Goal: Task Accomplishment & Management: Use online tool/utility

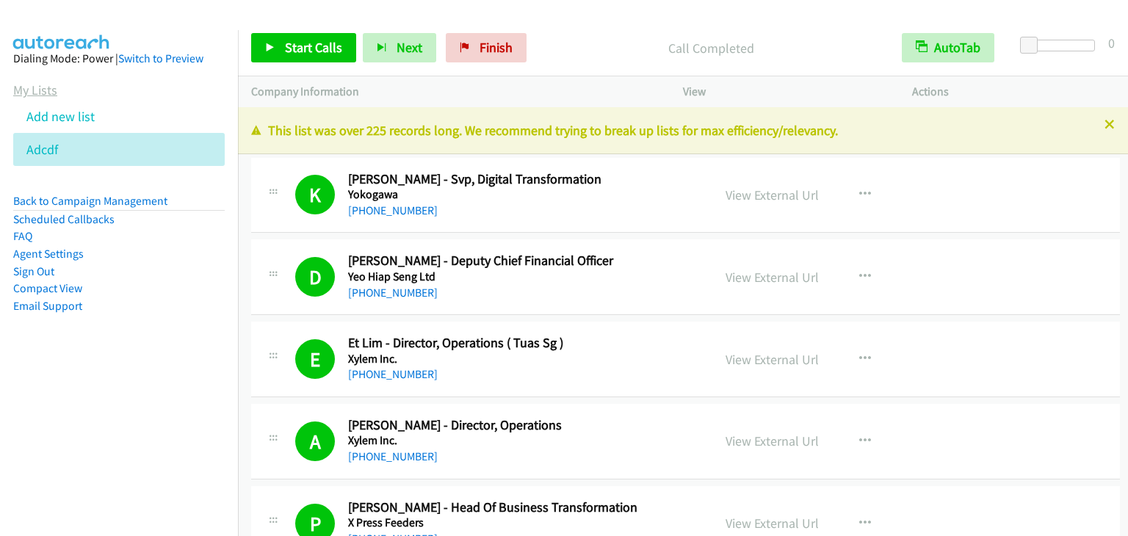
click at [46, 96] on link "My Lists" at bounding box center [35, 90] width 44 height 17
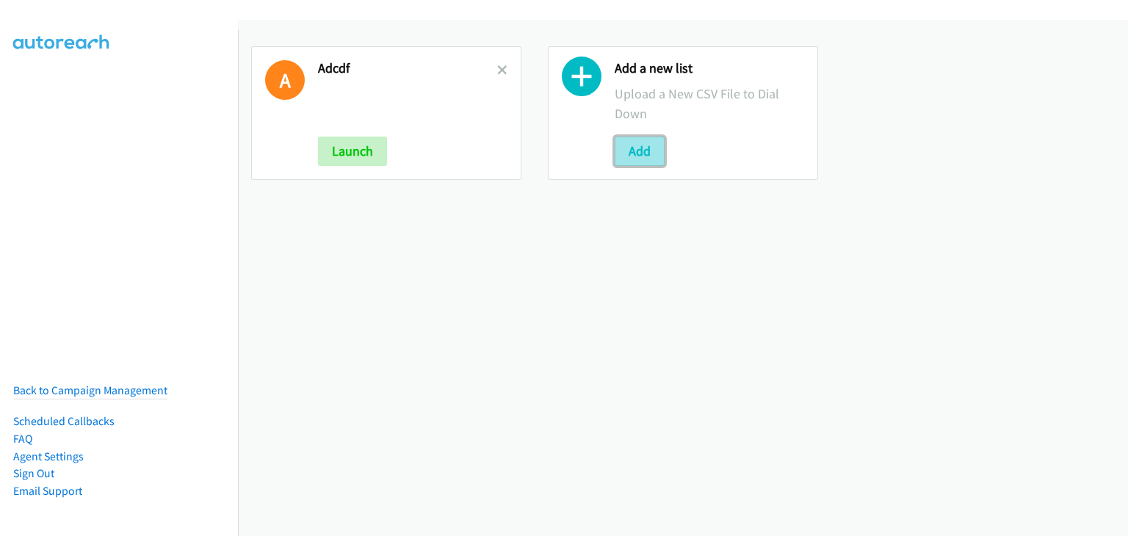
click at [639, 143] on button "Add" at bounding box center [640, 151] width 50 height 29
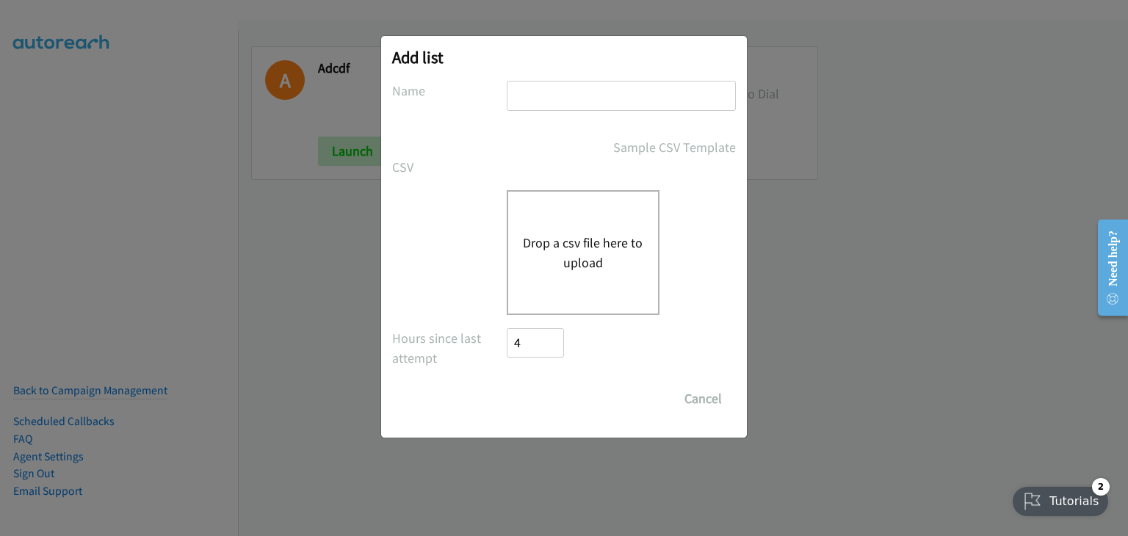
click at [594, 233] on button "Drop a csv file here to upload" at bounding box center [583, 253] width 120 height 40
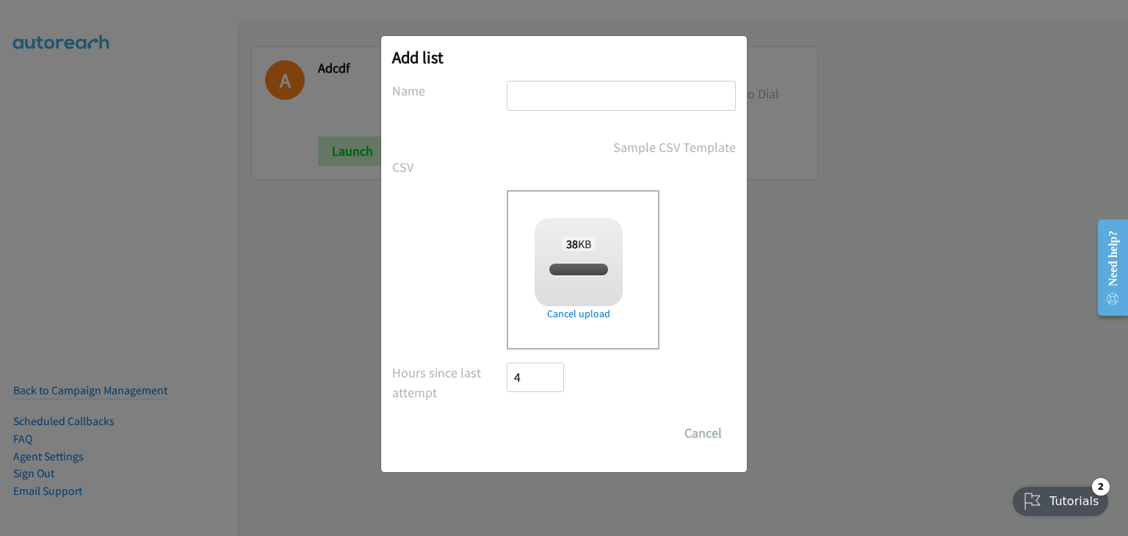
checkbox input "true"
click at [585, 101] on input "text" at bounding box center [621, 96] width 229 height 30
type input "zfhuvgjed"
click at [553, 433] on input "Save List" at bounding box center [545, 433] width 77 height 29
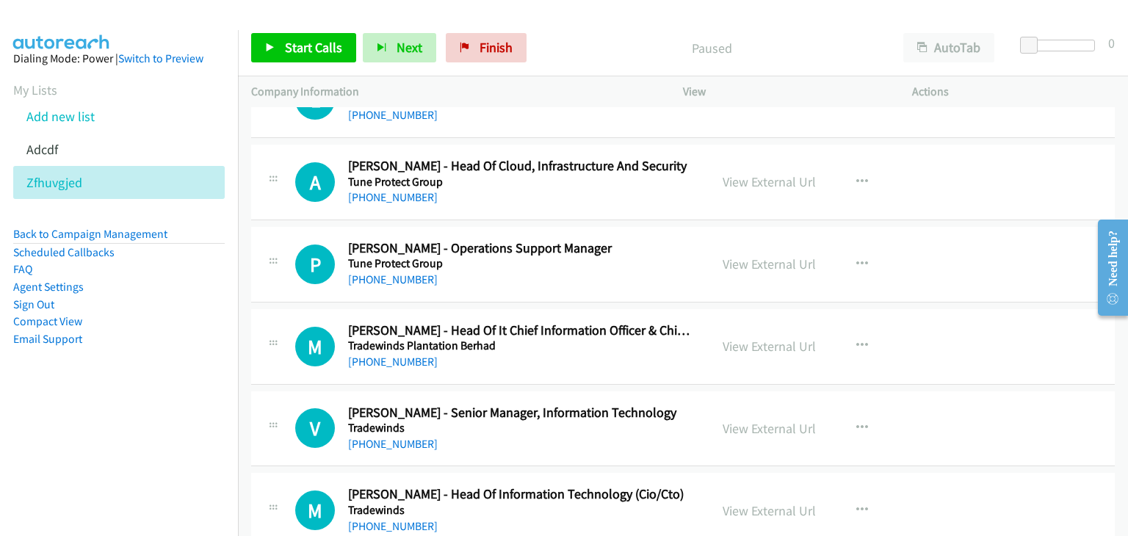
scroll to position [3676, 0]
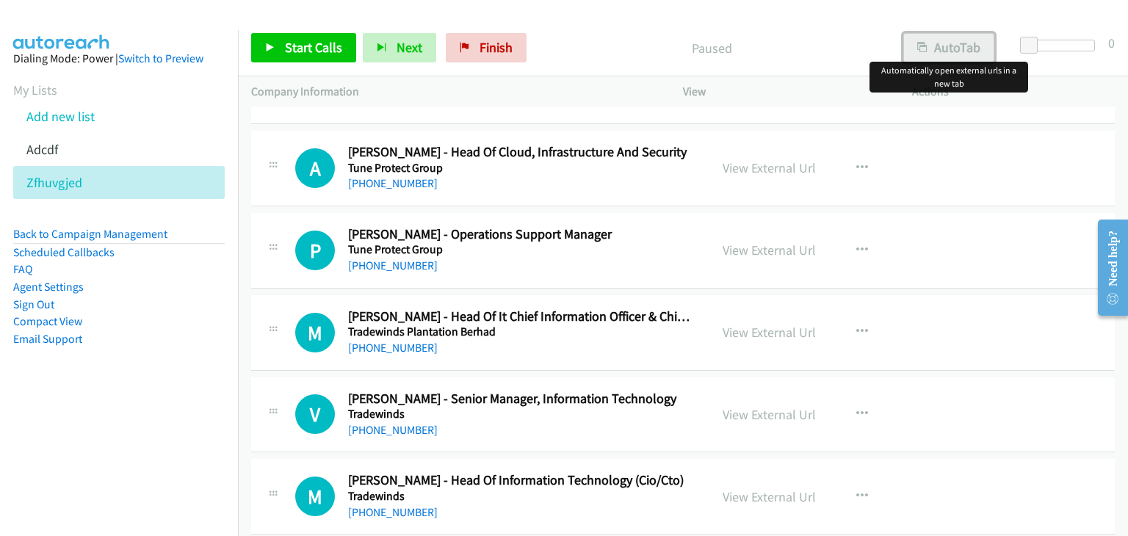
click at [969, 42] on button "AutoTab" at bounding box center [949, 47] width 91 height 29
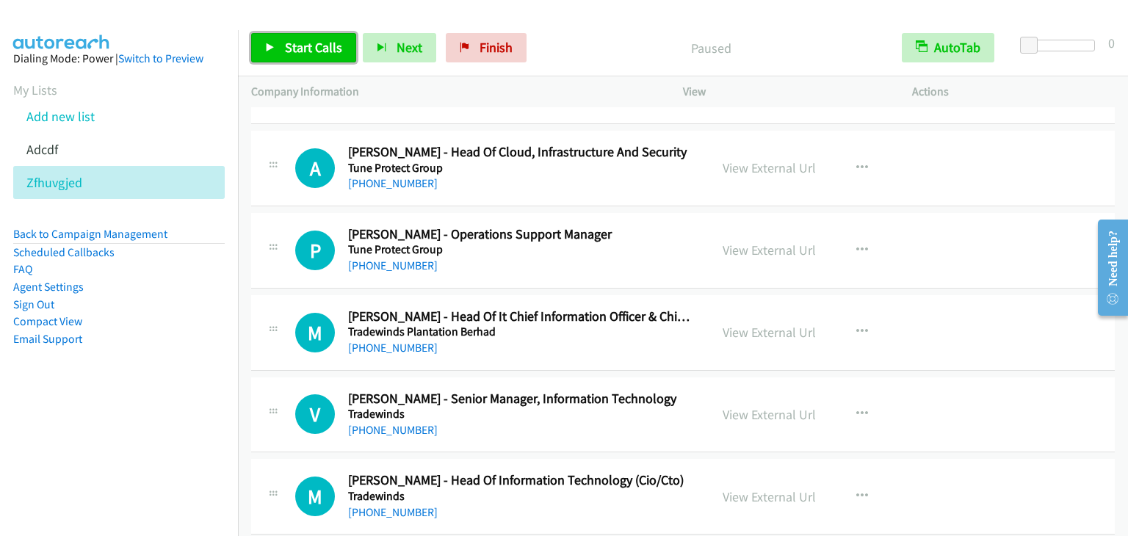
click at [312, 37] on link "Start Calls" at bounding box center [303, 47] width 105 height 29
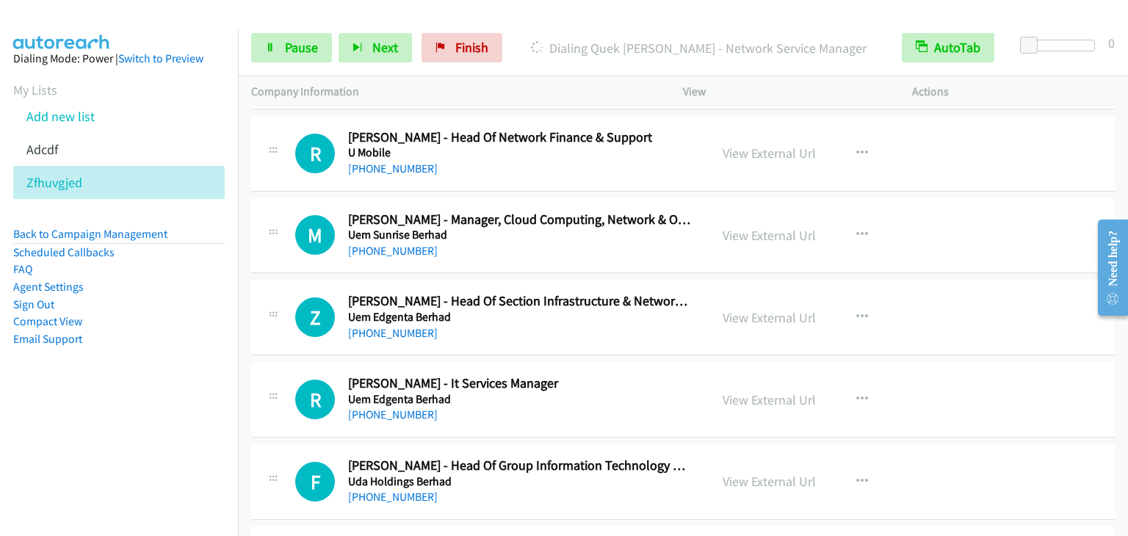
scroll to position [2942, 0]
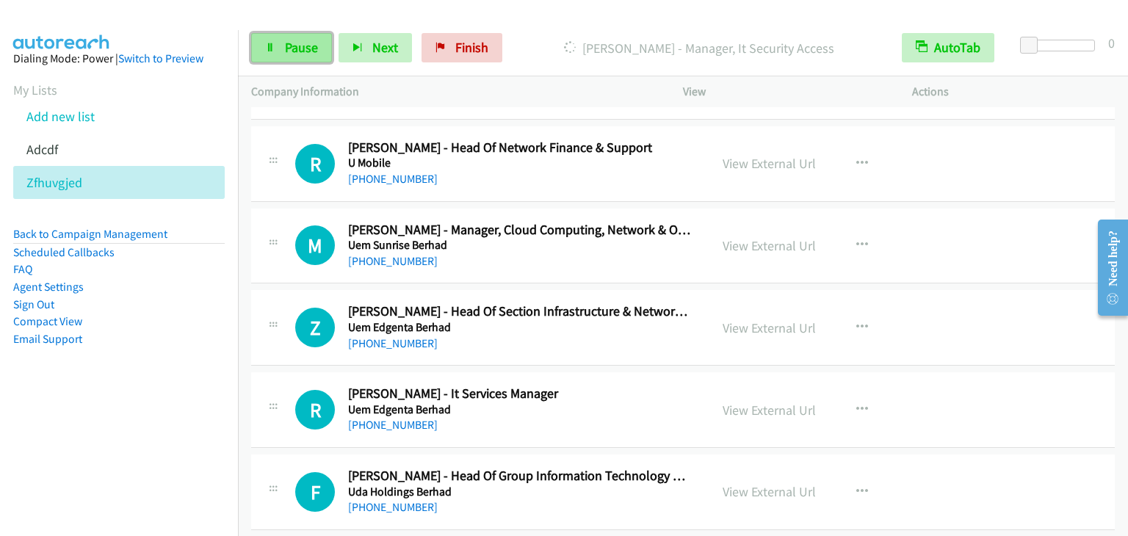
click at [298, 48] on span "Pause" at bounding box center [301, 47] width 33 height 17
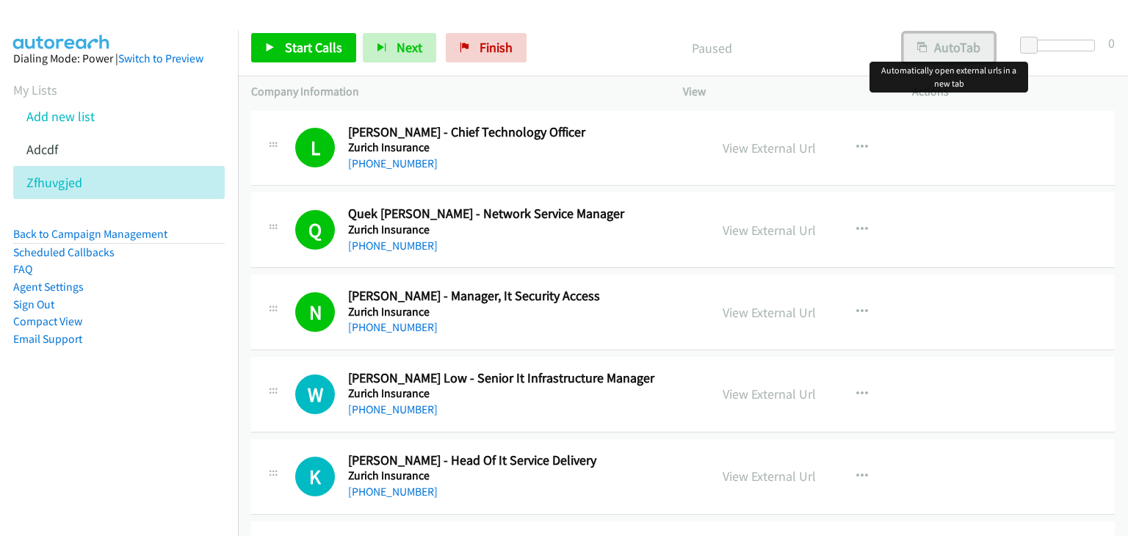
click at [939, 48] on button "AutoTab" at bounding box center [949, 47] width 91 height 29
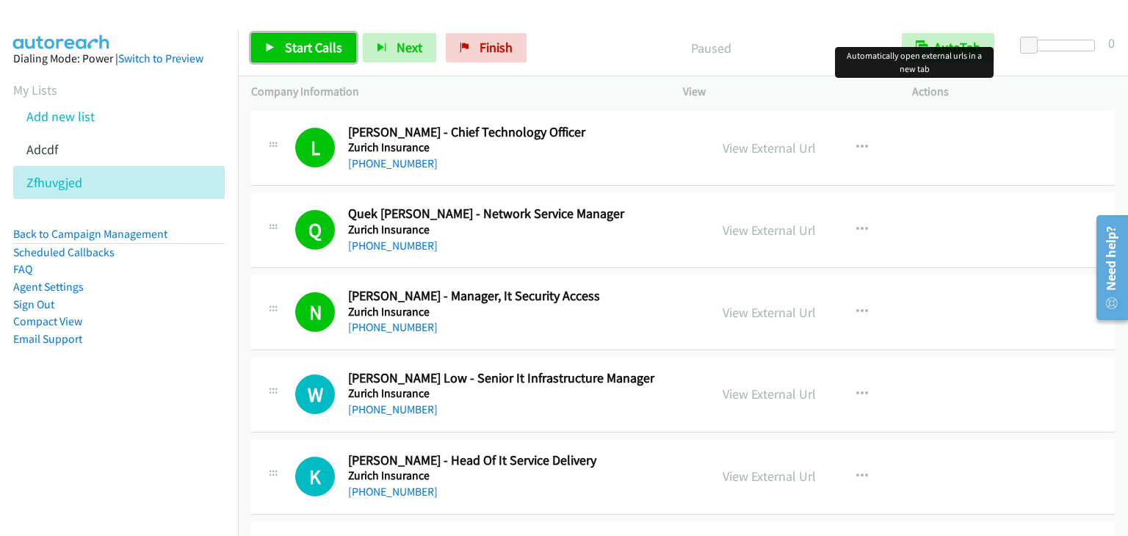
click at [293, 50] on span "Start Calls" at bounding box center [313, 47] width 57 height 17
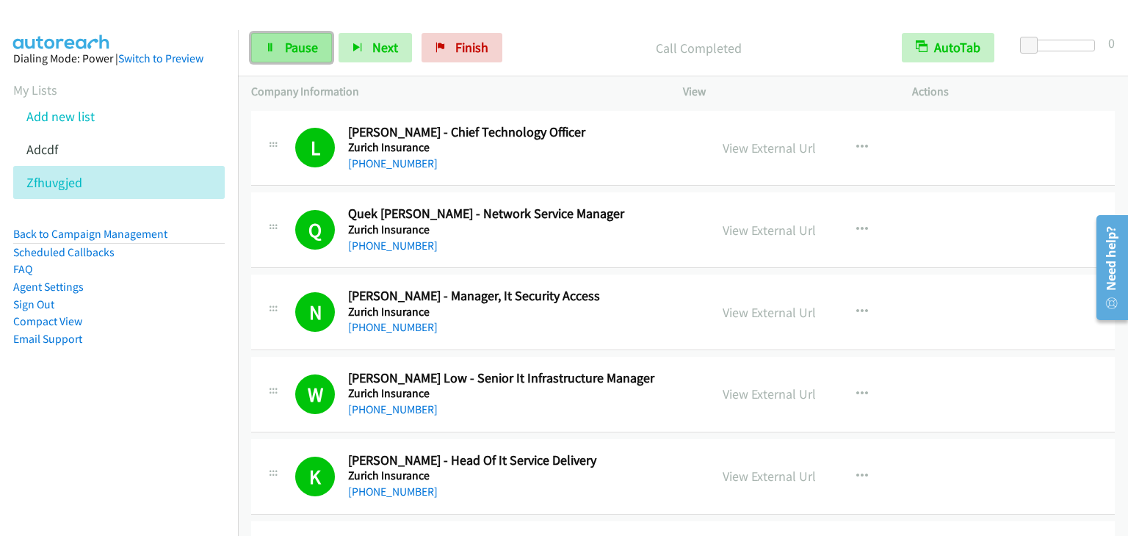
click at [278, 43] on link "Pause" at bounding box center [291, 47] width 81 height 29
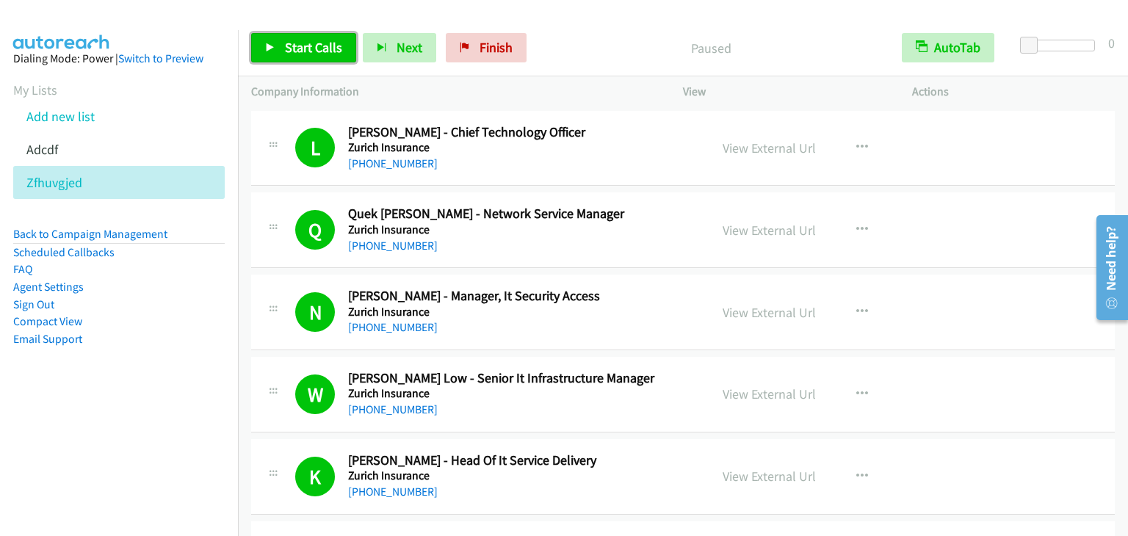
click at [295, 48] on span "Start Calls" at bounding box center [313, 47] width 57 height 17
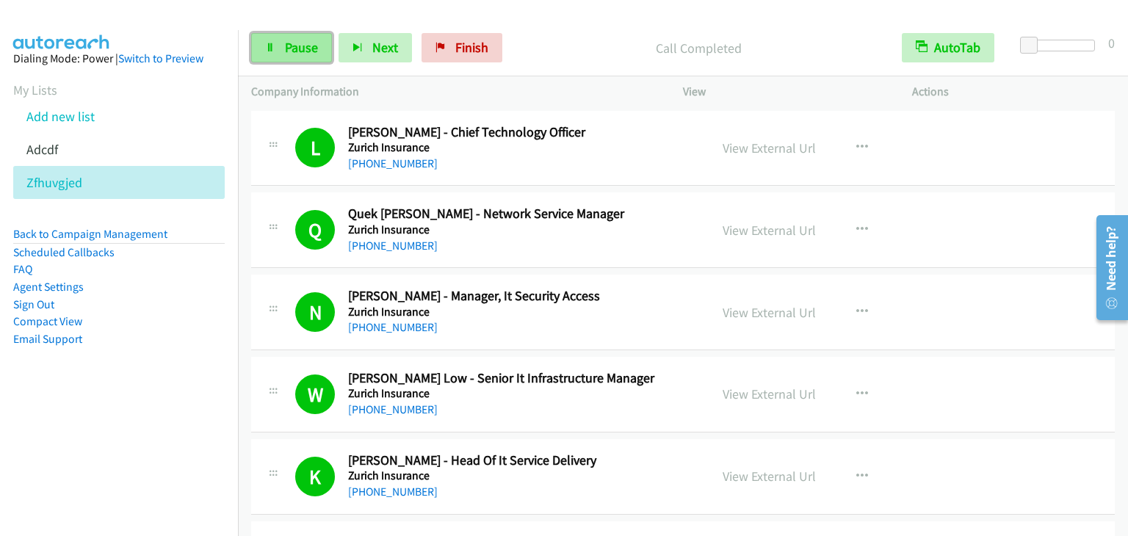
click at [275, 52] on link "Pause" at bounding box center [291, 47] width 81 height 29
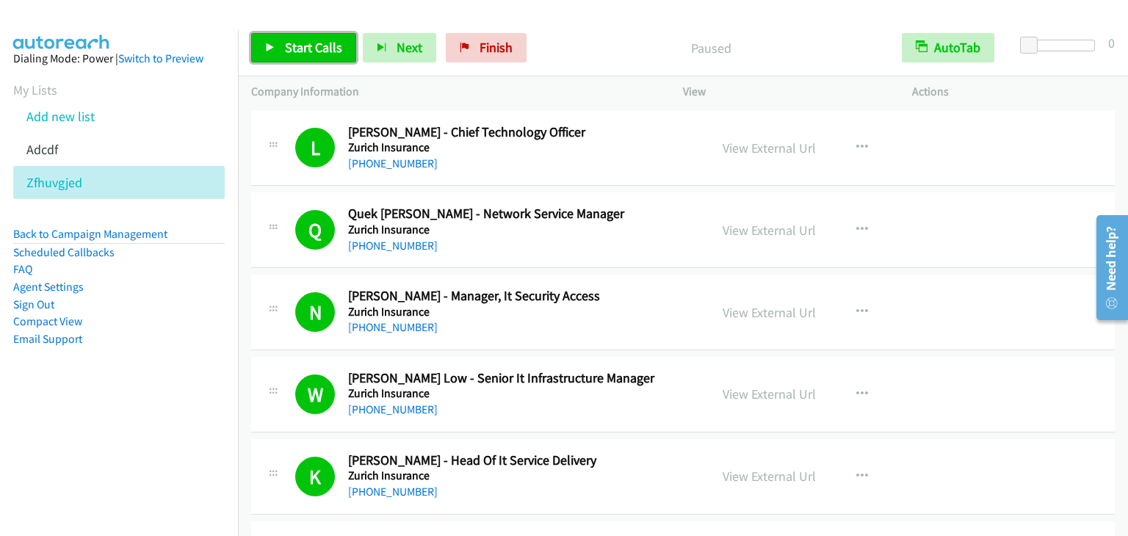
click at [314, 40] on span "Start Calls" at bounding box center [313, 47] width 57 height 17
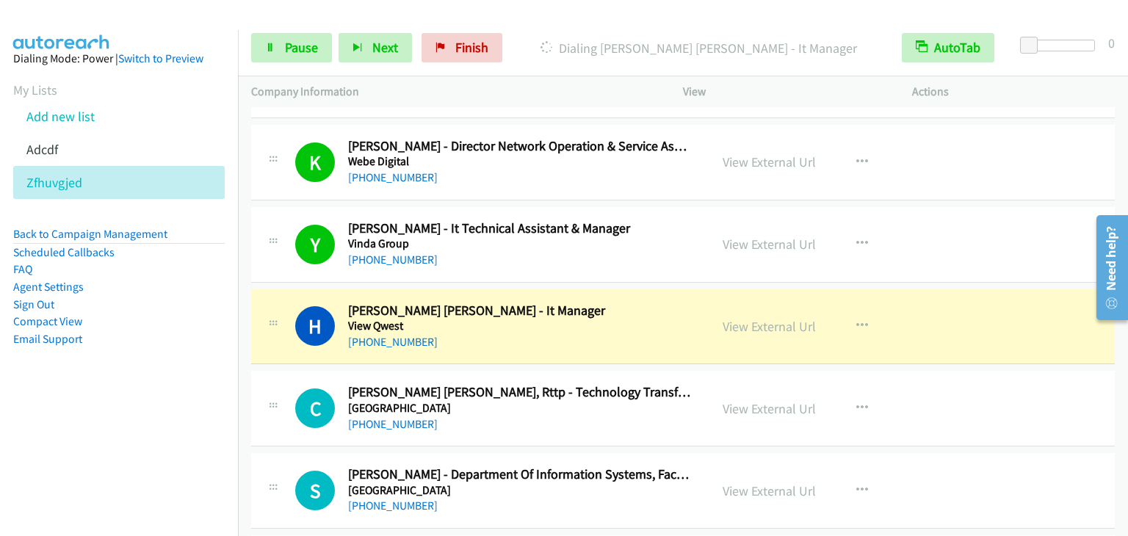
scroll to position [1249, 0]
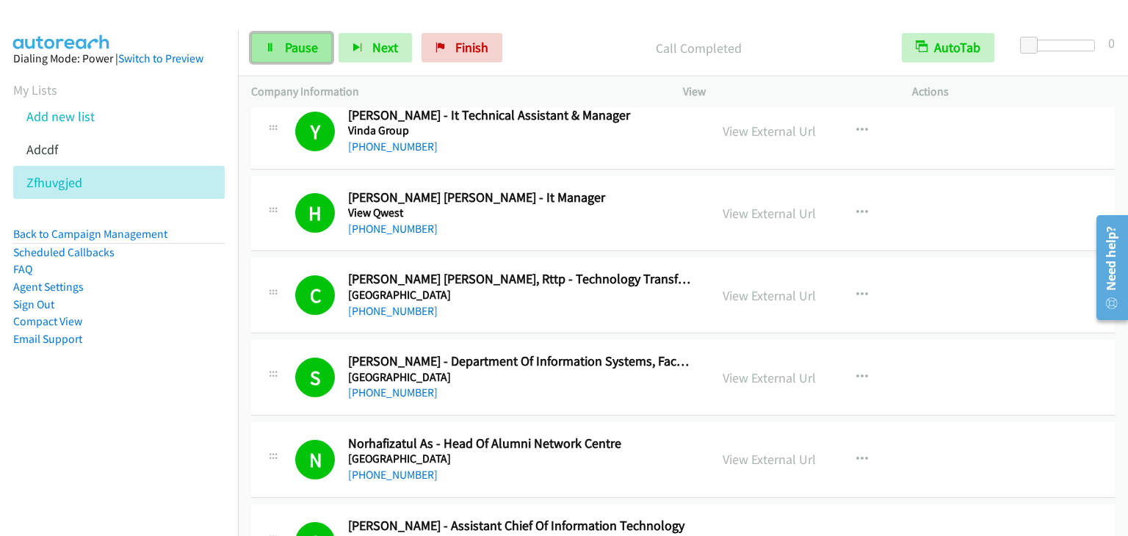
click at [273, 56] on link "Pause" at bounding box center [291, 47] width 81 height 29
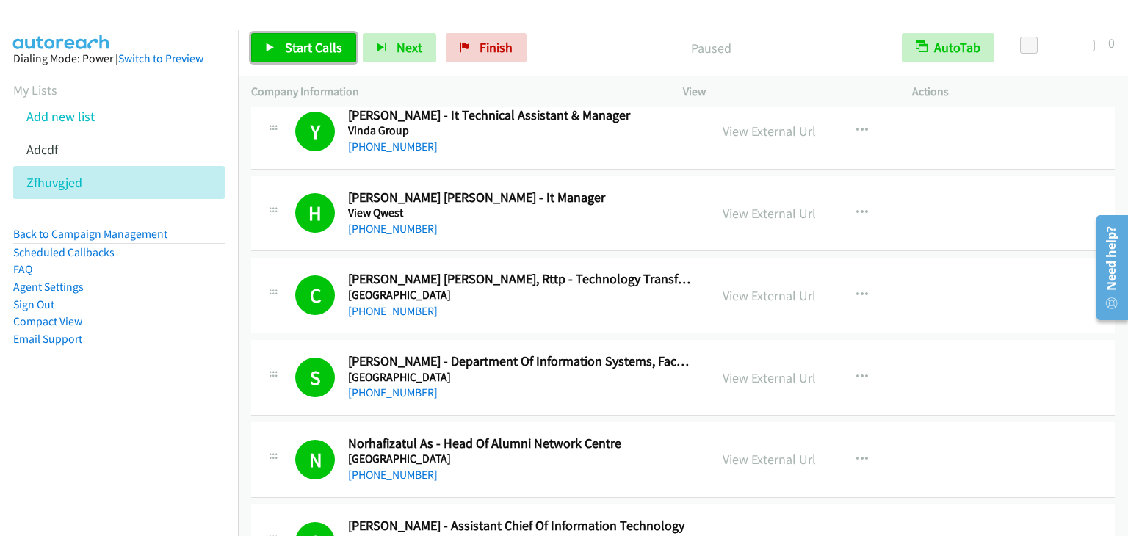
click at [288, 39] on span "Start Calls" at bounding box center [313, 47] width 57 height 17
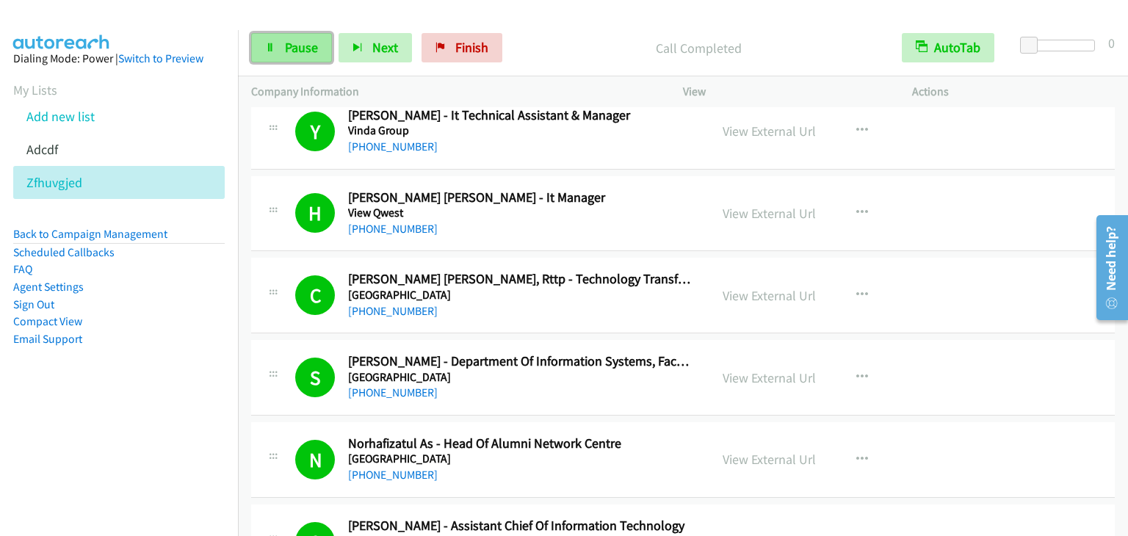
click at [303, 45] on span "Pause" at bounding box center [301, 47] width 33 height 17
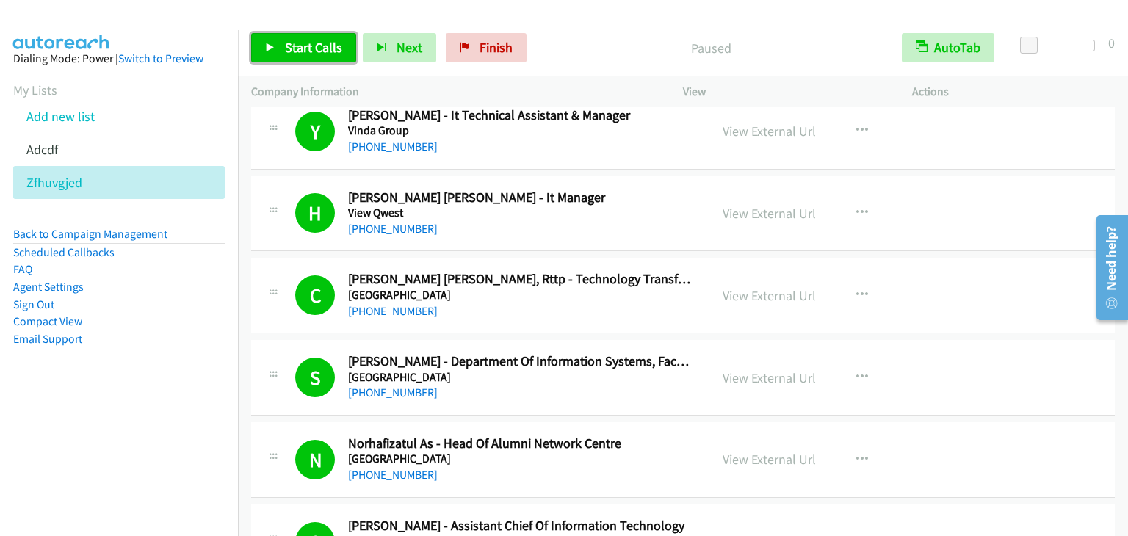
click at [303, 45] on span "Start Calls" at bounding box center [313, 47] width 57 height 17
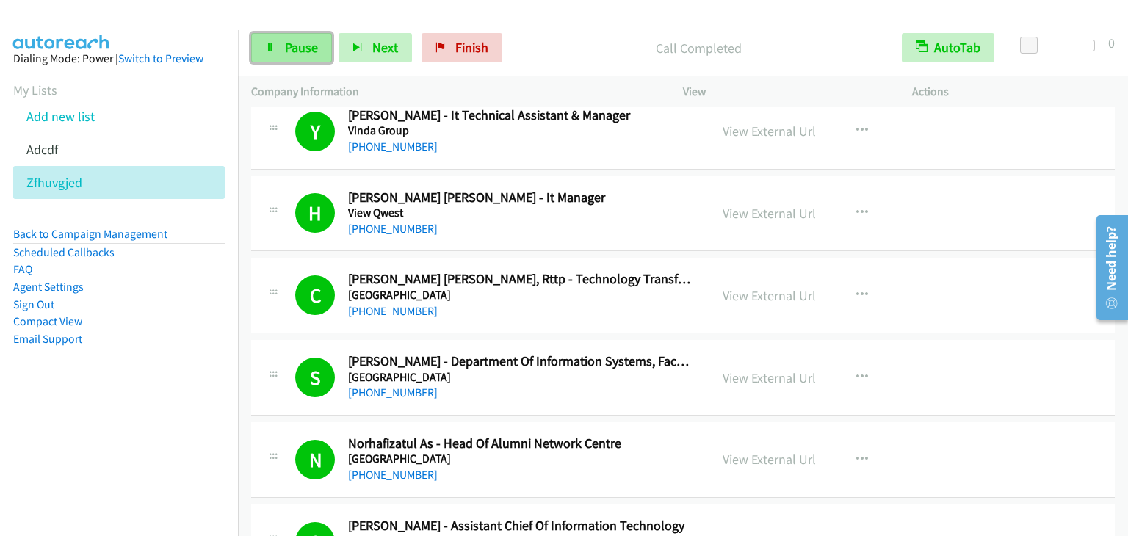
click at [282, 48] on link "Pause" at bounding box center [291, 47] width 81 height 29
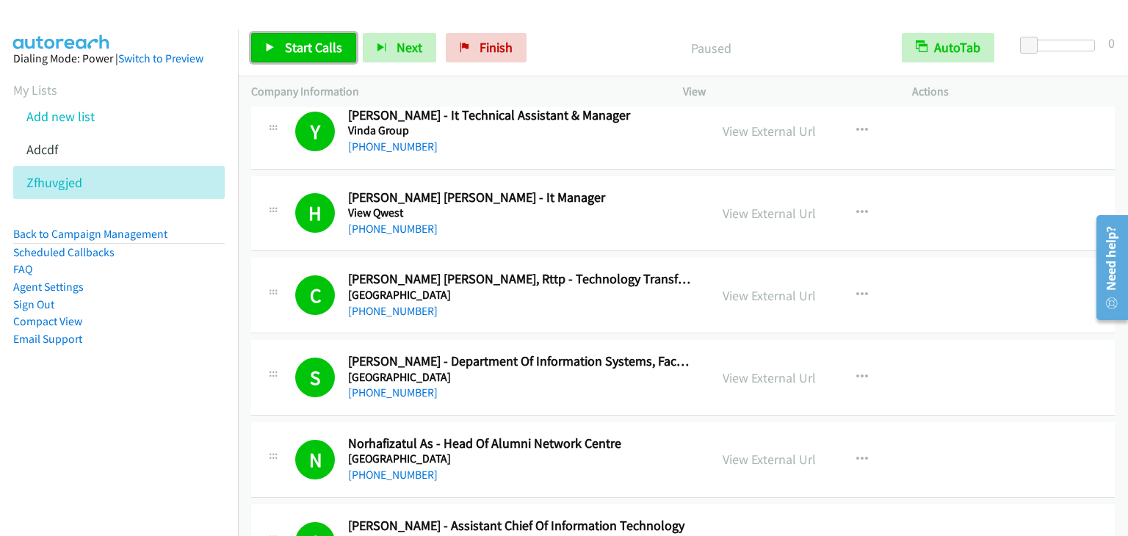
click at [282, 48] on link "Start Calls" at bounding box center [303, 47] width 105 height 29
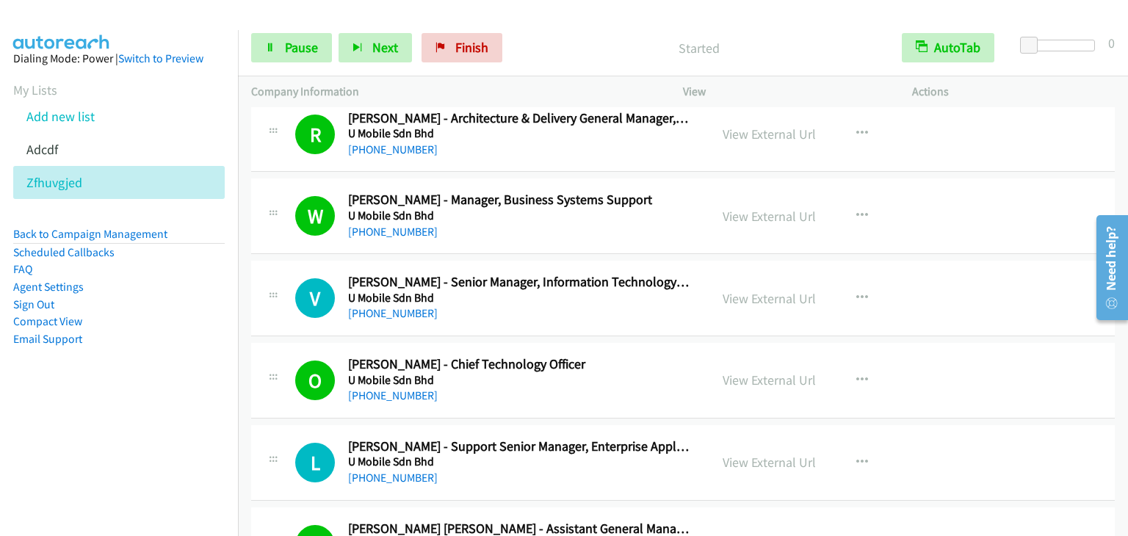
scroll to position [2424, 0]
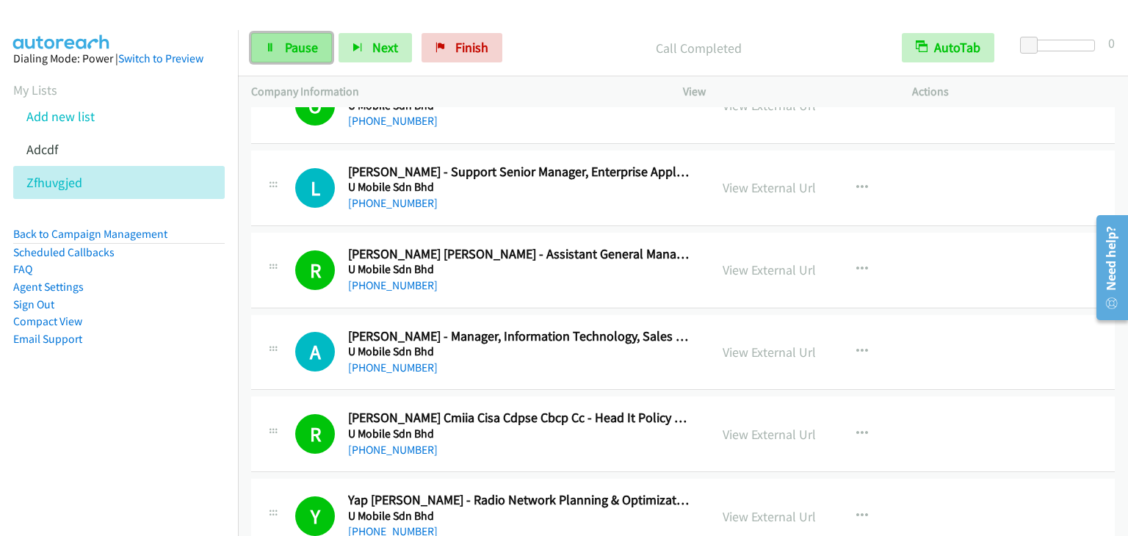
click at [289, 51] on span "Pause" at bounding box center [301, 47] width 33 height 17
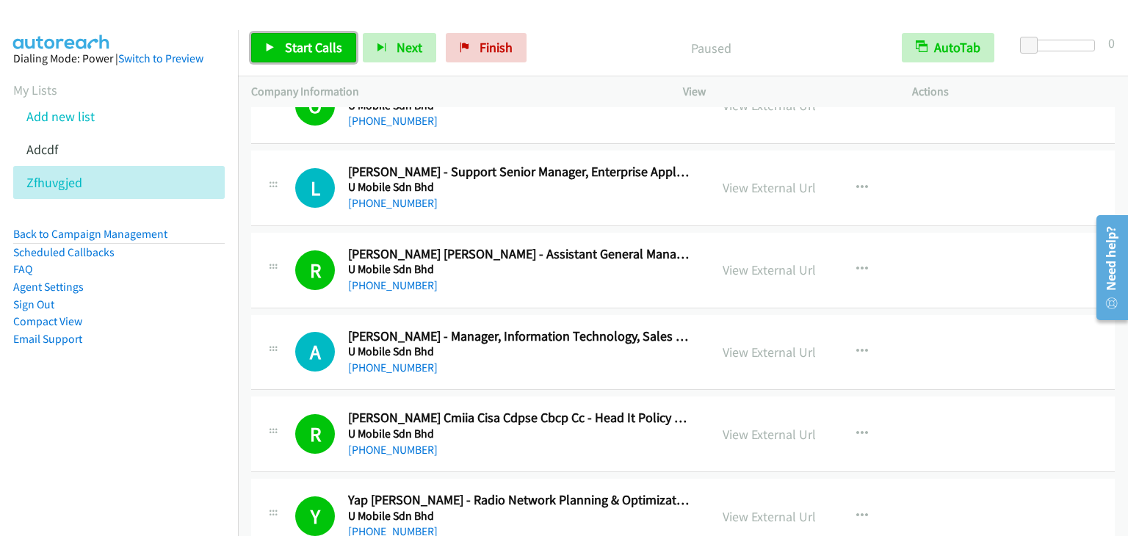
click at [289, 51] on span "Start Calls" at bounding box center [313, 47] width 57 height 17
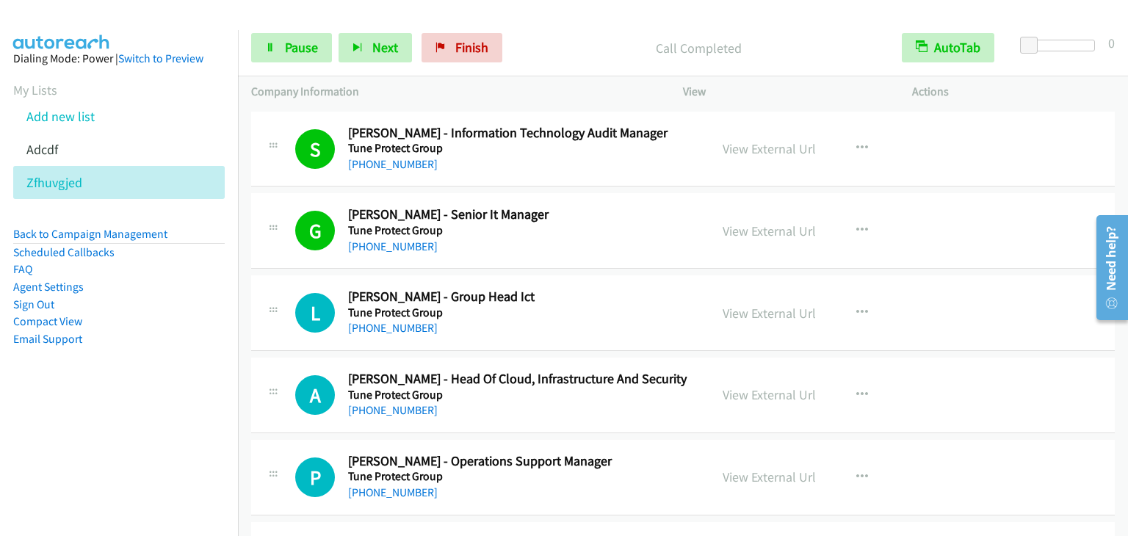
scroll to position [3453, 0]
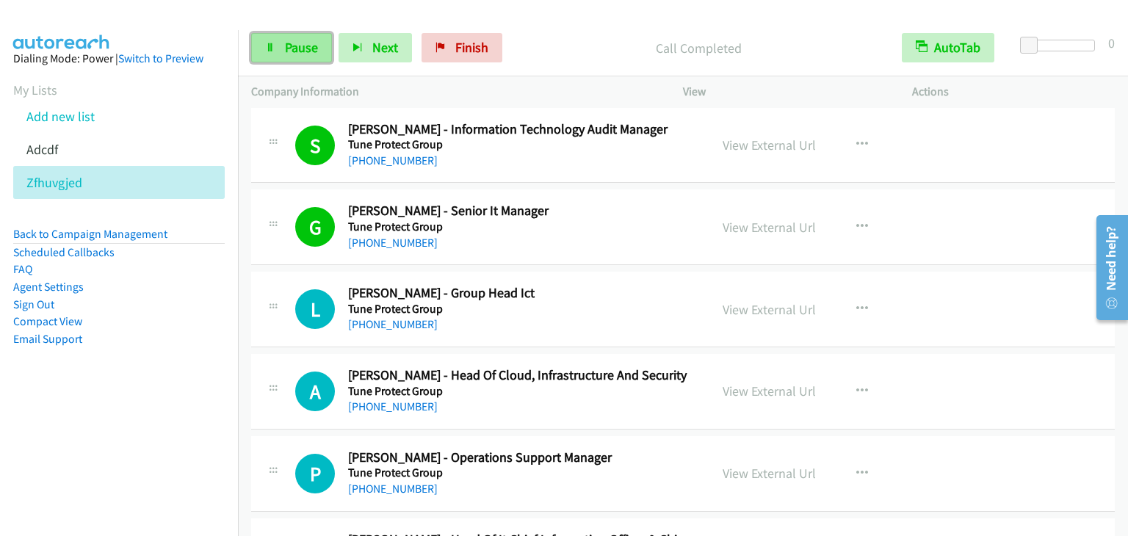
click at [323, 61] on link "Pause" at bounding box center [291, 47] width 81 height 29
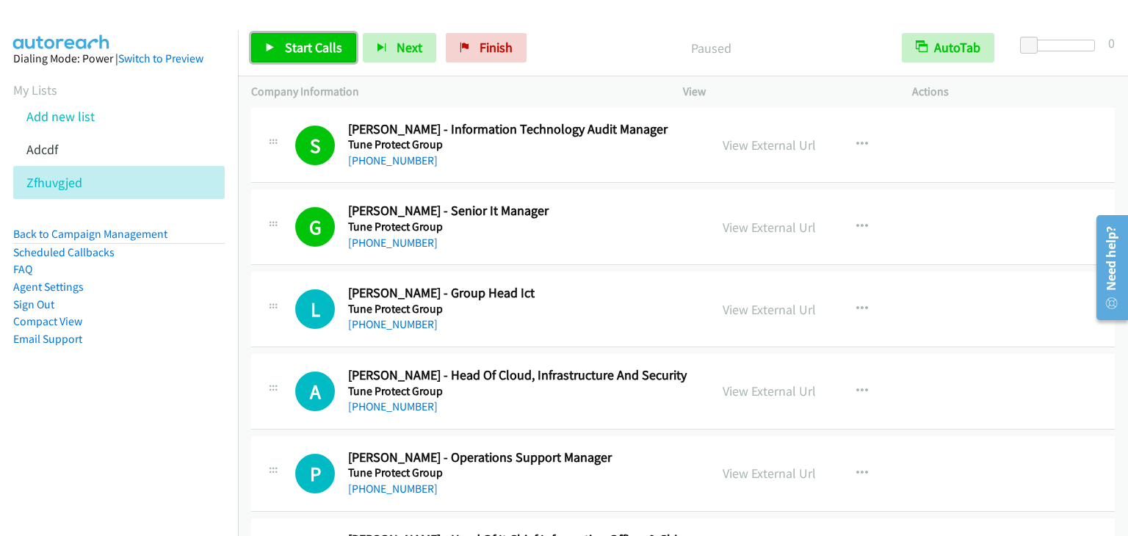
click at [323, 61] on link "Start Calls" at bounding box center [303, 47] width 105 height 29
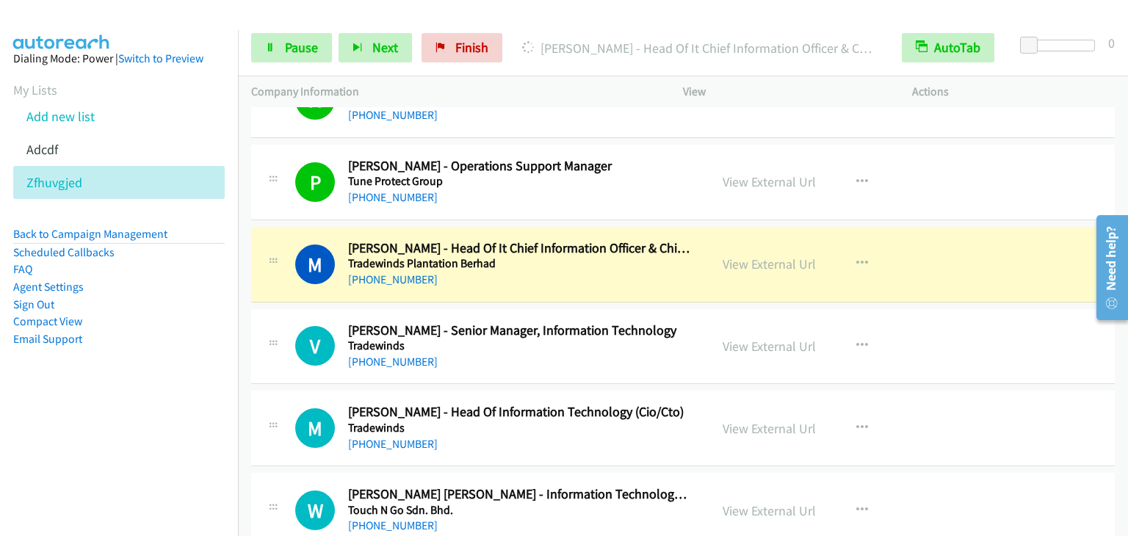
scroll to position [3747, 0]
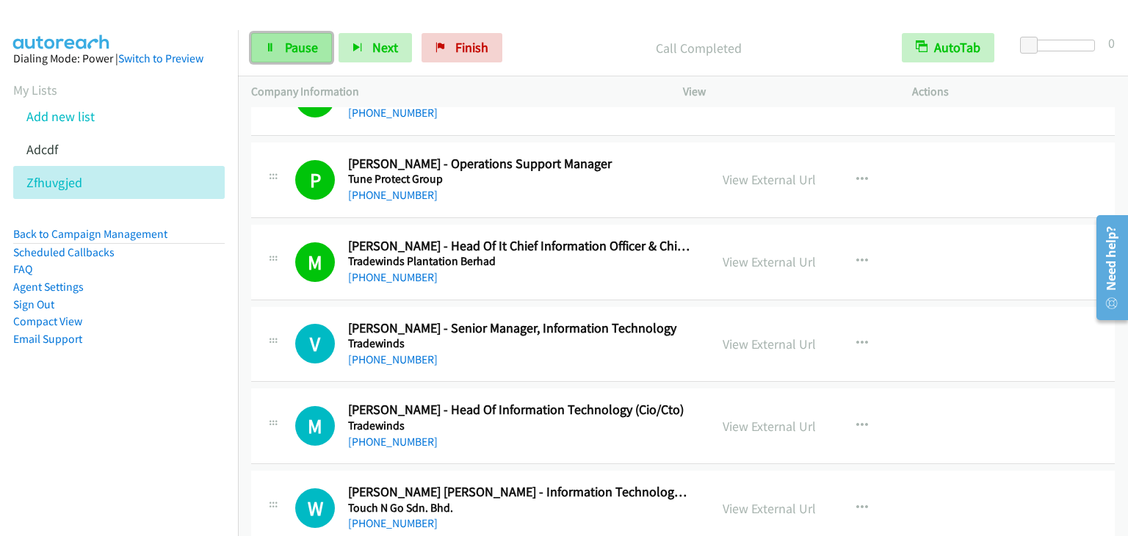
click at [303, 56] on link "Pause" at bounding box center [291, 47] width 81 height 29
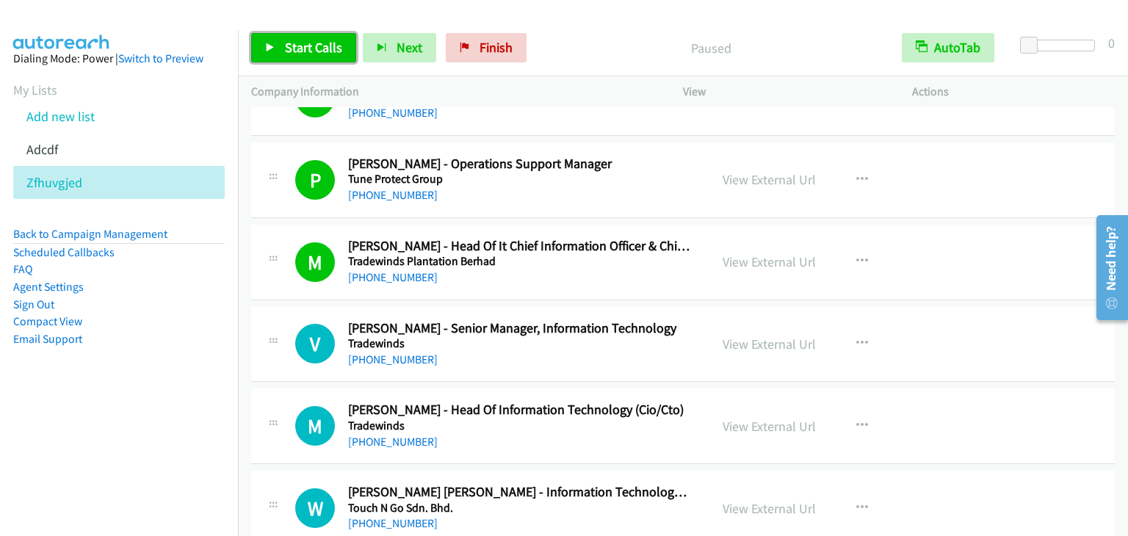
click at [307, 51] on span "Start Calls" at bounding box center [313, 47] width 57 height 17
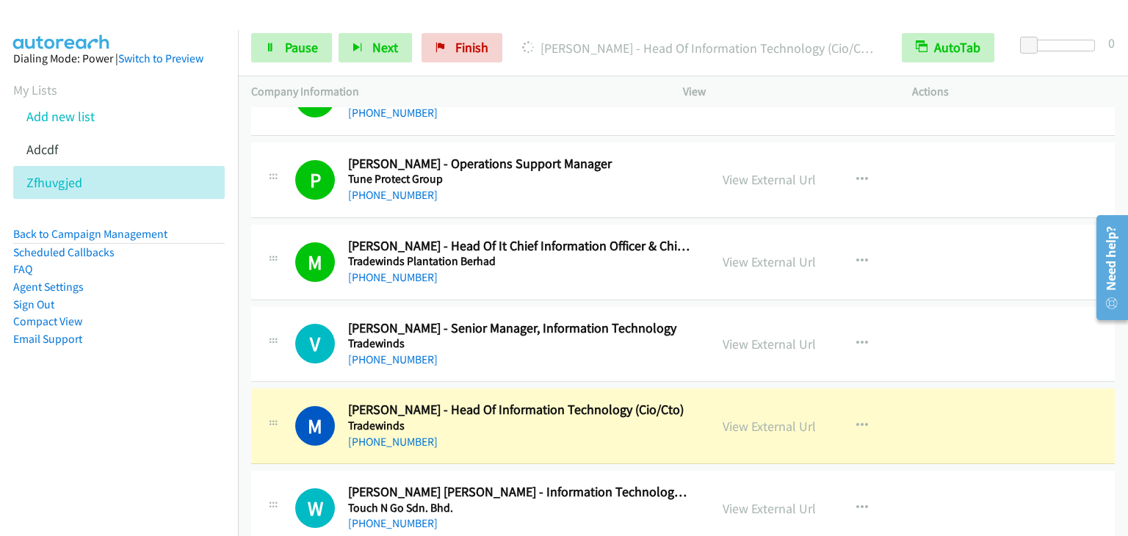
click at [156, 325] on li "Compact View" at bounding box center [119, 322] width 212 height 18
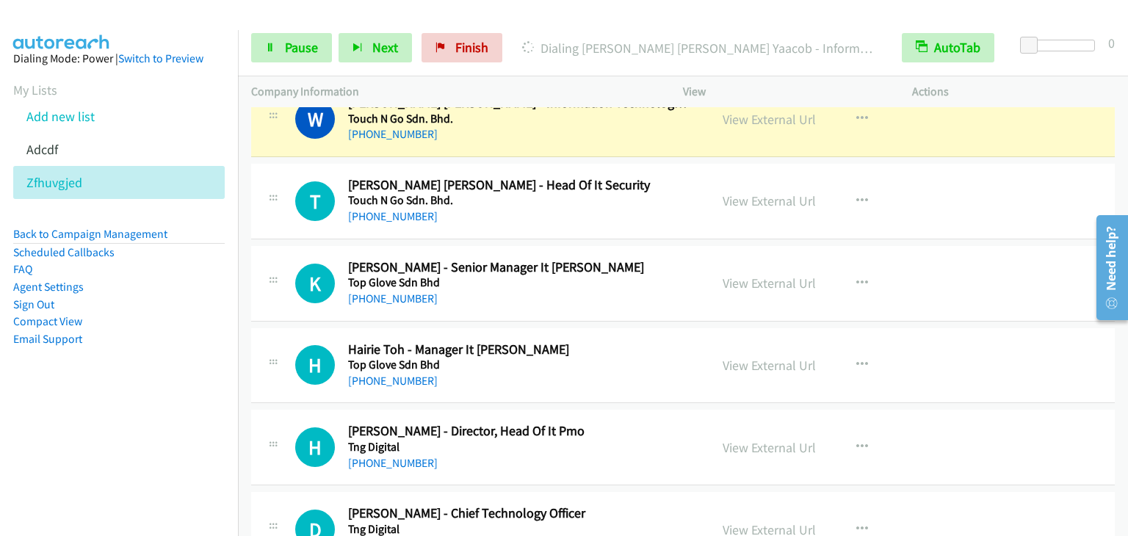
scroll to position [4114, 0]
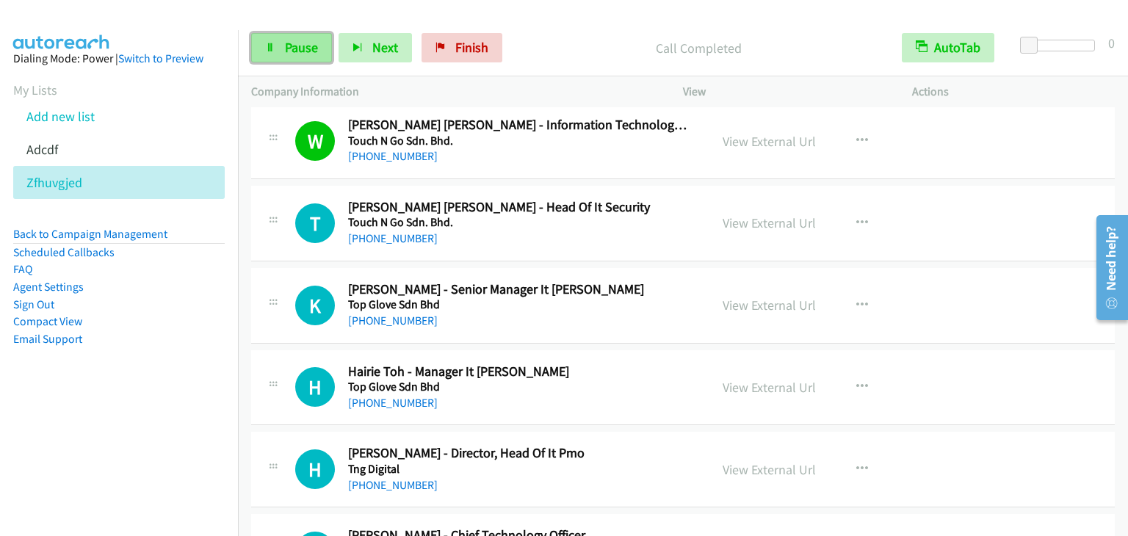
click at [298, 42] on span "Pause" at bounding box center [301, 47] width 33 height 17
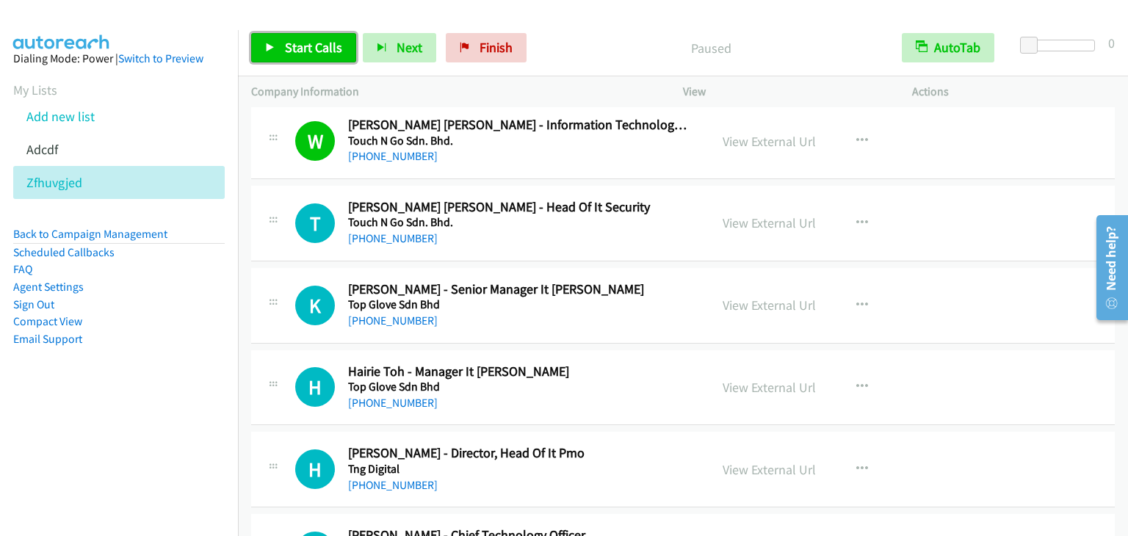
click at [298, 42] on span "Start Calls" at bounding box center [313, 47] width 57 height 17
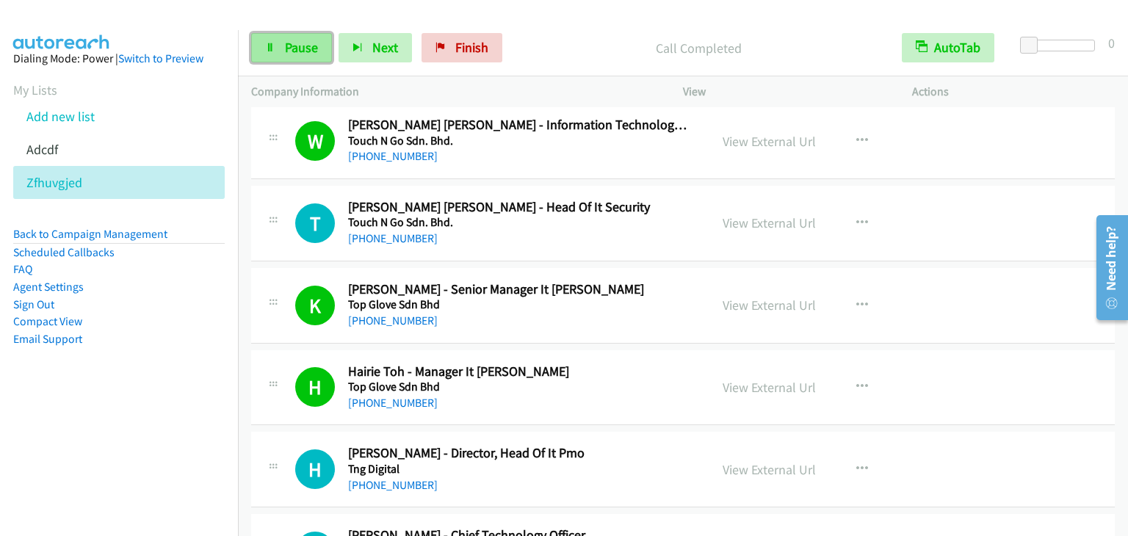
click at [282, 53] on link "Pause" at bounding box center [291, 47] width 81 height 29
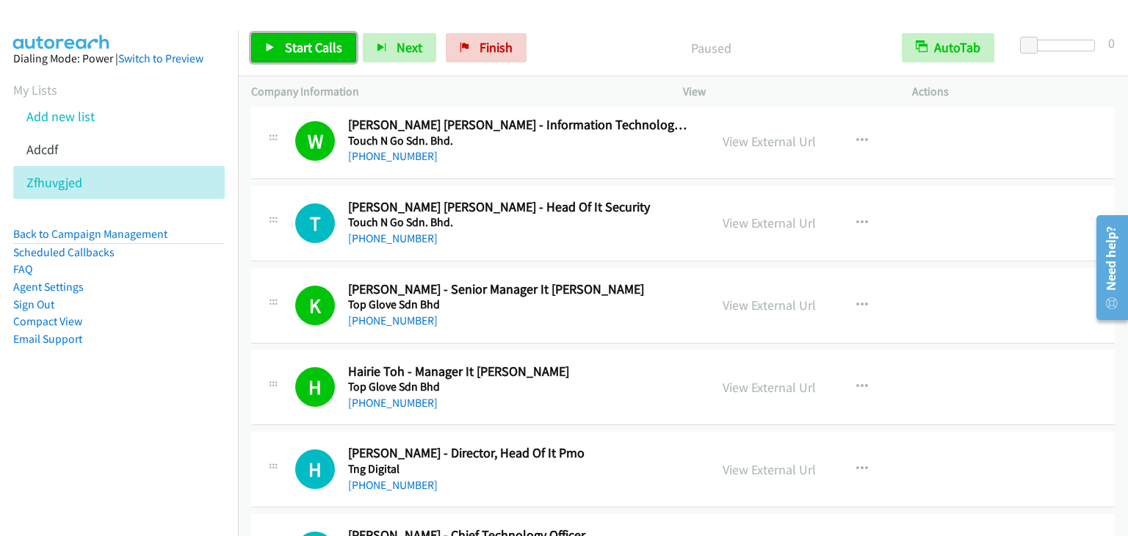
click at [282, 53] on link "Start Calls" at bounding box center [303, 47] width 105 height 29
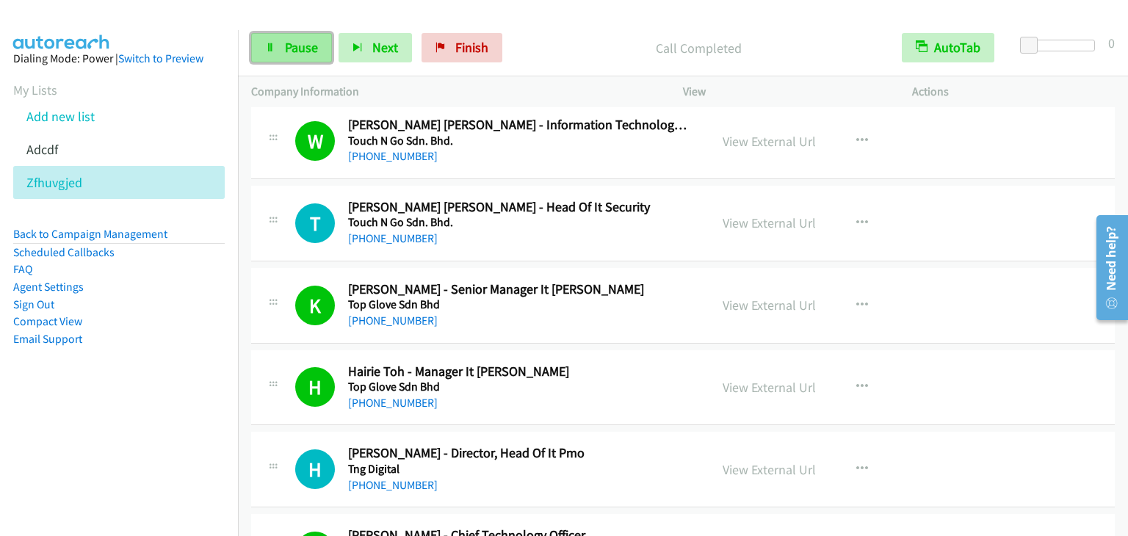
click at [294, 37] on link "Pause" at bounding box center [291, 47] width 81 height 29
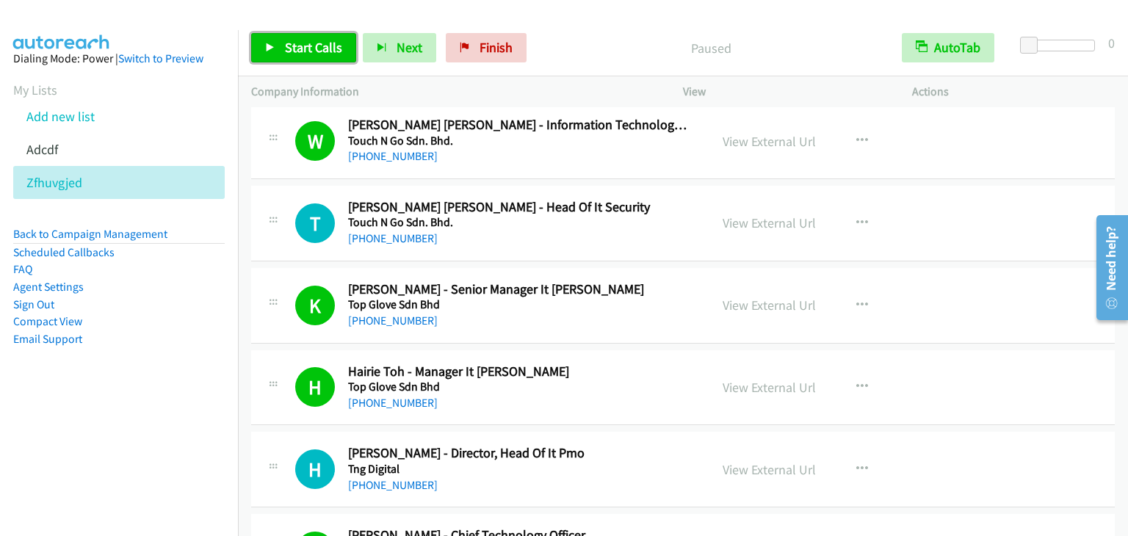
click at [294, 37] on link "Start Calls" at bounding box center [303, 47] width 105 height 29
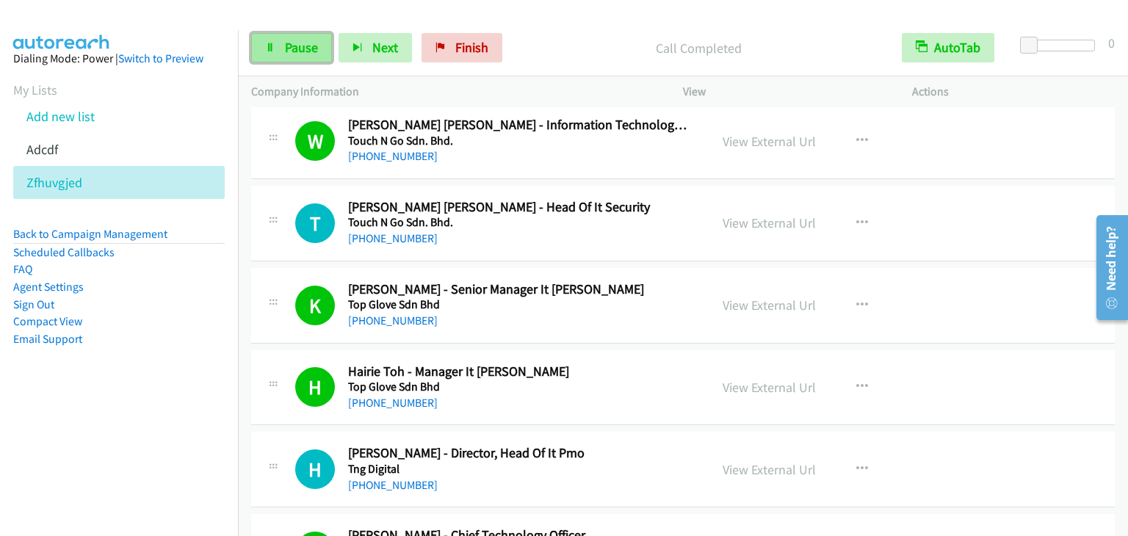
click at [304, 48] on span "Pause" at bounding box center [301, 47] width 33 height 17
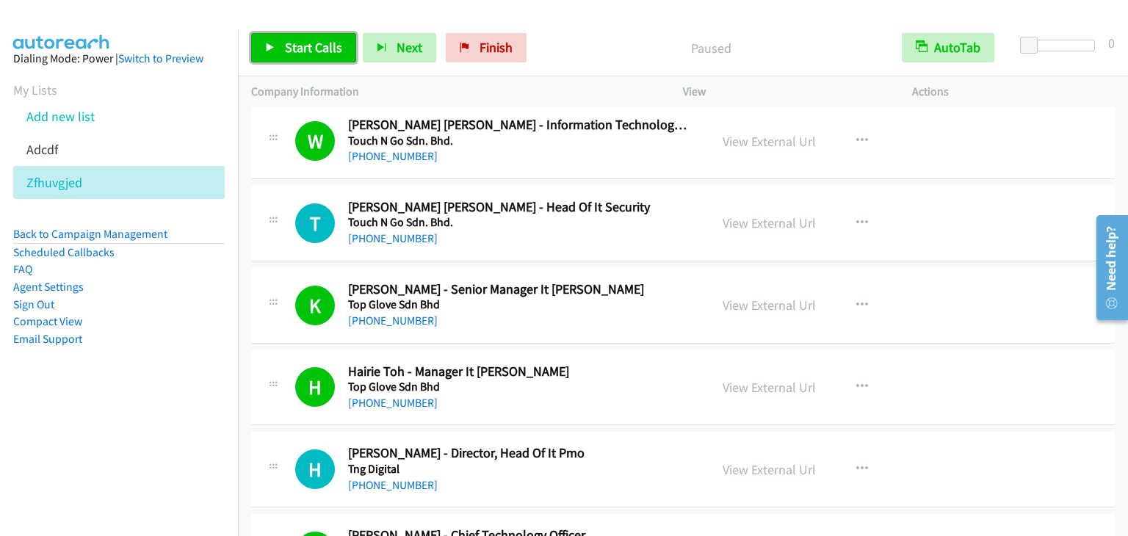
click at [304, 48] on span "Start Calls" at bounding box center [313, 47] width 57 height 17
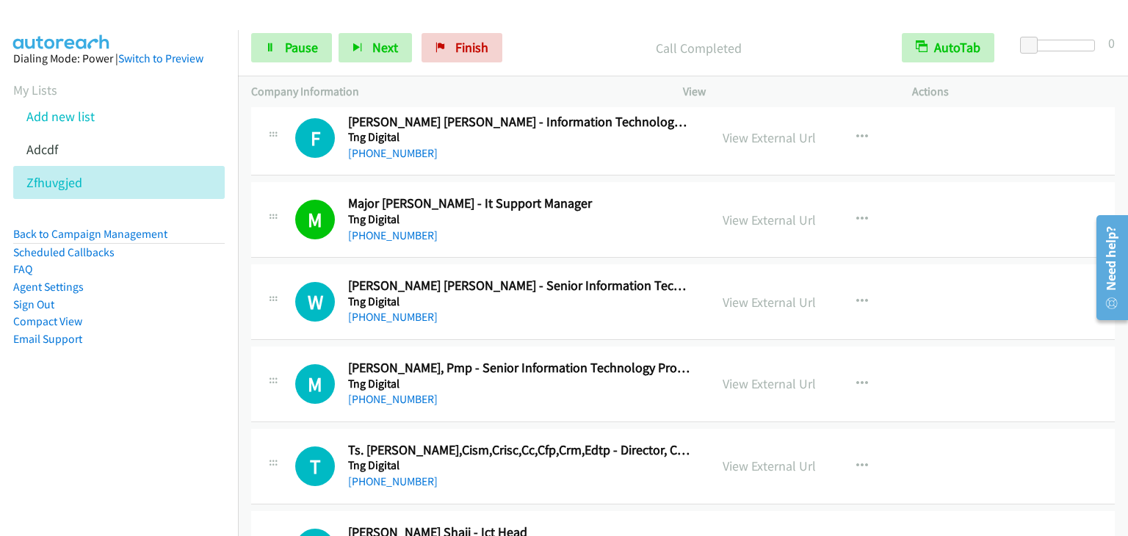
scroll to position [4775, 0]
click at [745, 211] on link "View External Url" at bounding box center [769, 219] width 93 height 17
click at [314, 51] on span "Pause" at bounding box center [301, 47] width 33 height 17
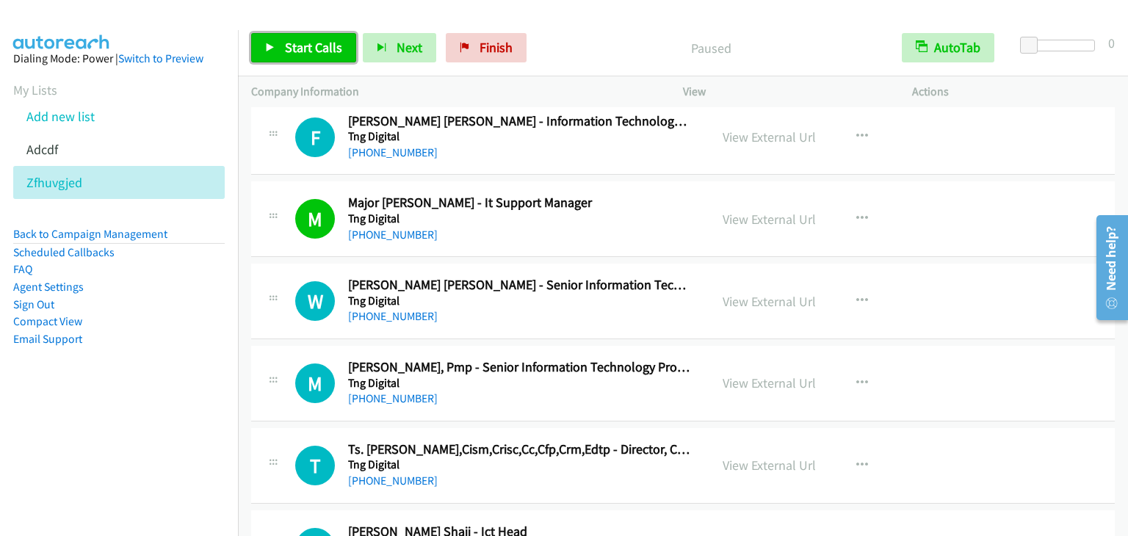
click at [317, 43] on span "Start Calls" at bounding box center [313, 47] width 57 height 17
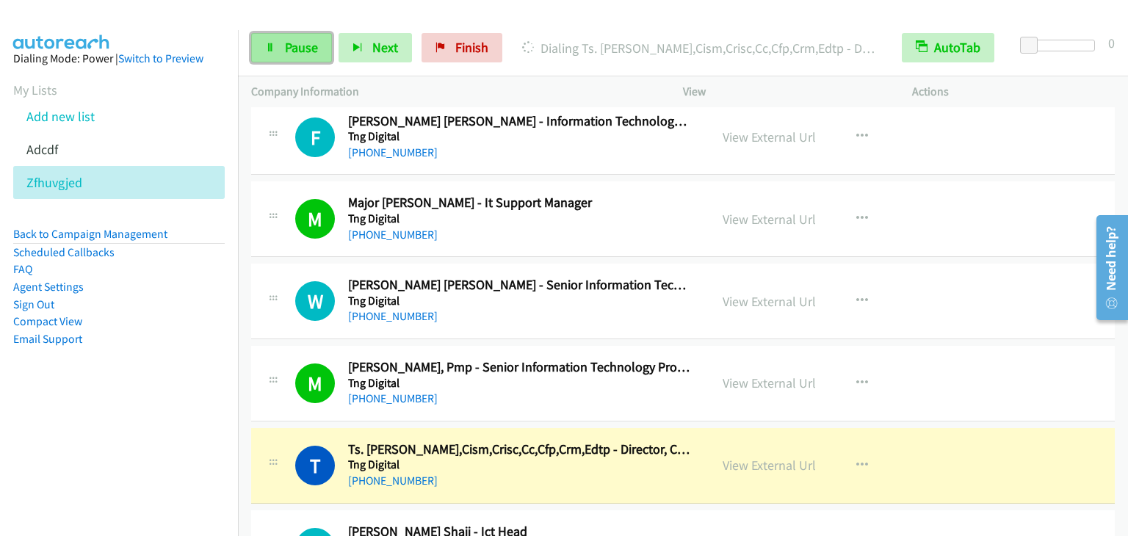
click at [297, 37] on link "Pause" at bounding box center [291, 47] width 81 height 29
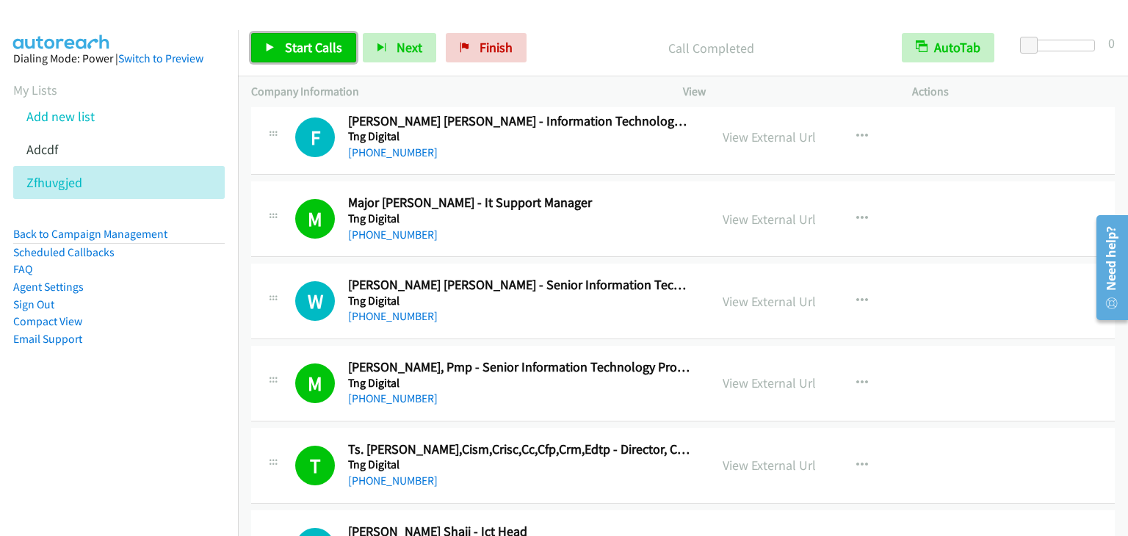
click at [326, 45] on span "Start Calls" at bounding box center [313, 47] width 57 height 17
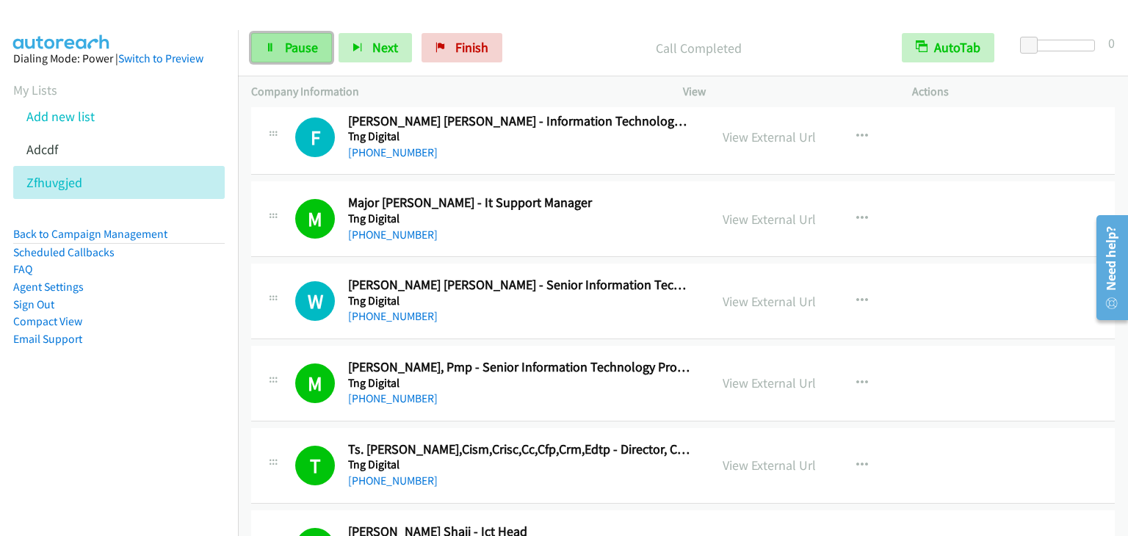
click at [317, 40] on span "Pause" at bounding box center [301, 47] width 33 height 17
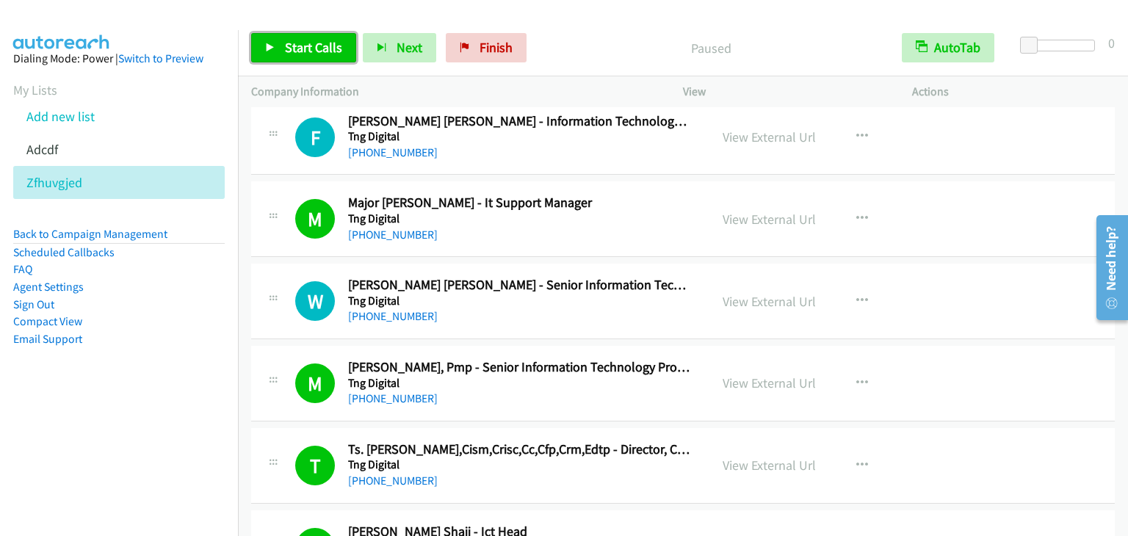
click at [317, 42] on span "Start Calls" at bounding box center [313, 47] width 57 height 17
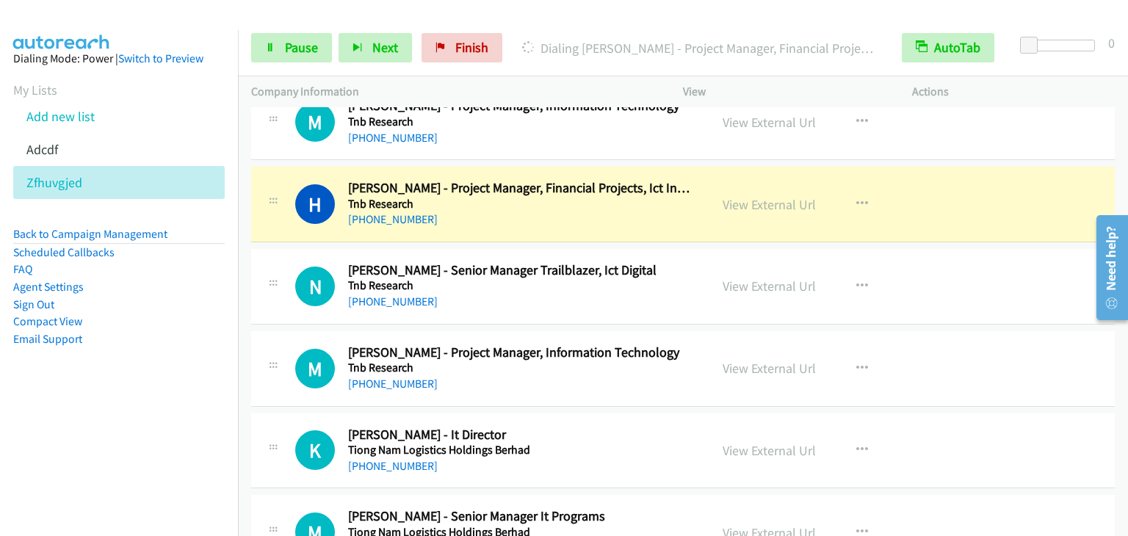
scroll to position [5363, 0]
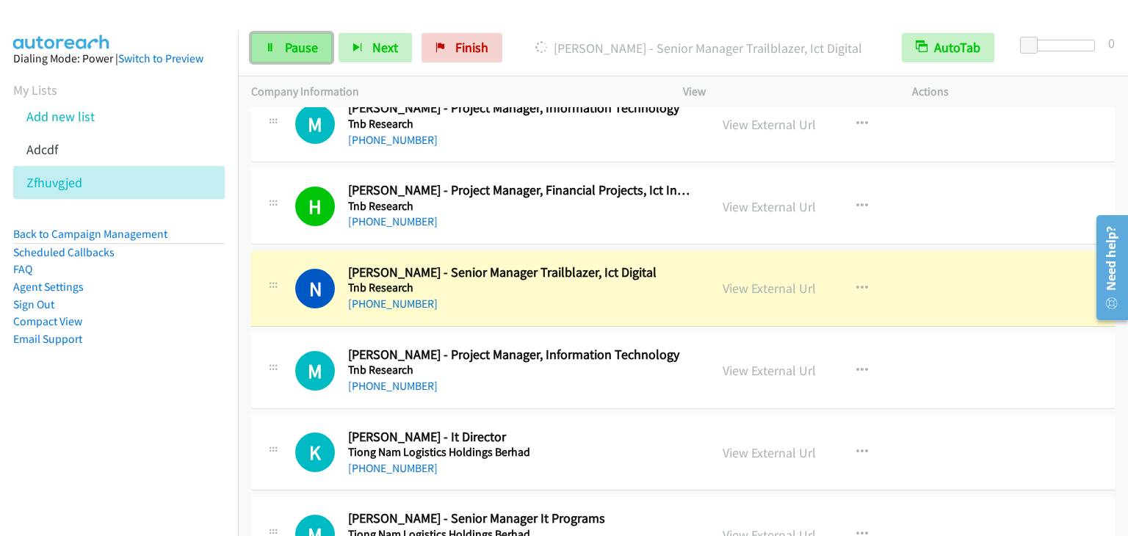
click at [273, 47] on icon at bounding box center [270, 48] width 10 height 10
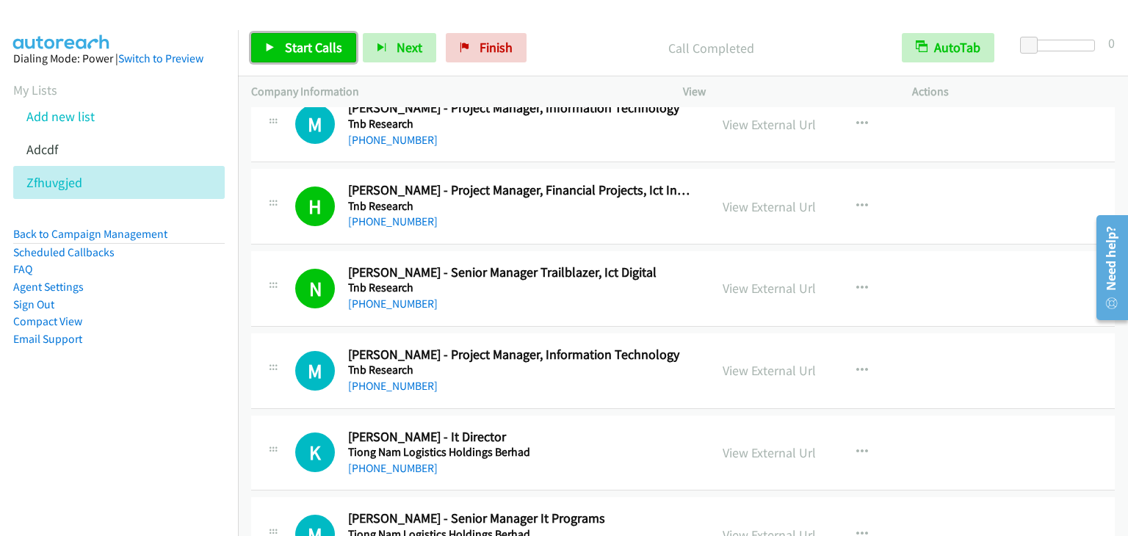
click at [283, 40] on link "Start Calls" at bounding box center [303, 47] width 105 height 29
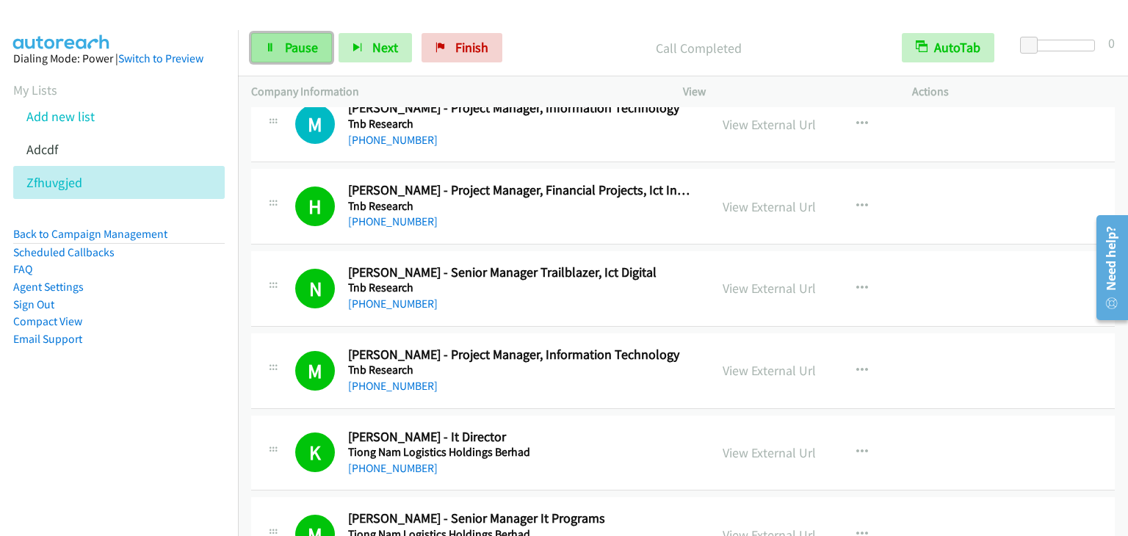
click at [296, 51] on span "Pause" at bounding box center [301, 47] width 33 height 17
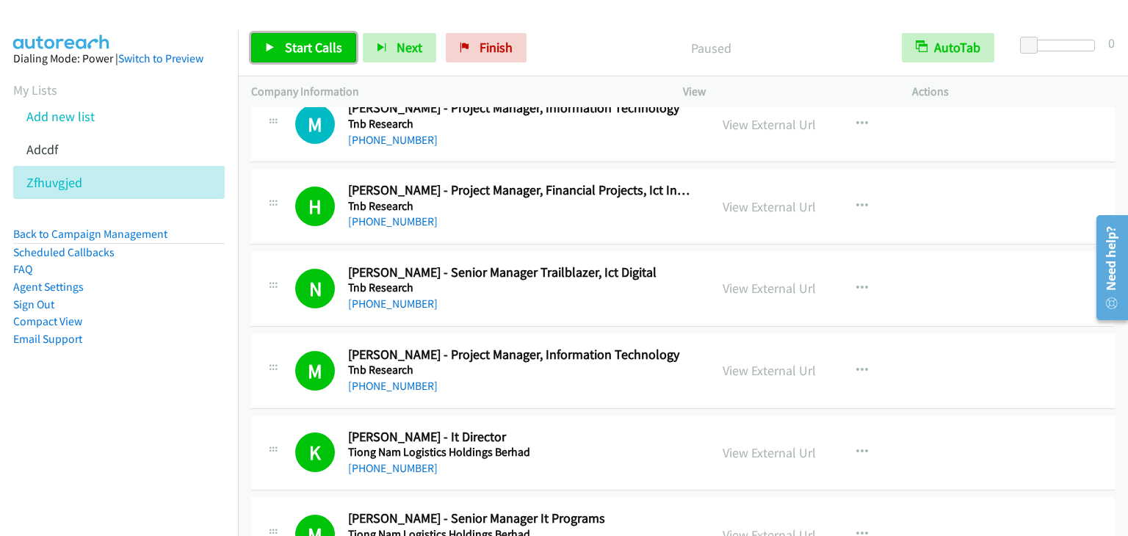
click at [296, 51] on span "Start Calls" at bounding box center [313, 47] width 57 height 17
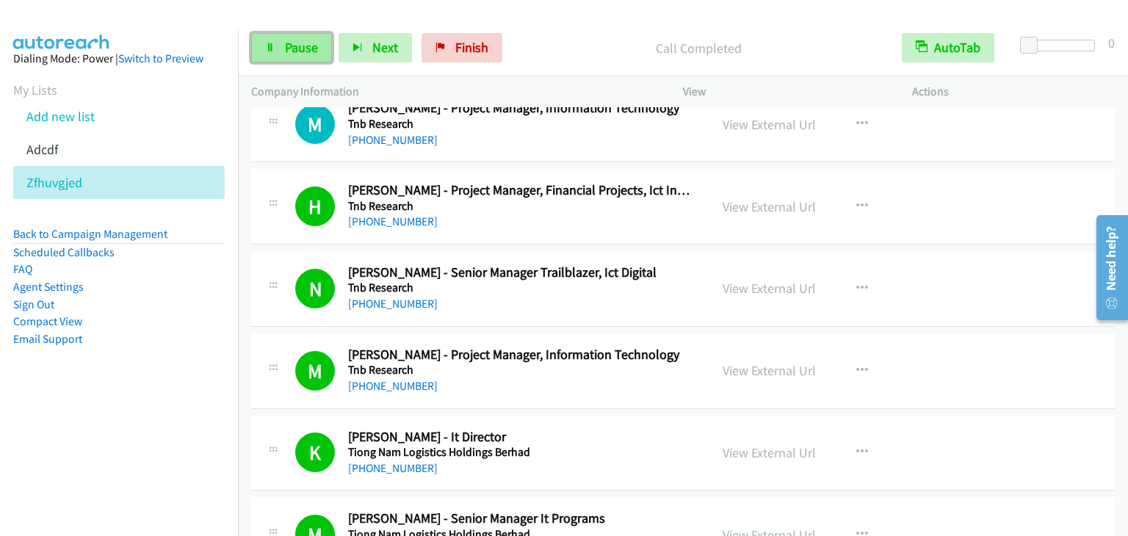
click at [309, 57] on link "Pause" at bounding box center [291, 47] width 81 height 29
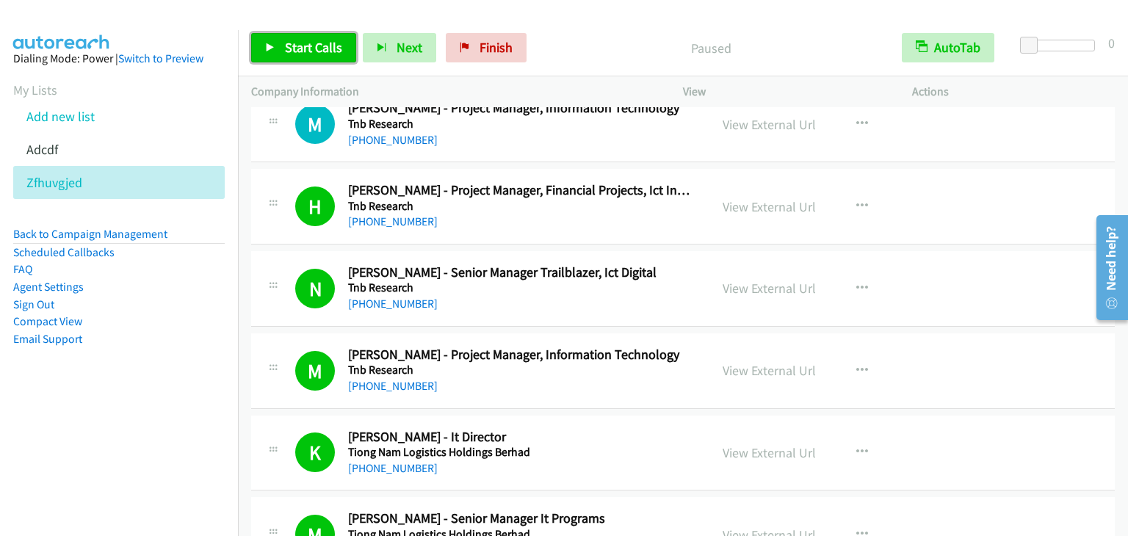
click at [314, 48] on span "Start Calls" at bounding box center [313, 47] width 57 height 17
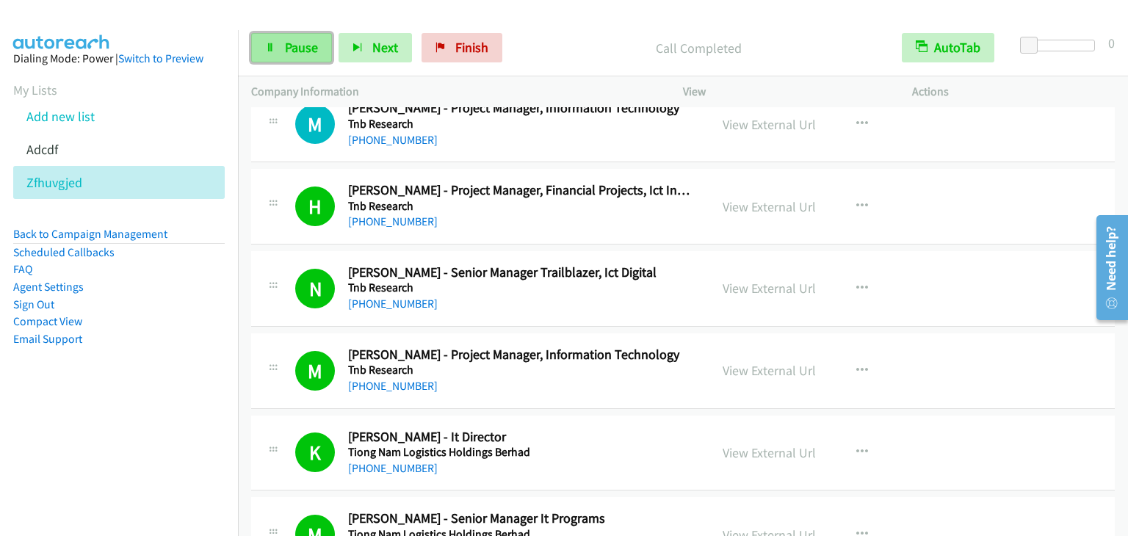
click at [297, 48] on span "Pause" at bounding box center [301, 47] width 33 height 17
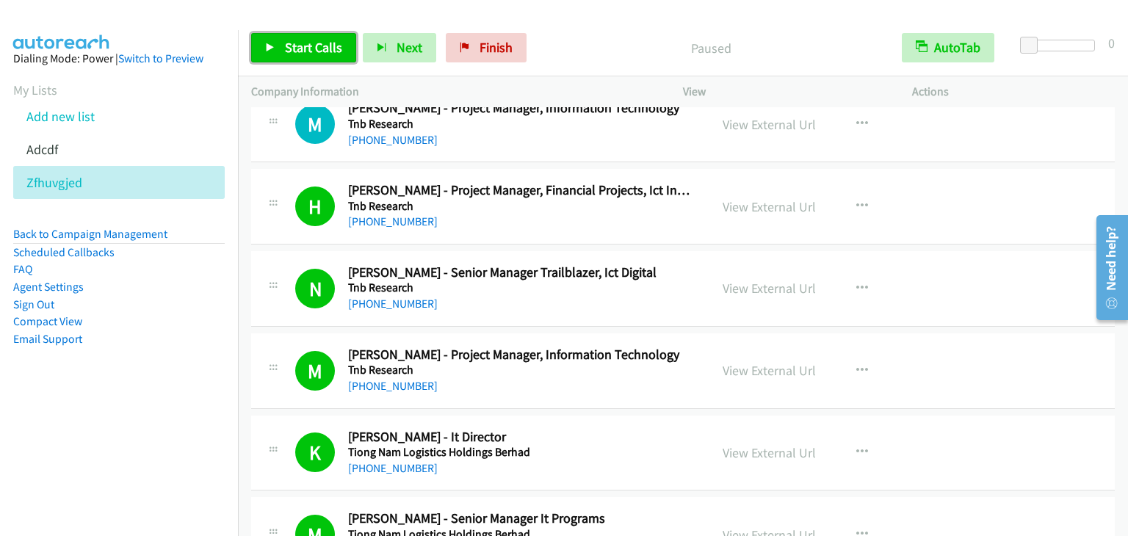
click at [297, 48] on span "Start Calls" at bounding box center [313, 47] width 57 height 17
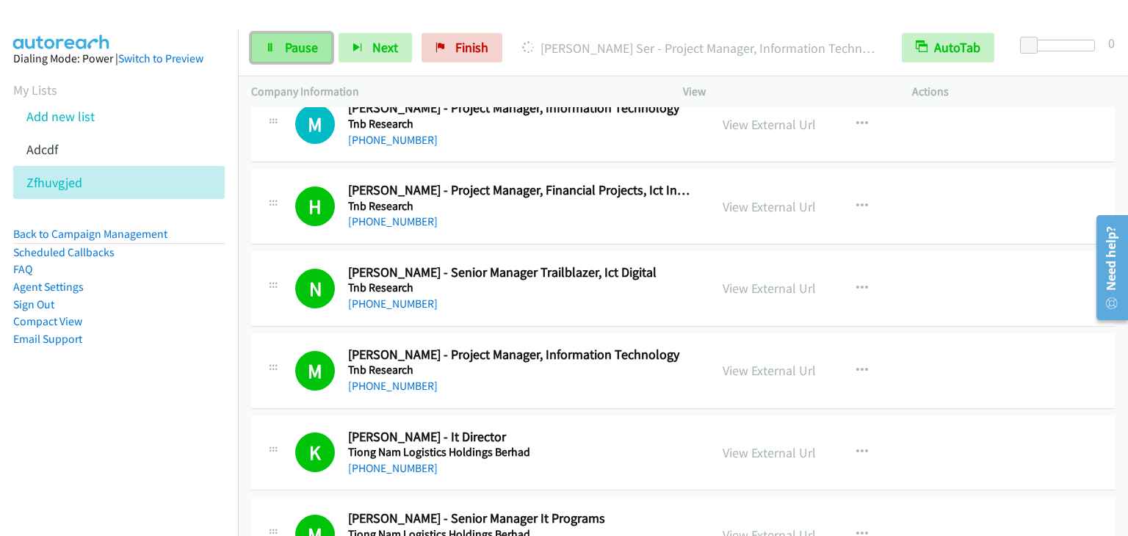
click at [292, 41] on span "Pause" at bounding box center [301, 47] width 33 height 17
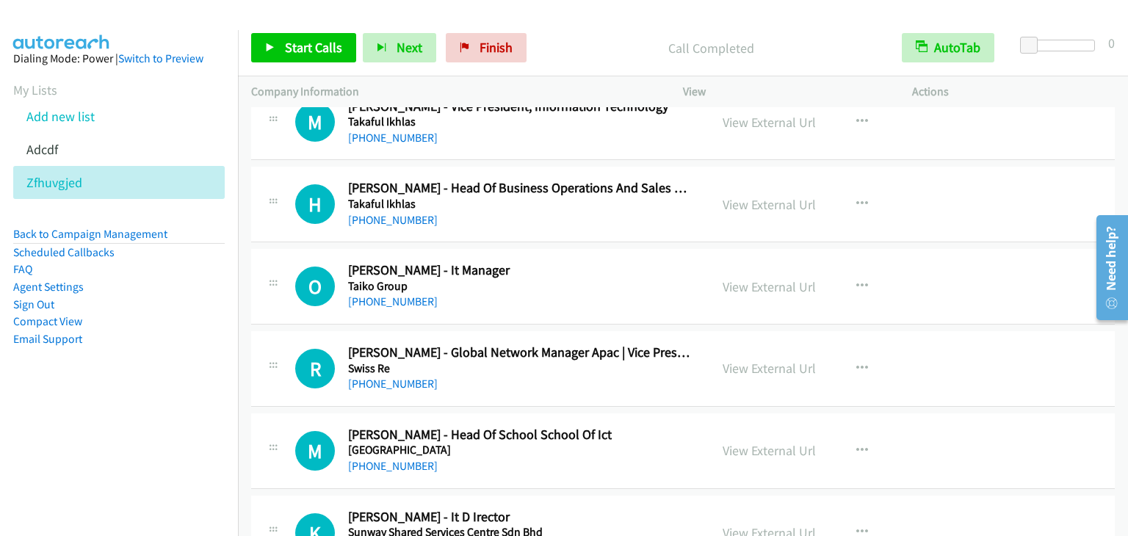
scroll to position [8375, 0]
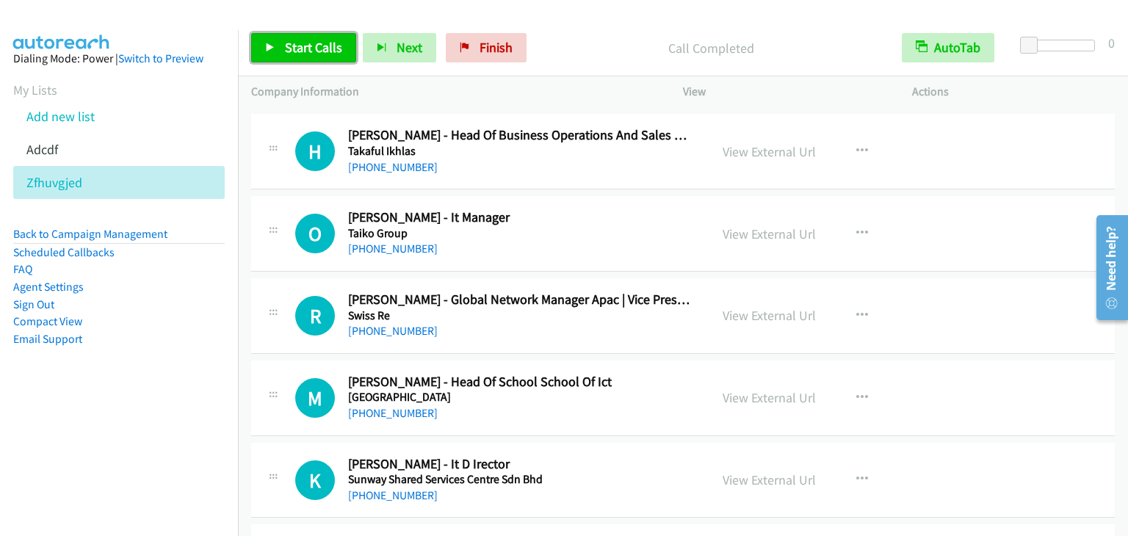
click at [319, 45] on span "Start Calls" at bounding box center [313, 47] width 57 height 17
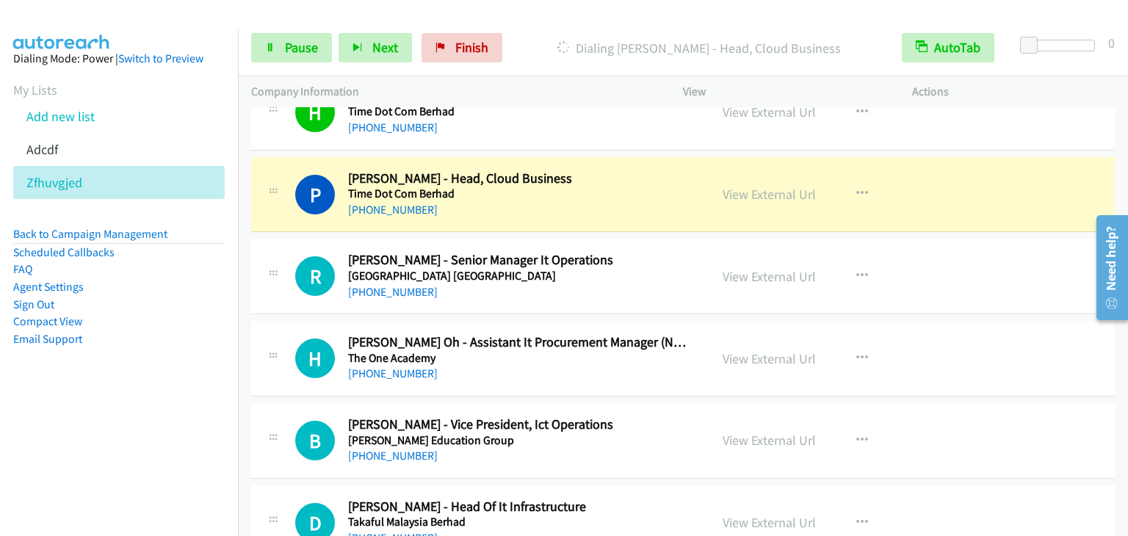
scroll to position [7126, 0]
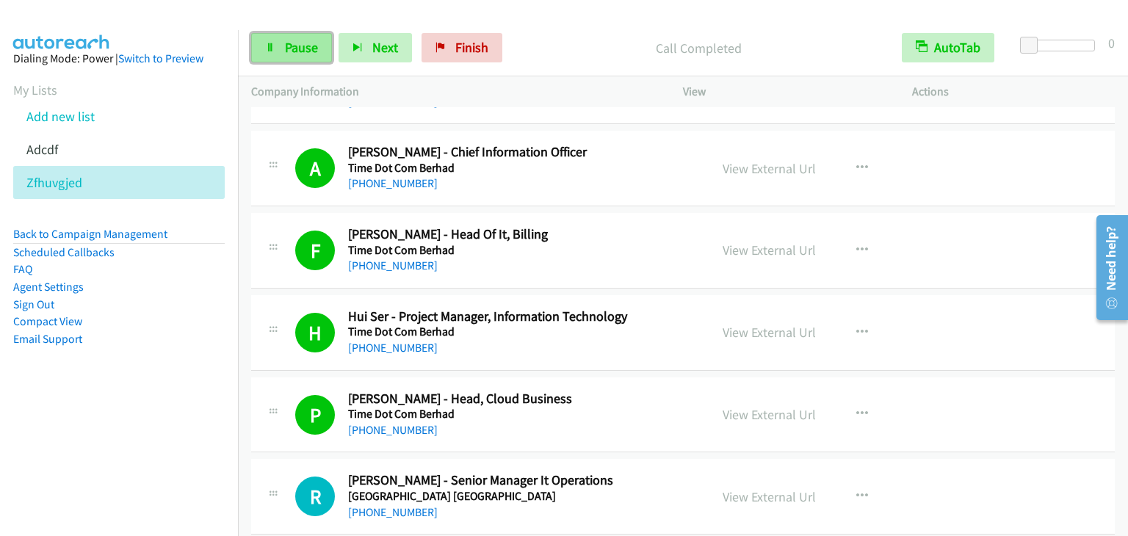
click at [307, 60] on link "Pause" at bounding box center [291, 47] width 81 height 29
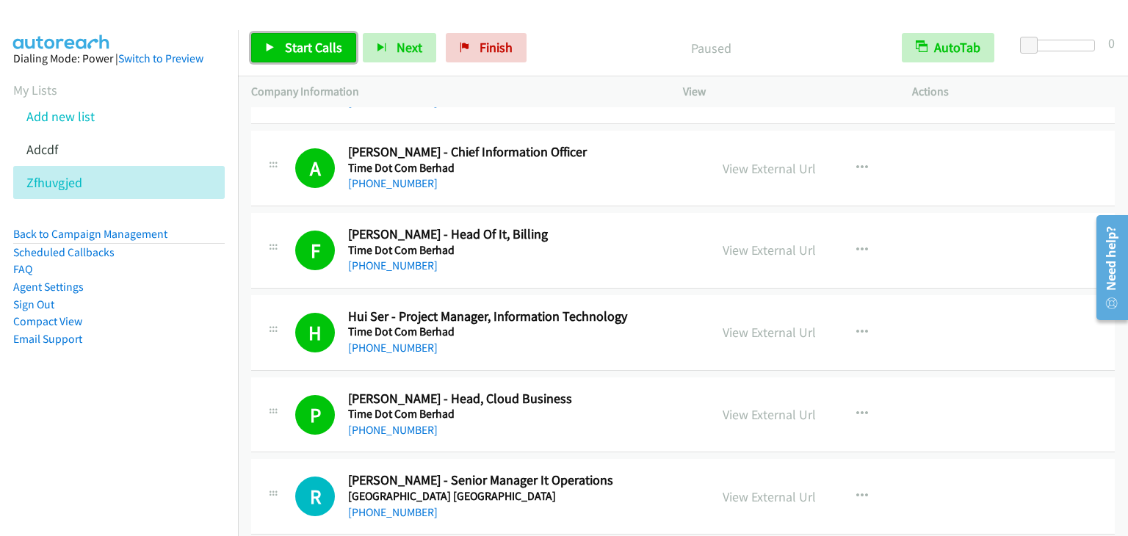
click at [306, 58] on link "Start Calls" at bounding box center [303, 47] width 105 height 29
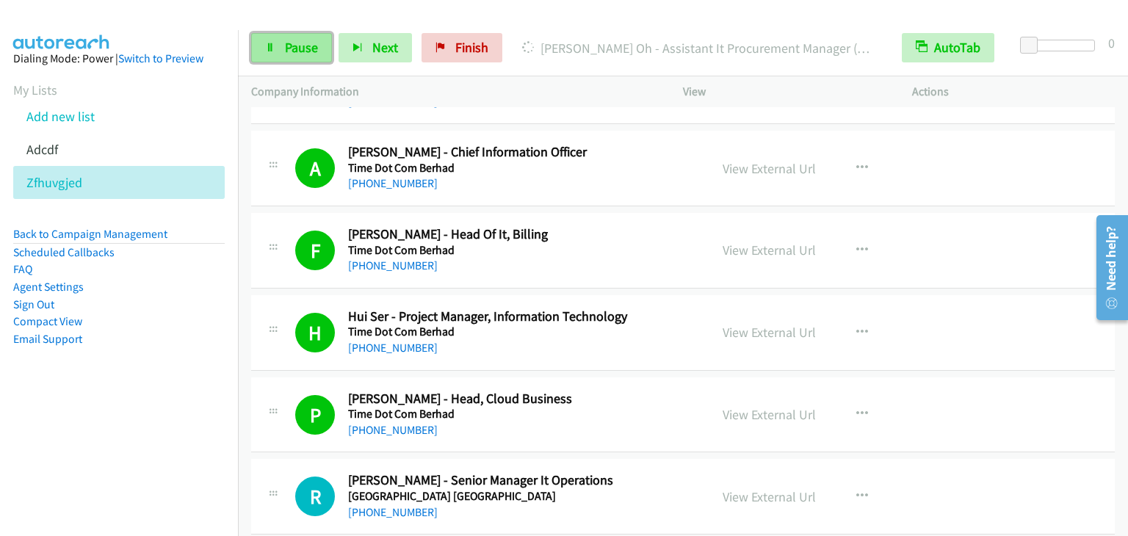
click at [314, 54] on span "Pause" at bounding box center [301, 47] width 33 height 17
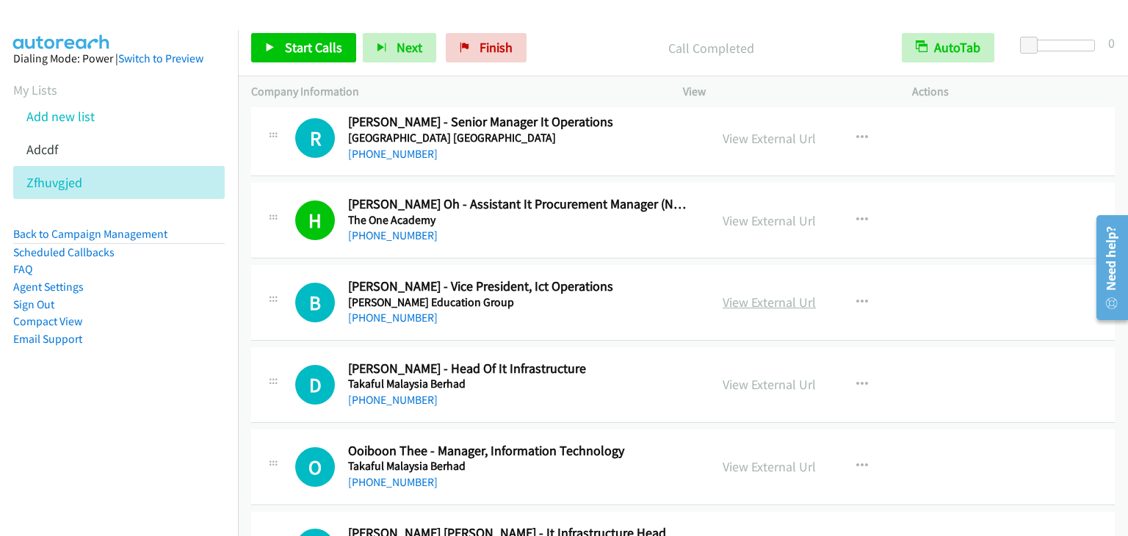
scroll to position [7494, 0]
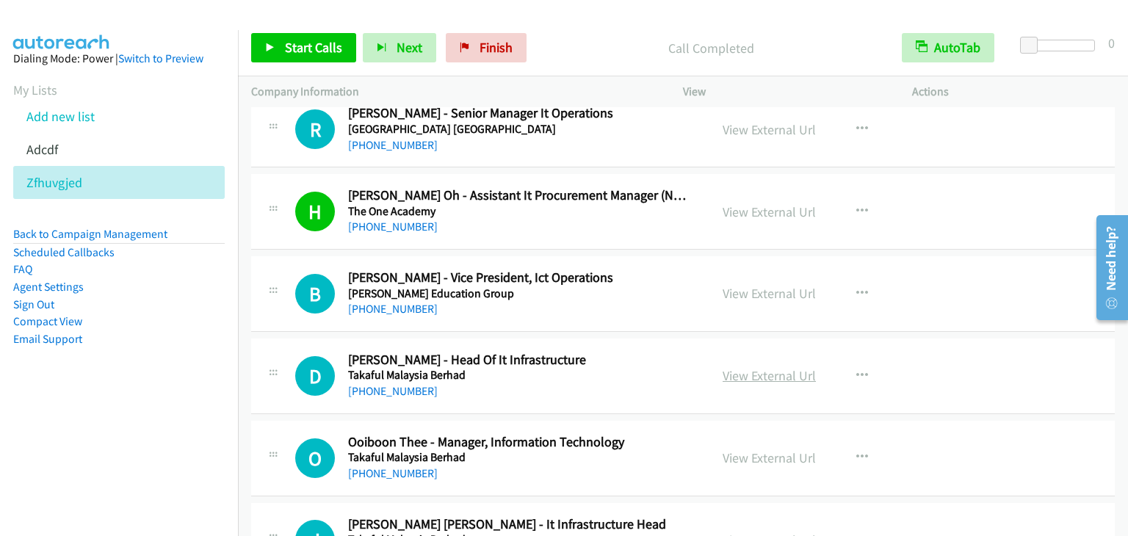
click at [782, 367] on link "View External Url" at bounding box center [769, 375] width 93 height 17
click at [744, 450] on link "View External Url" at bounding box center [769, 458] width 93 height 17
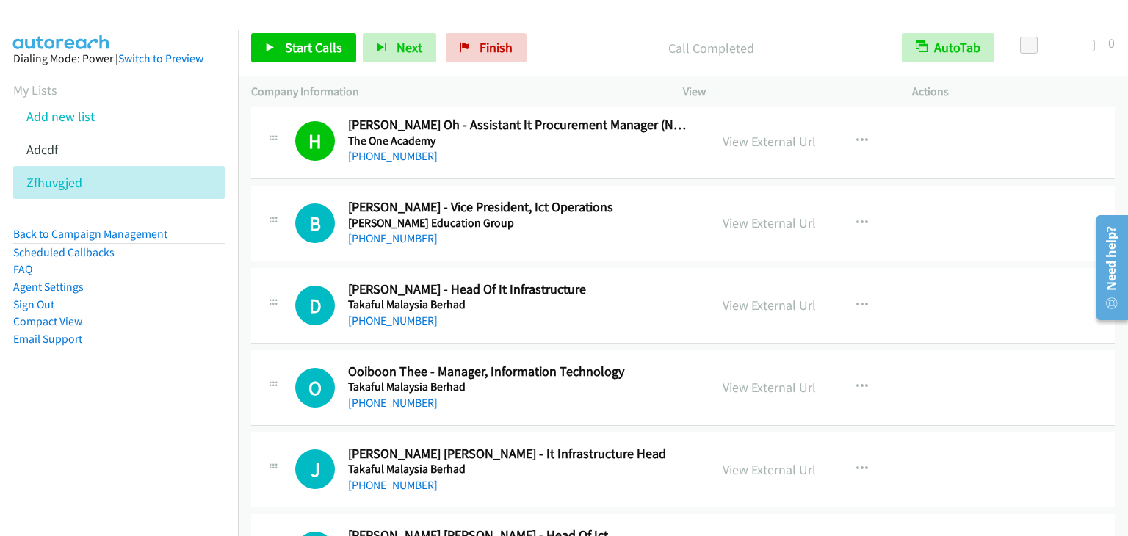
scroll to position [7567, 0]
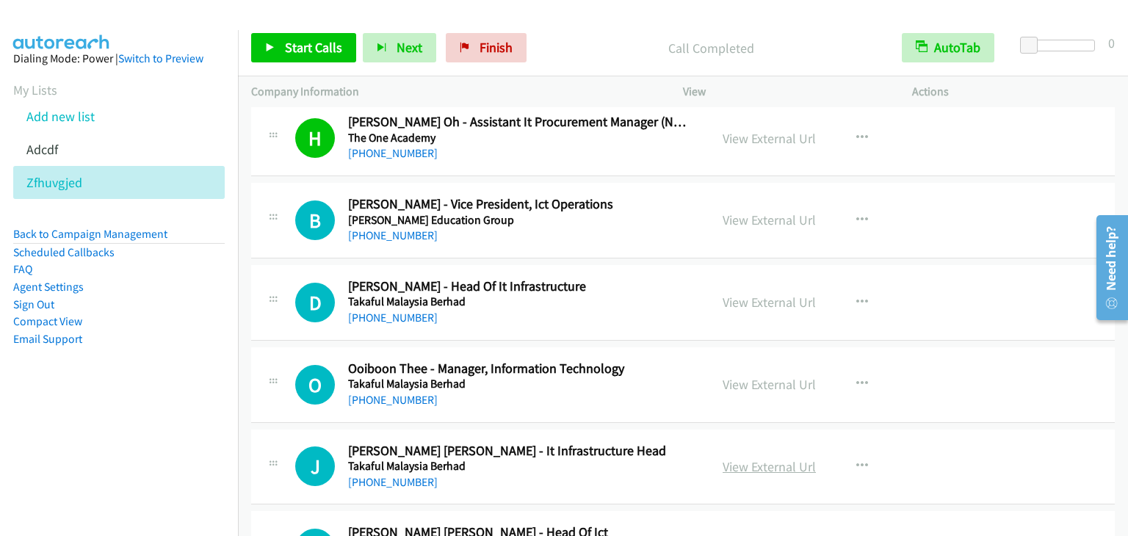
click at [771, 458] on link "View External Url" at bounding box center [769, 466] width 93 height 17
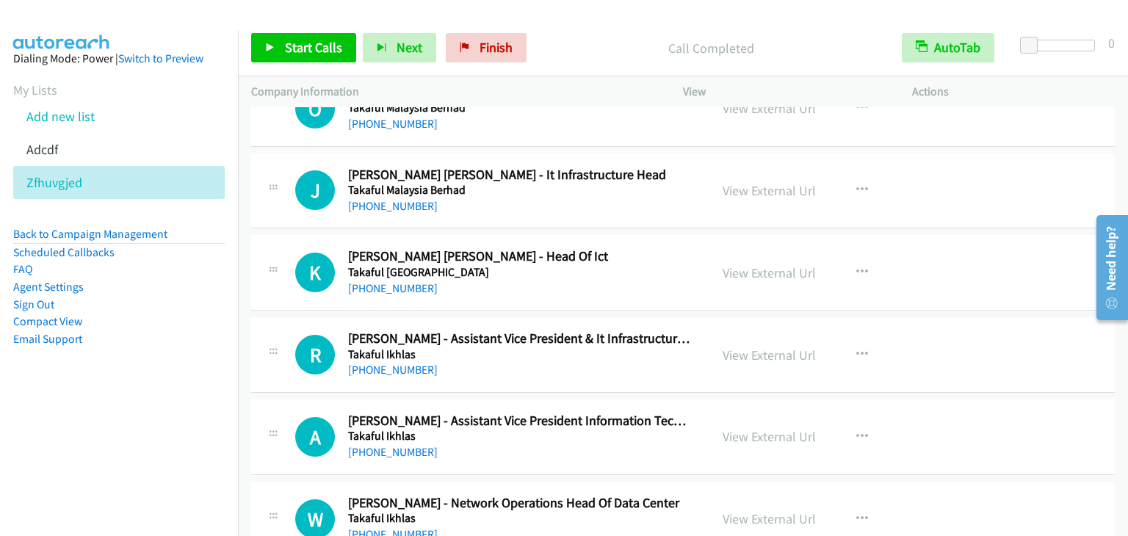
scroll to position [7861, 0]
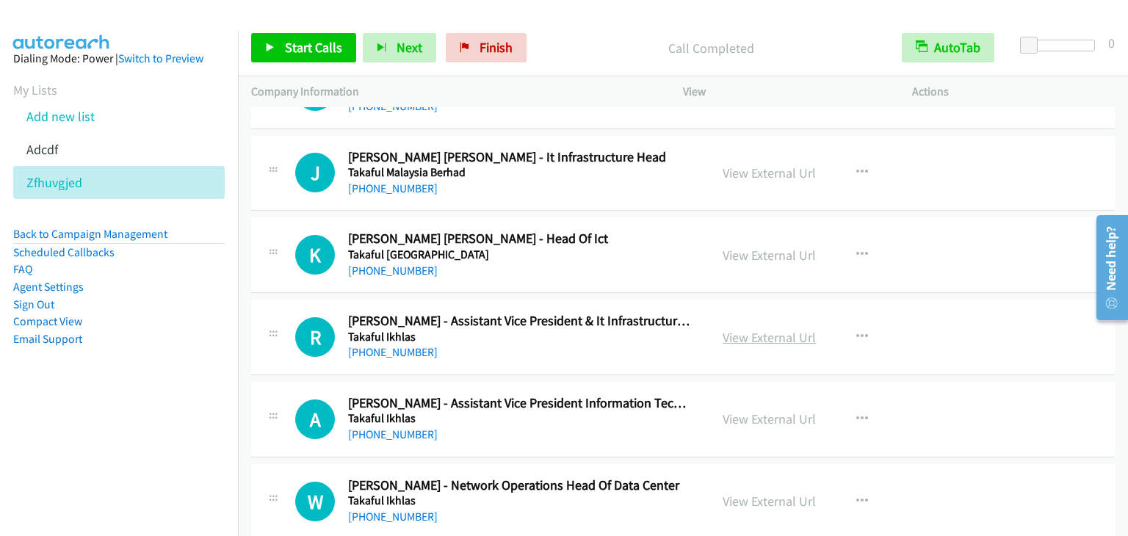
click at [757, 329] on link "View External Url" at bounding box center [769, 337] width 93 height 17
click at [726, 411] on link "View External Url" at bounding box center [769, 419] width 93 height 17
click at [763, 493] on link "View External Url" at bounding box center [769, 501] width 93 height 17
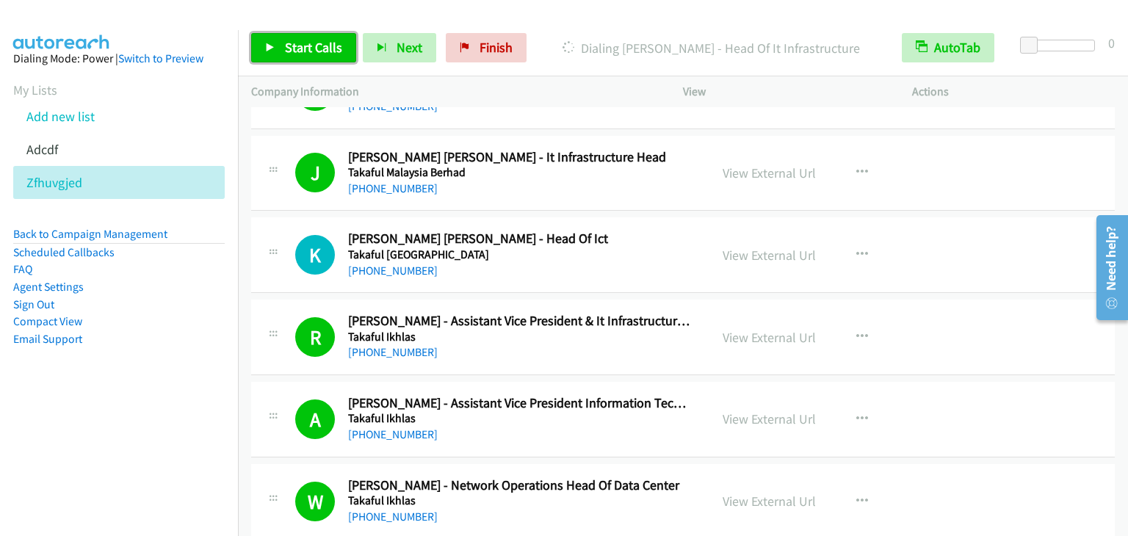
click at [288, 48] on span "Start Calls" at bounding box center [313, 47] width 57 height 17
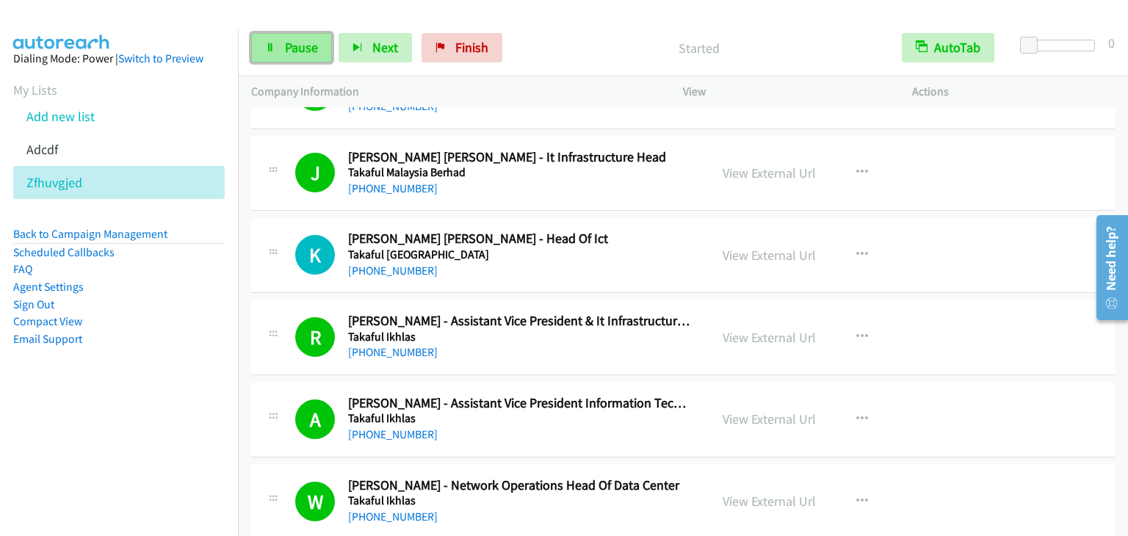
click at [290, 51] on span "Pause" at bounding box center [301, 47] width 33 height 17
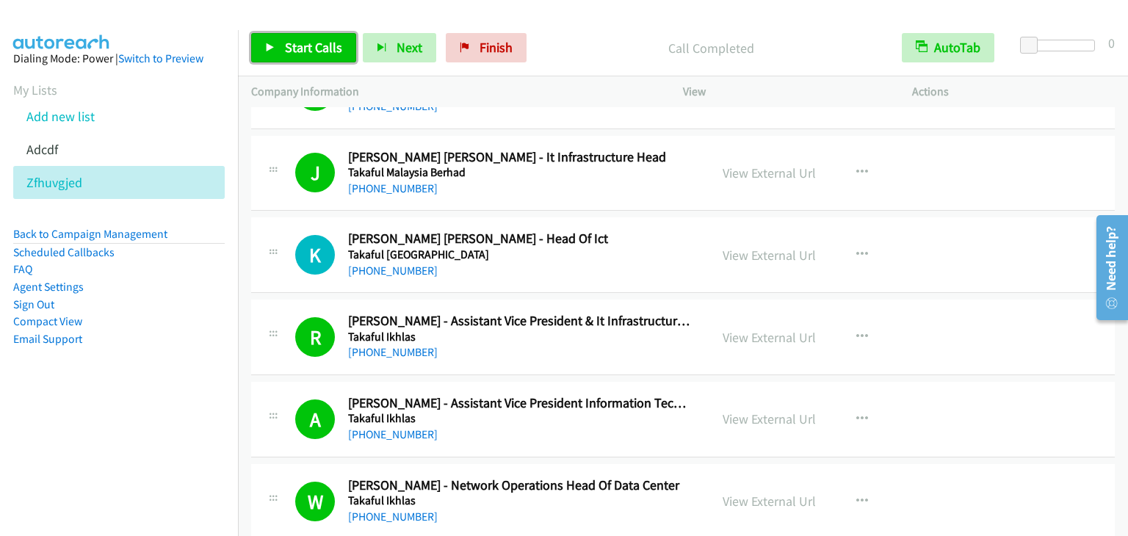
click at [297, 46] on span "Start Calls" at bounding box center [313, 47] width 57 height 17
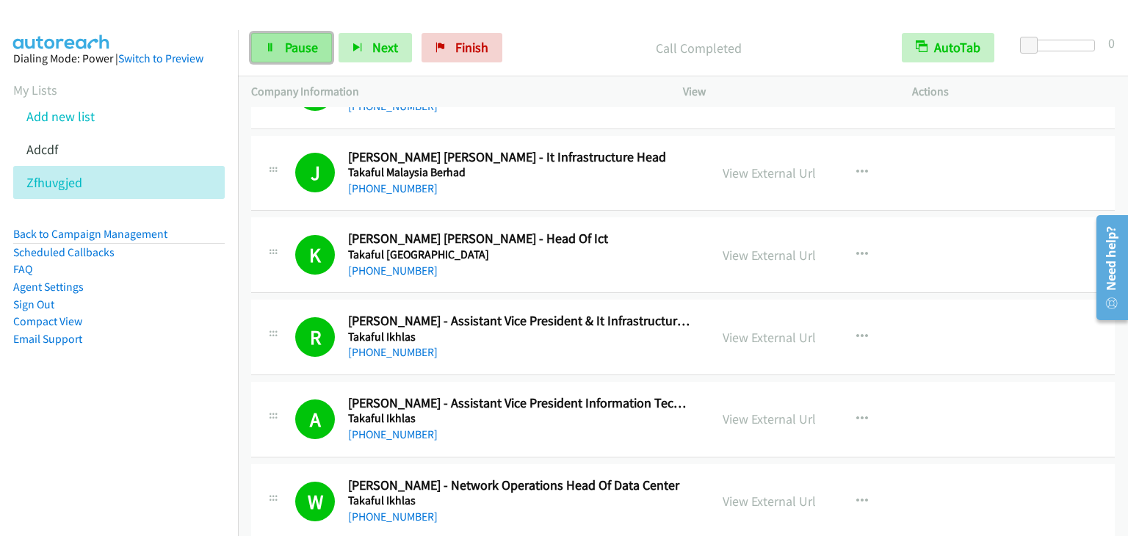
click at [287, 42] on span "Pause" at bounding box center [301, 47] width 33 height 17
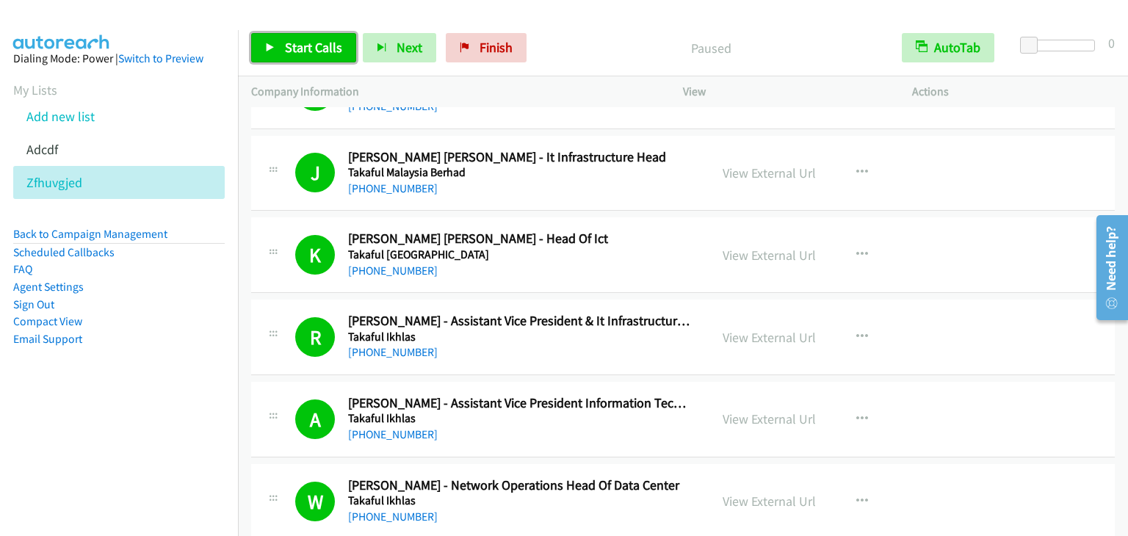
click at [292, 37] on link "Start Calls" at bounding box center [303, 47] width 105 height 29
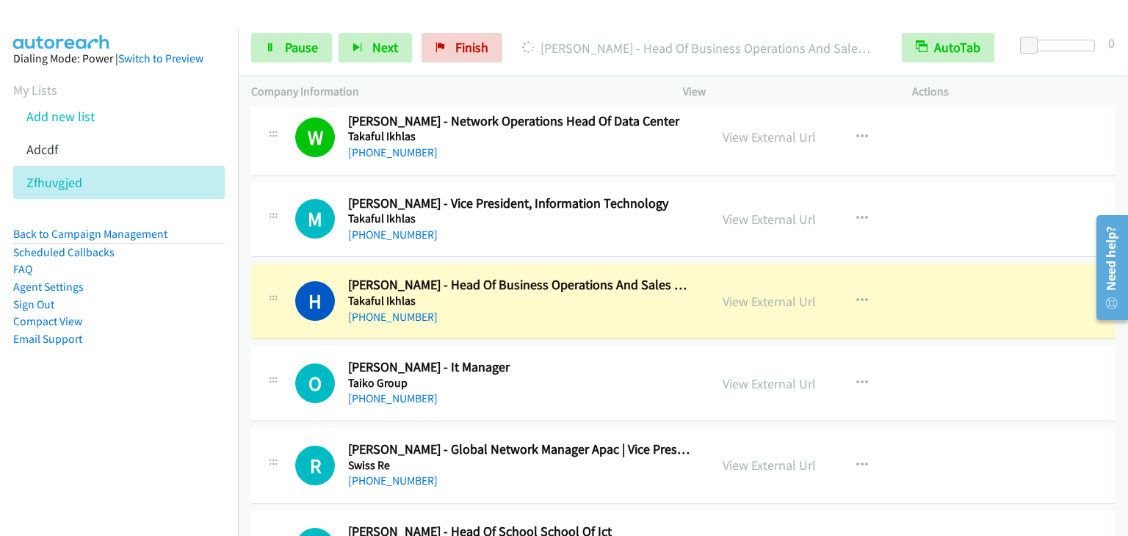
scroll to position [8228, 0]
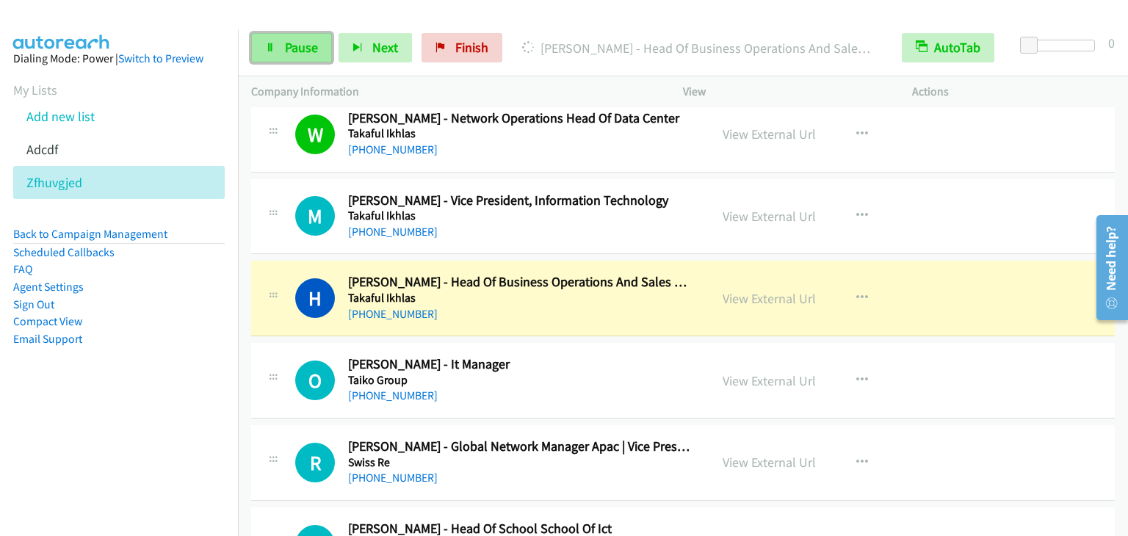
click at [289, 55] on span "Pause" at bounding box center [301, 47] width 33 height 17
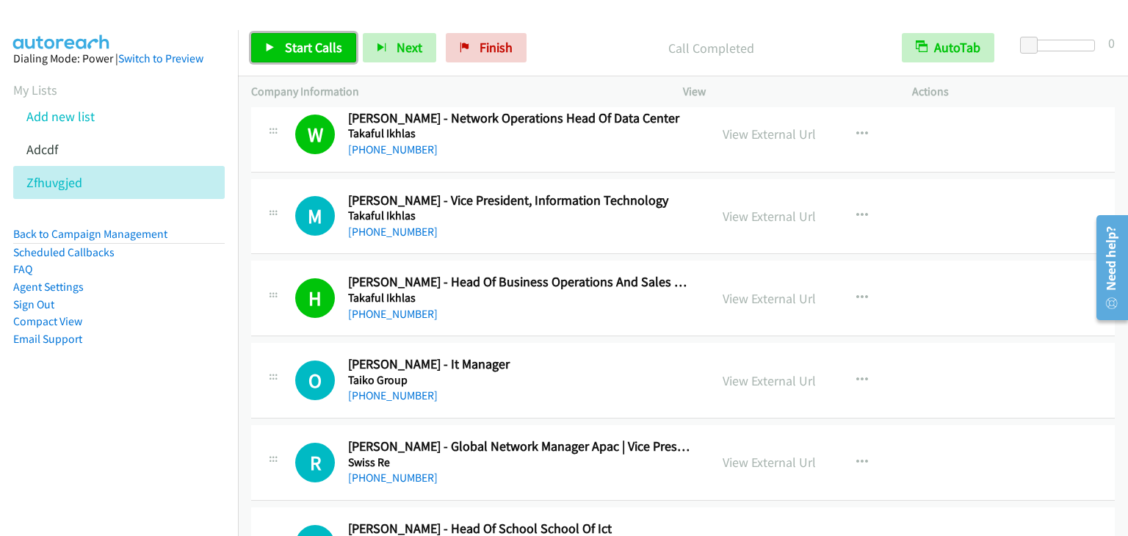
click at [320, 55] on span "Start Calls" at bounding box center [313, 47] width 57 height 17
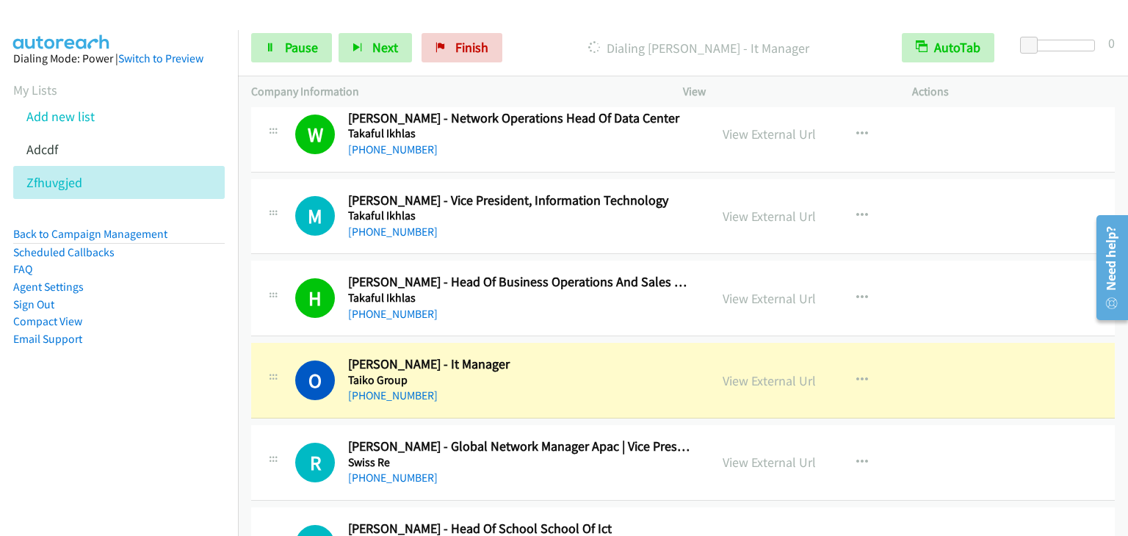
click at [138, 387] on aside "Dialing Mode: Power | Switch to Preview My Lists Add new list Adcdf Zfhuvgjed B…" at bounding box center [119, 222] width 238 height 384
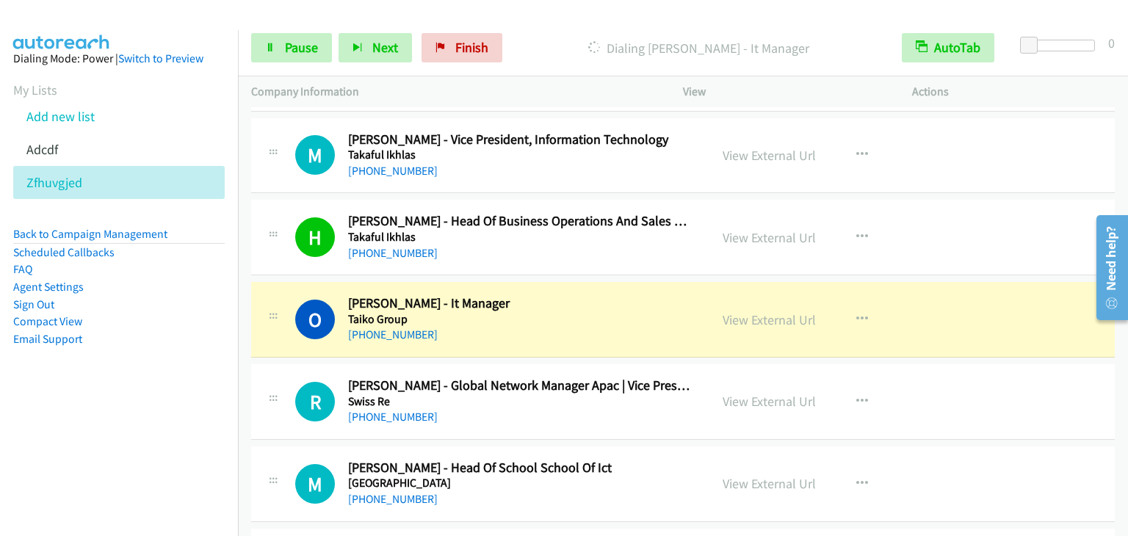
scroll to position [8302, 0]
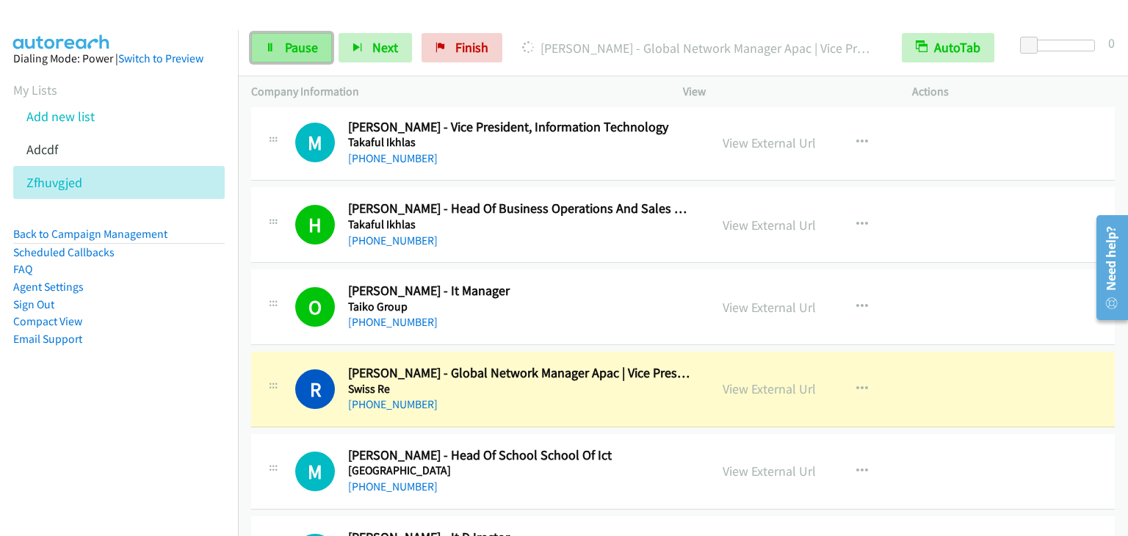
click at [322, 54] on link "Pause" at bounding box center [291, 47] width 81 height 29
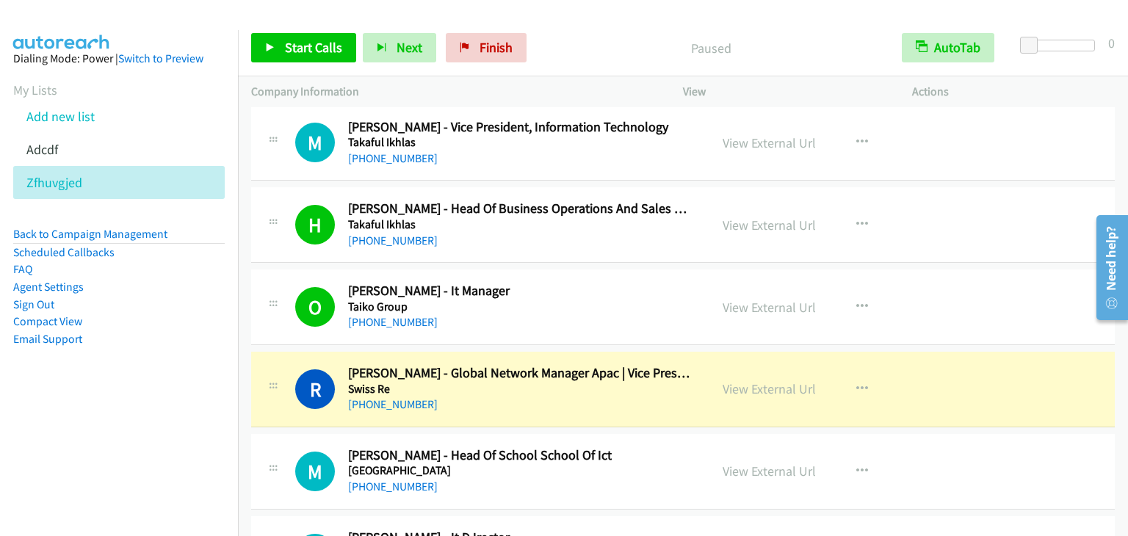
drag, startPoint x: 123, startPoint y: 462, endPoint x: 276, endPoint y: 136, distance: 360.2
click at [123, 461] on nav "Dialing Mode: Power | Switch to Preview My Lists Add new list Adcdf Zfhuvgjed B…" at bounding box center [119, 298] width 239 height 536
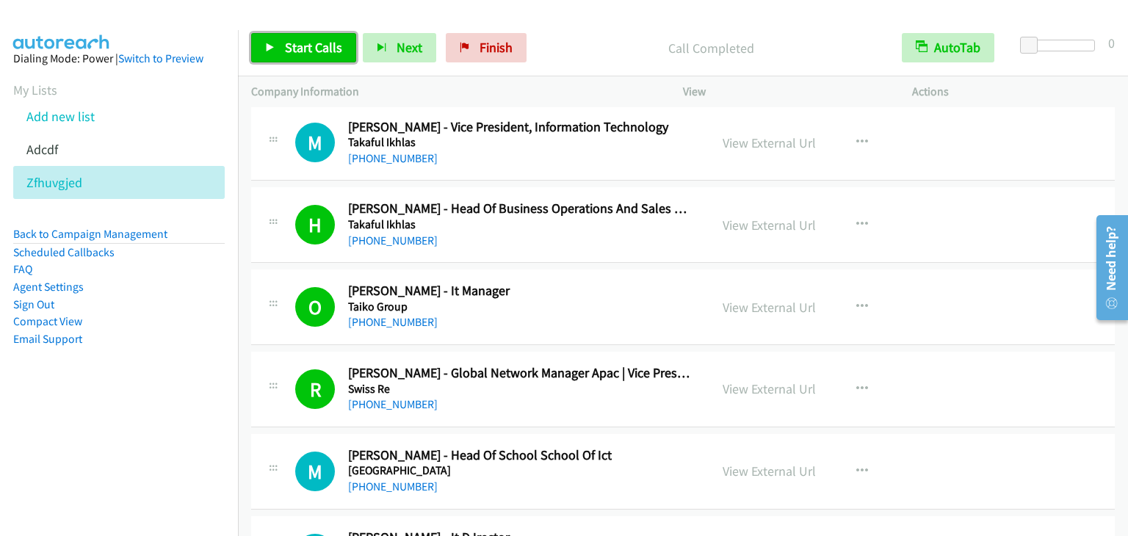
click at [297, 40] on span "Start Calls" at bounding box center [313, 47] width 57 height 17
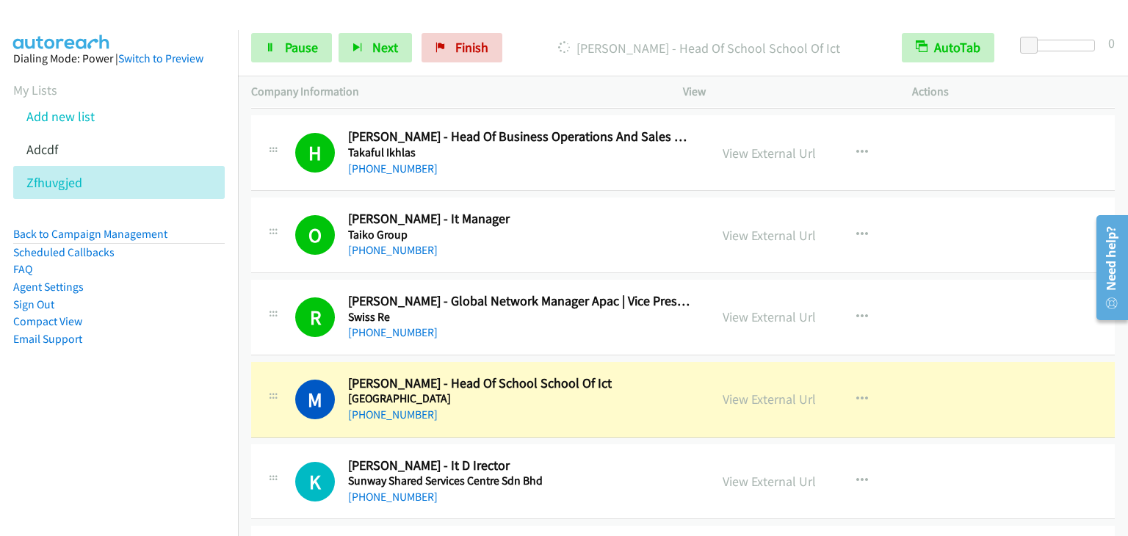
scroll to position [8375, 0]
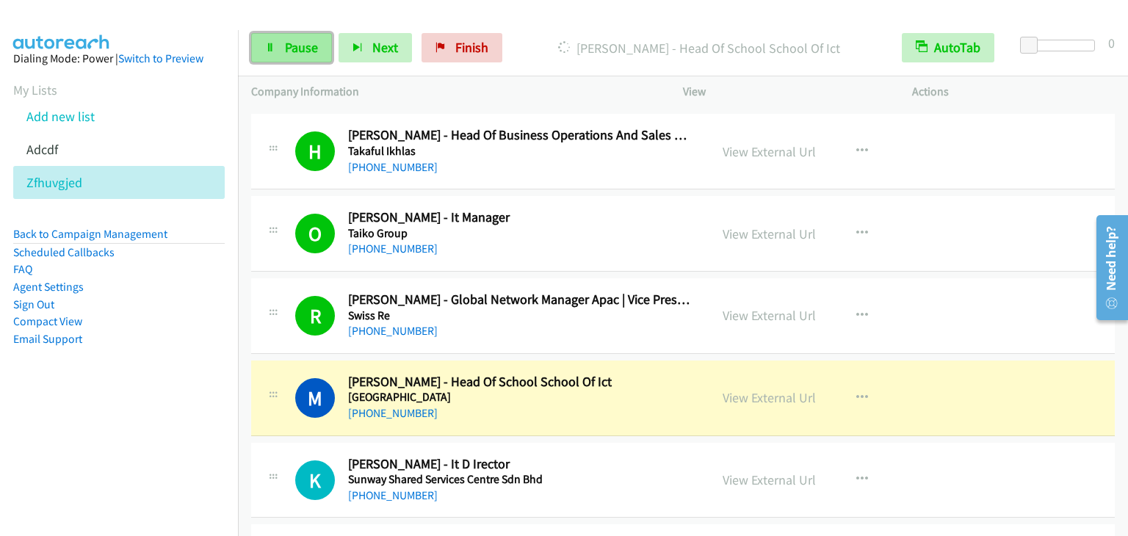
click at [270, 46] on icon at bounding box center [270, 48] width 10 height 10
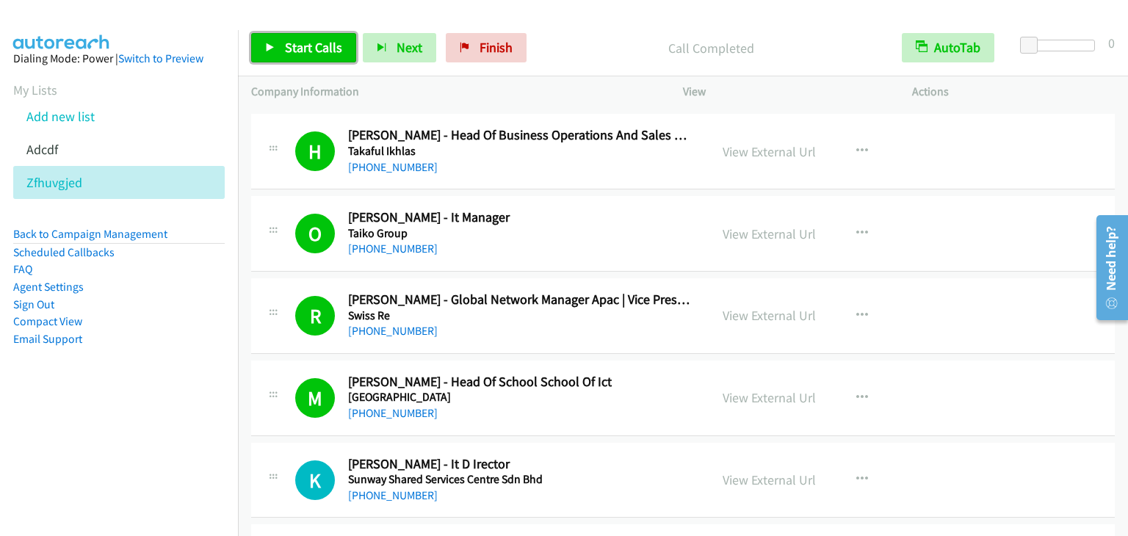
click at [287, 47] on span "Start Calls" at bounding box center [313, 47] width 57 height 17
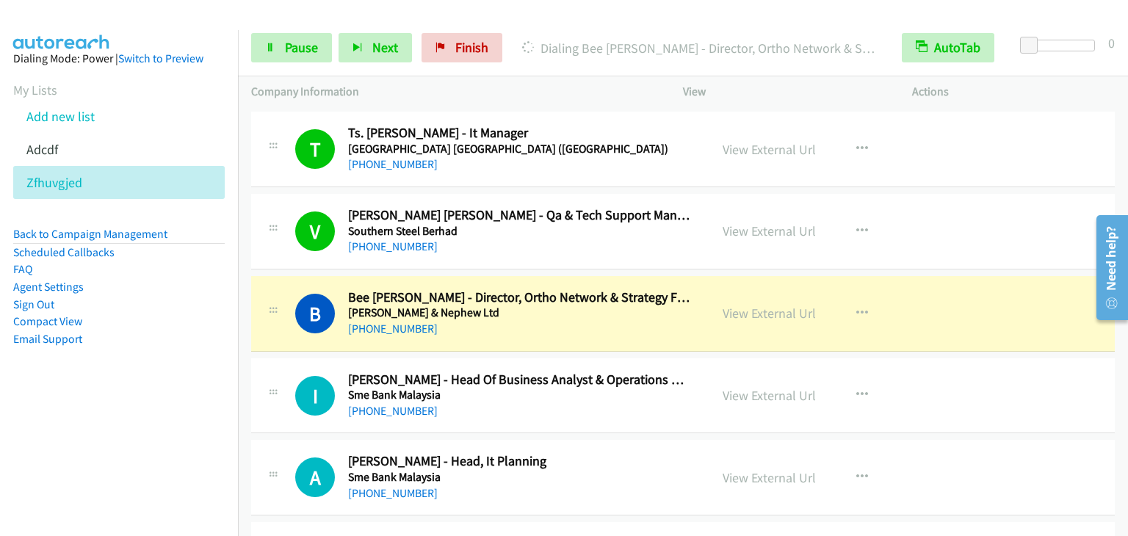
scroll to position [9771, 0]
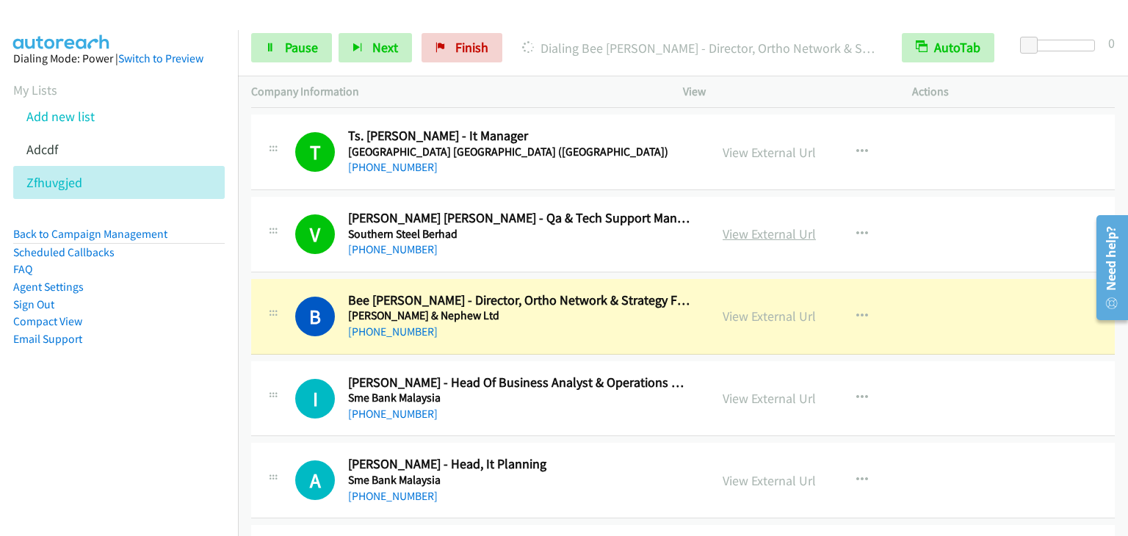
click at [788, 226] on link "View External Url" at bounding box center [769, 234] width 93 height 17
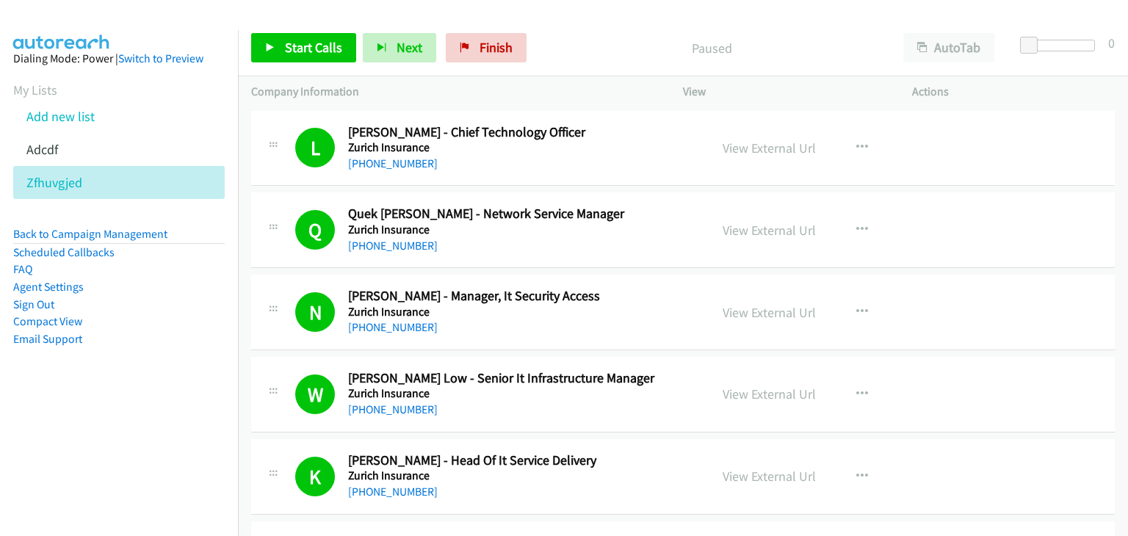
click at [964, 30] on div "Start Calls Pause Next Finish Paused AutoTab AutoTab 0" at bounding box center [683, 48] width 890 height 57
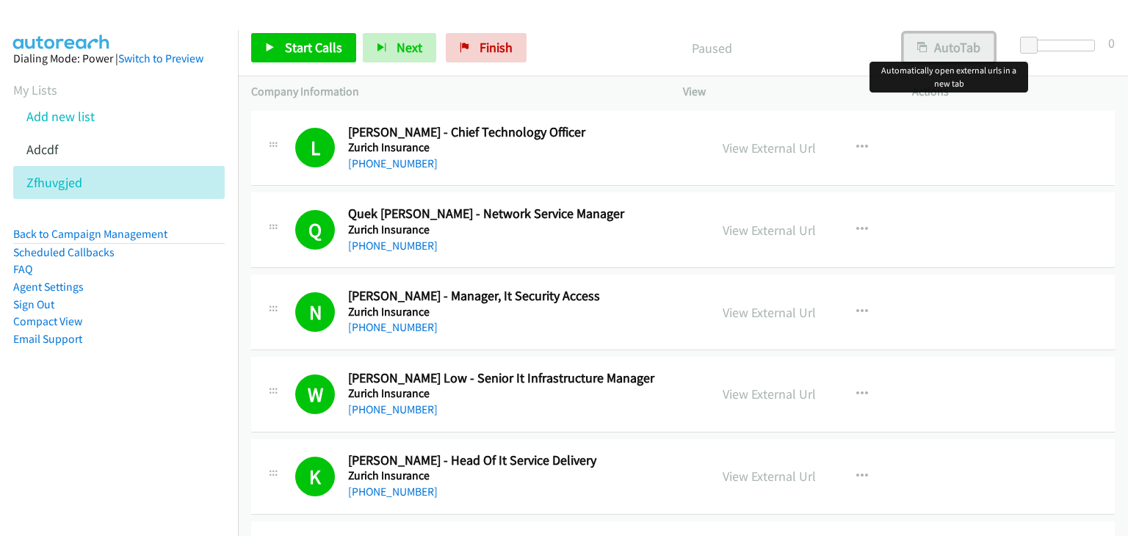
click at [954, 45] on button "AutoTab" at bounding box center [949, 47] width 91 height 29
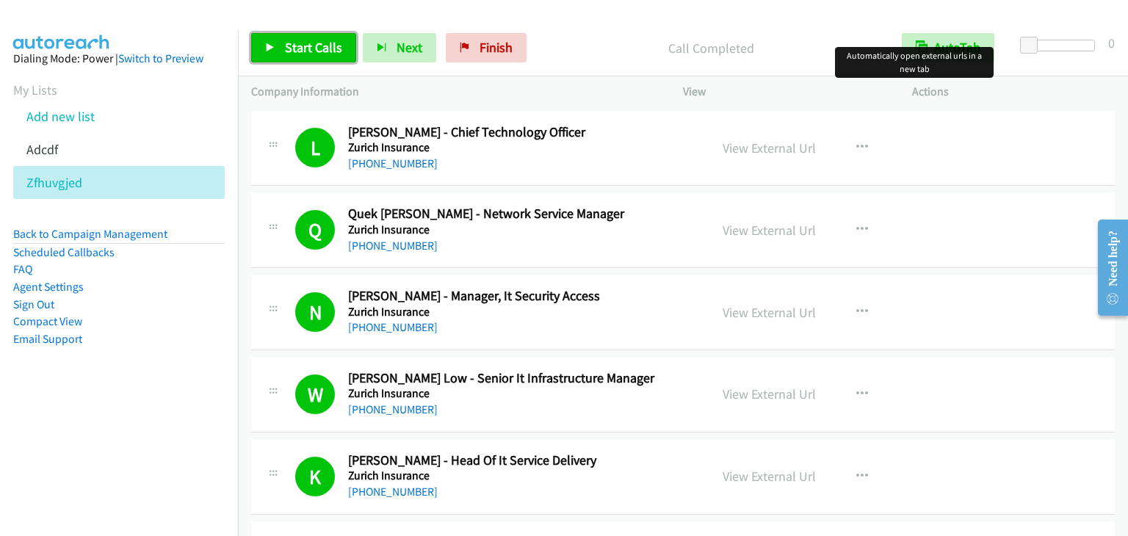
click at [309, 57] on link "Start Calls" at bounding box center [303, 47] width 105 height 29
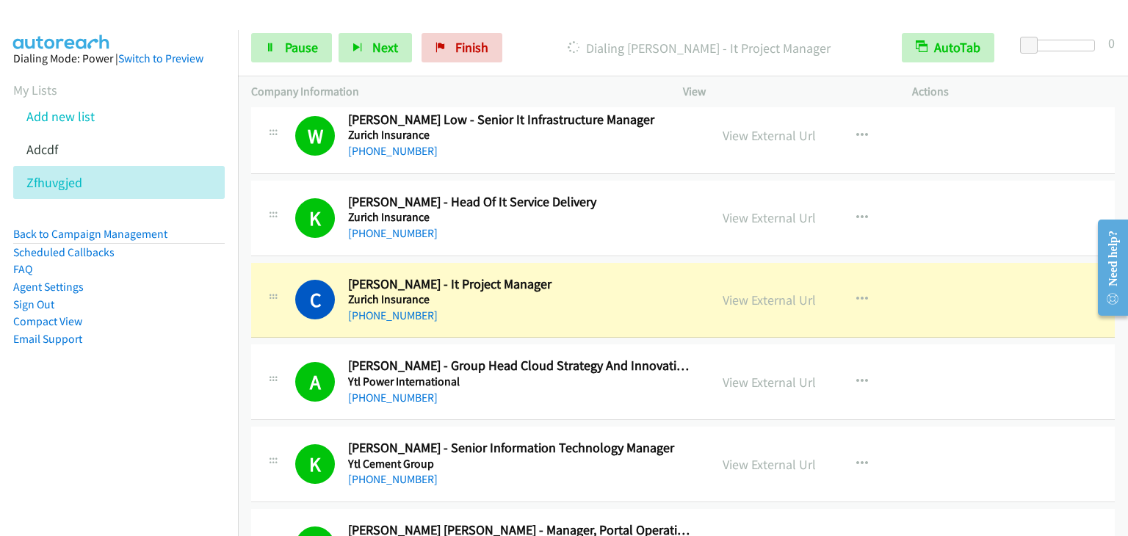
scroll to position [294, 0]
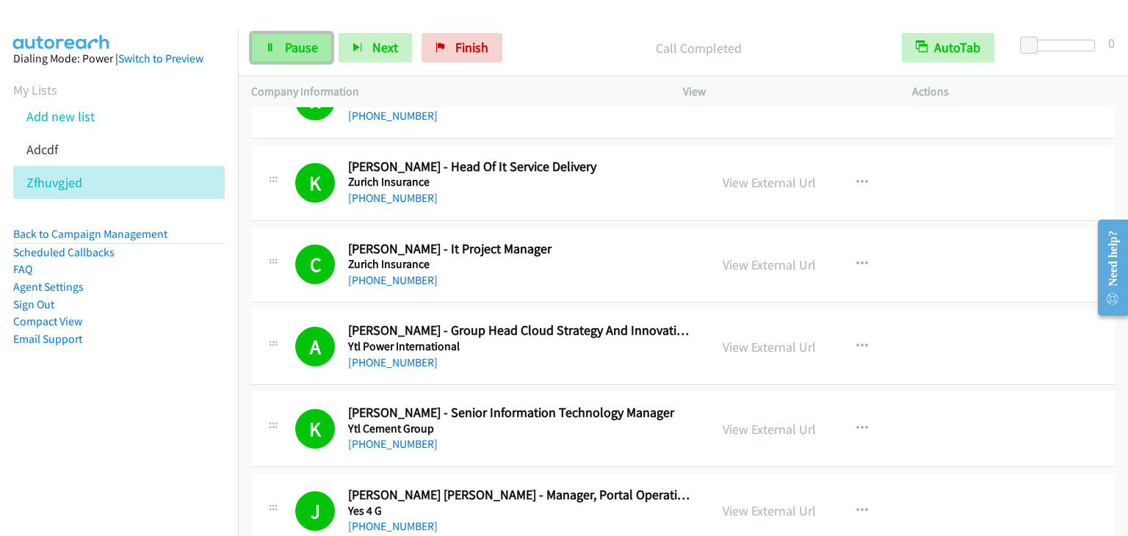
click at [273, 54] on link "Pause" at bounding box center [291, 47] width 81 height 29
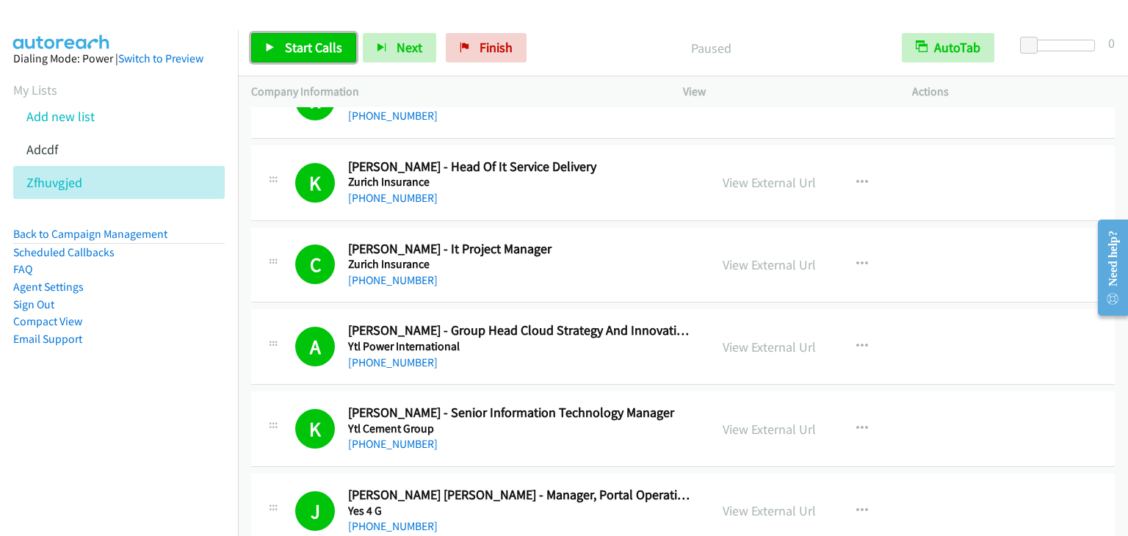
click at [273, 54] on link "Start Calls" at bounding box center [303, 47] width 105 height 29
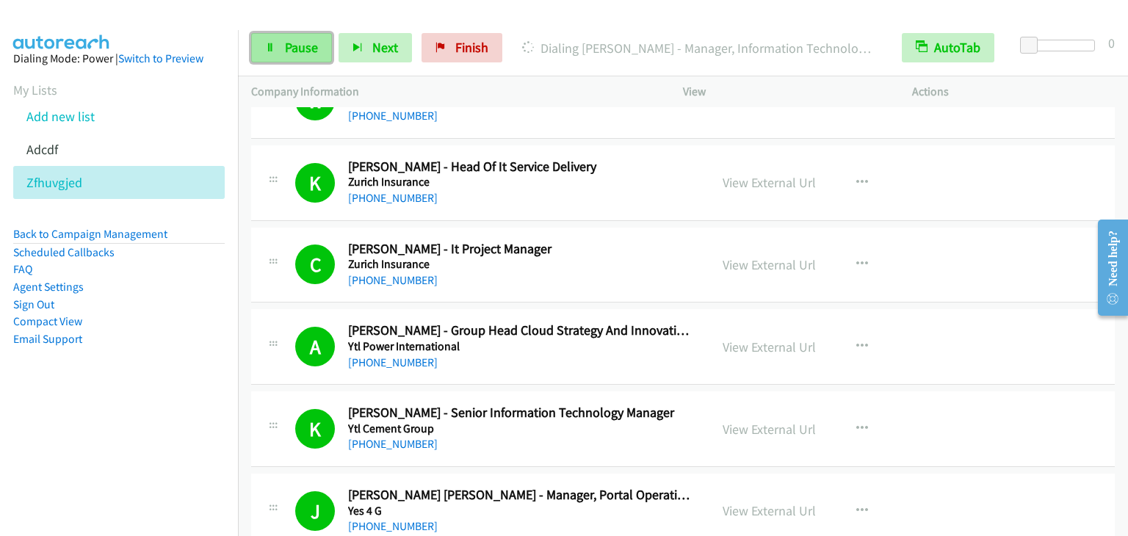
click at [308, 58] on link "Pause" at bounding box center [291, 47] width 81 height 29
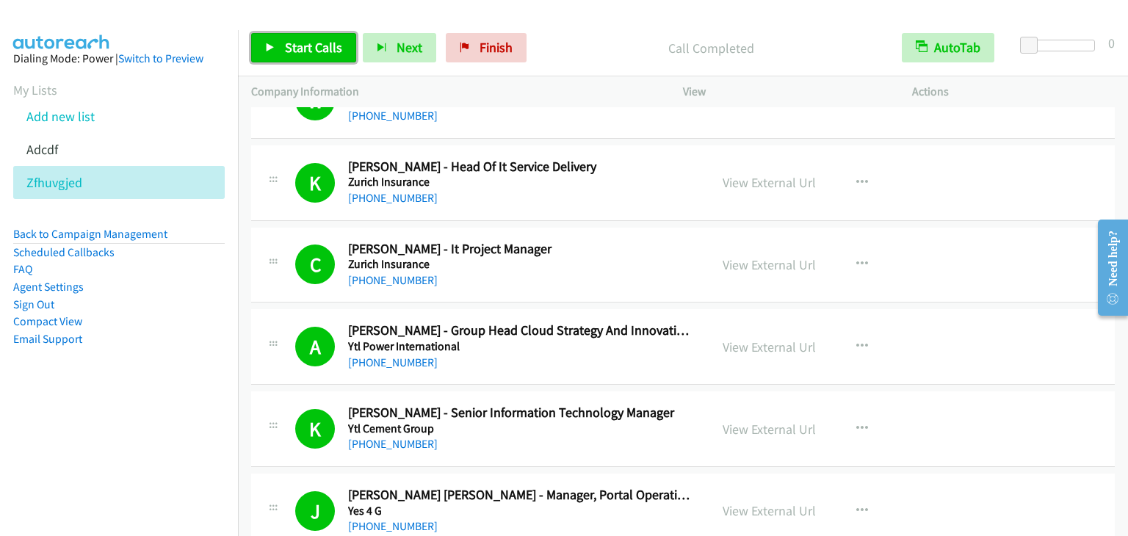
click at [290, 45] on span "Start Calls" at bounding box center [313, 47] width 57 height 17
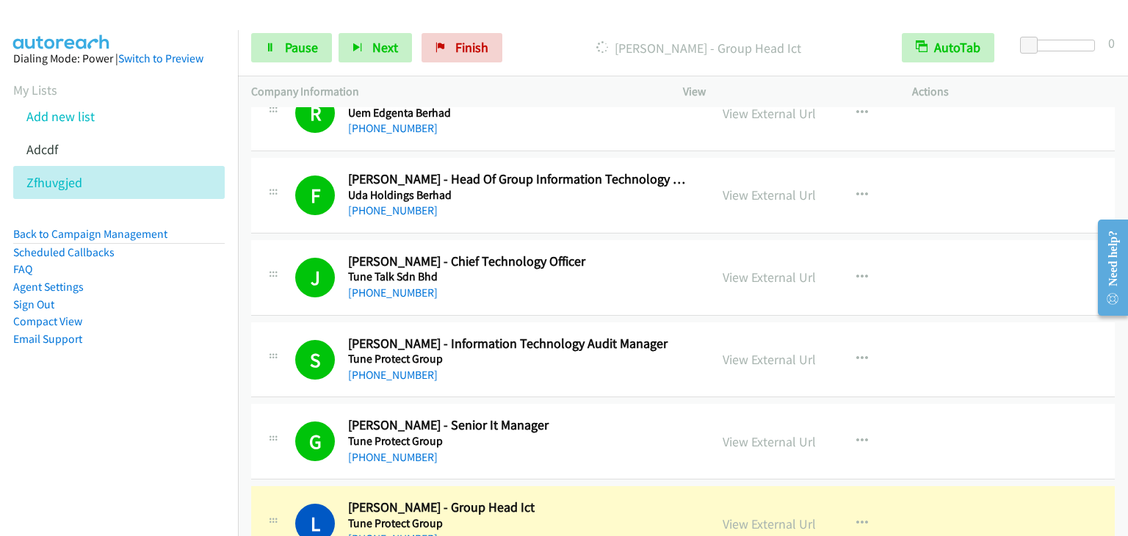
scroll to position [3225, 0]
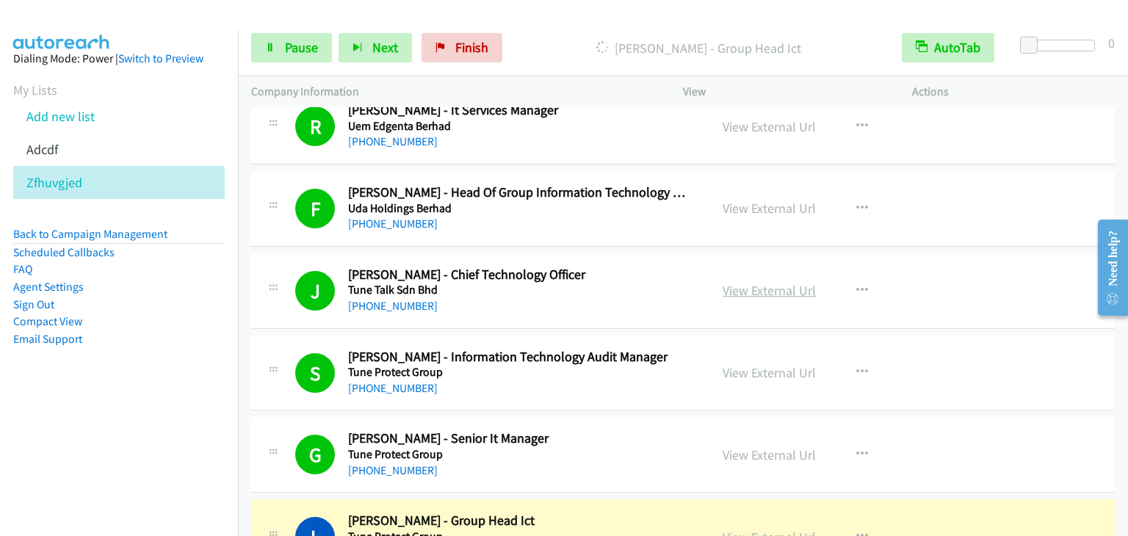
click at [753, 284] on link "View External Url" at bounding box center [769, 290] width 93 height 17
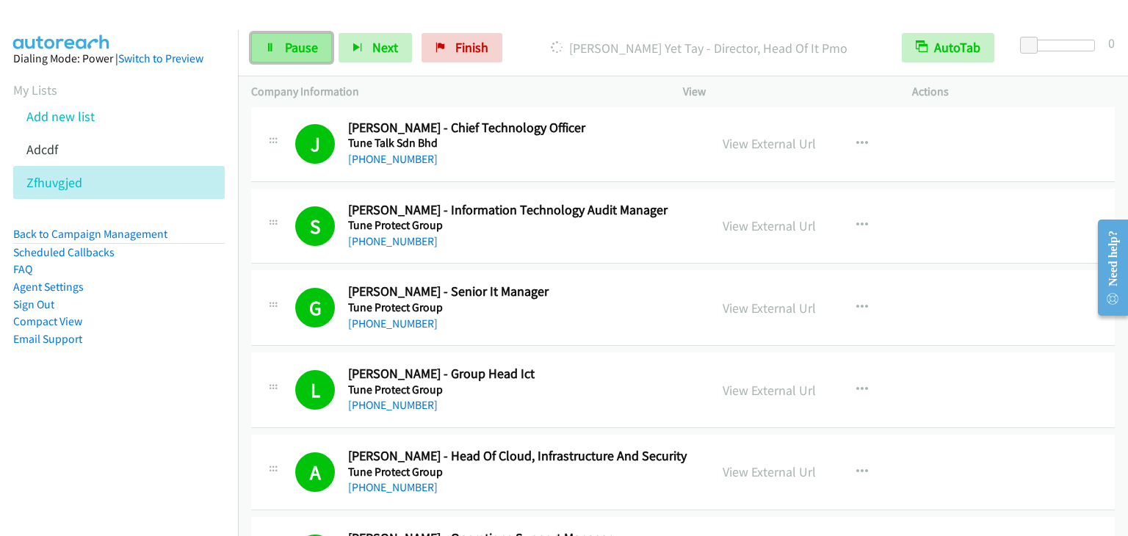
click at [300, 40] on span "Pause" at bounding box center [301, 47] width 33 height 17
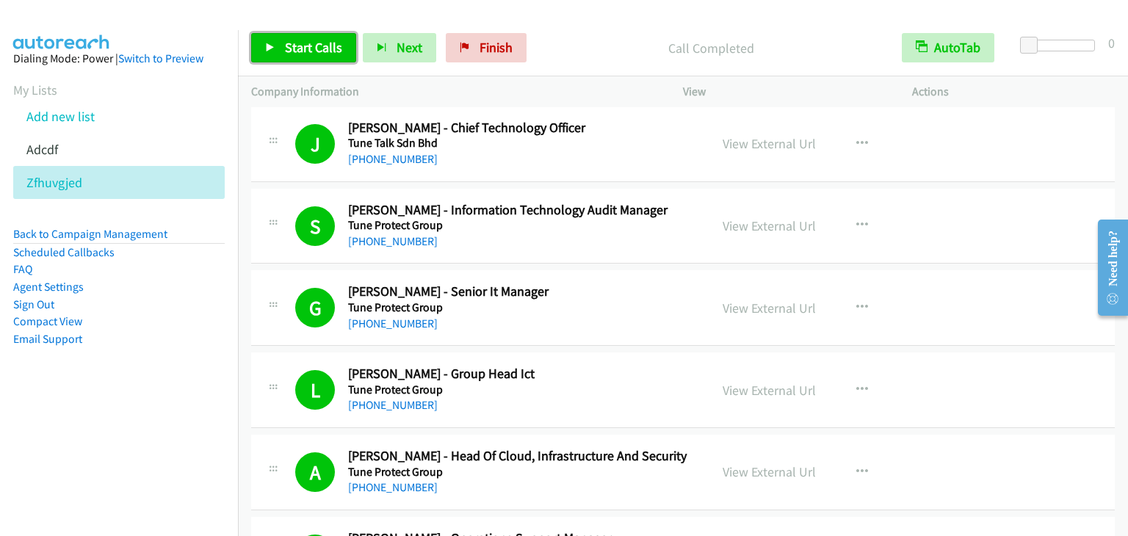
click at [297, 40] on span "Start Calls" at bounding box center [313, 47] width 57 height 17
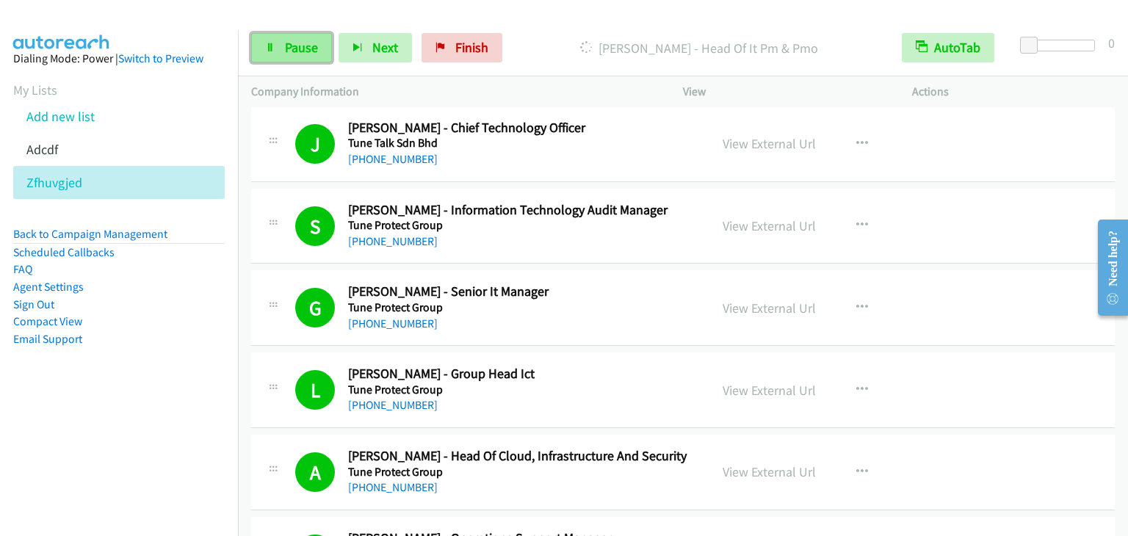
click at [278, 52] on link "Pause" at bounding box center [291, 47] width 81 height 29
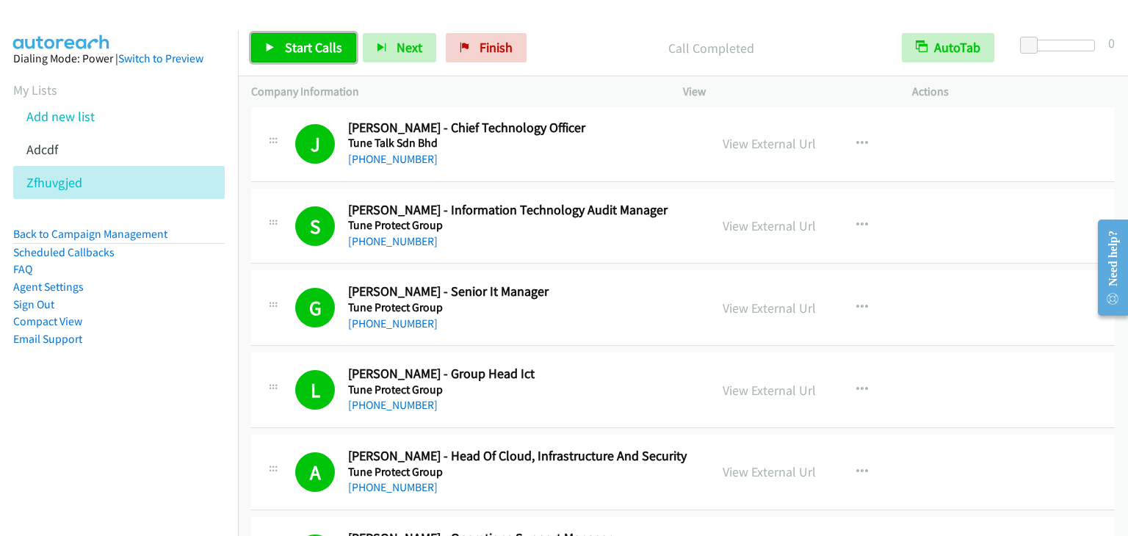
click at [306, 44] on span "Start Calls" at bounding box center [313, 47] width 57 height 17
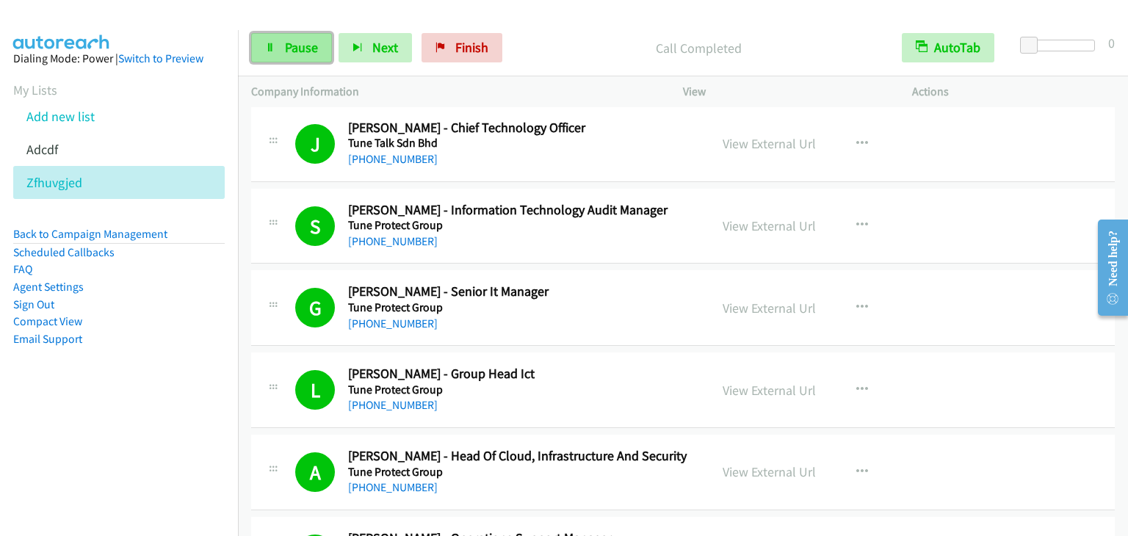
click at [306, 56] on link "Pause" at bounding box center [291, 47] width 81 height 29
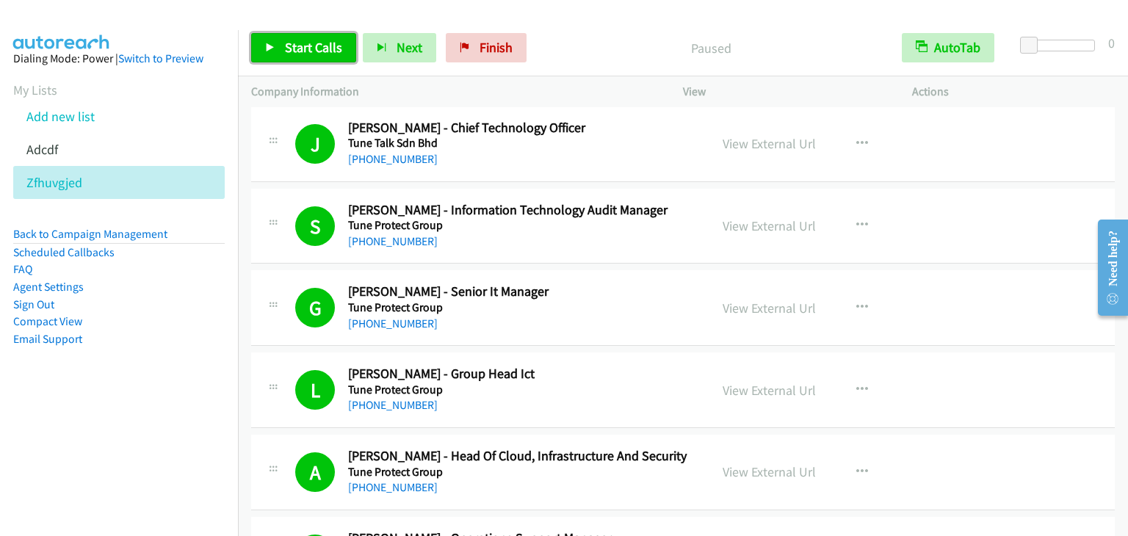
click at [306, 56] on link "Start Calls" at bounding box center [303, 47] width 105 height 29
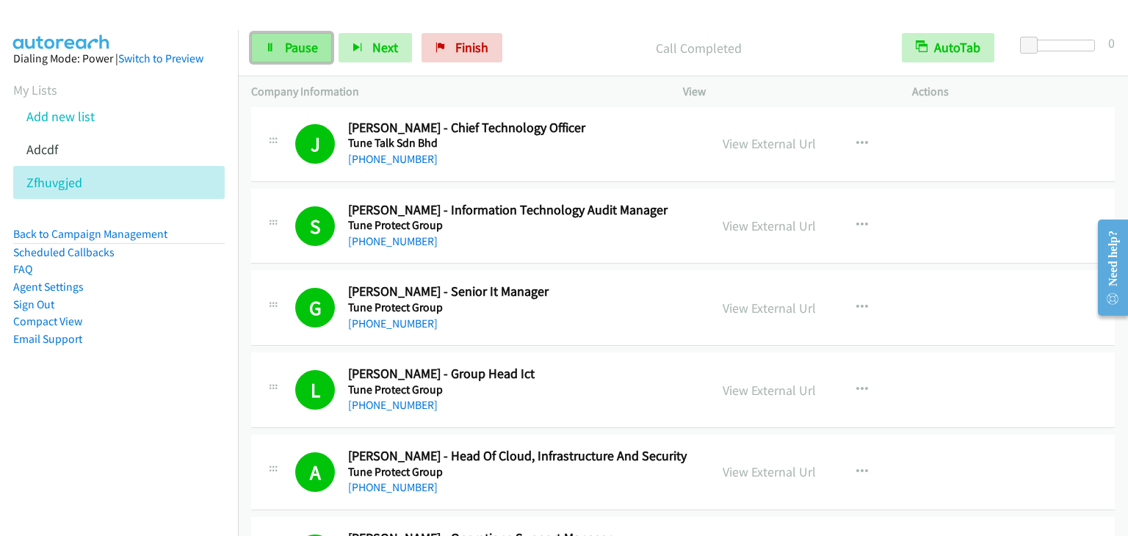
click at [292, 45] on span "Pause" at bounding box center [301, 47] width 33 height 17
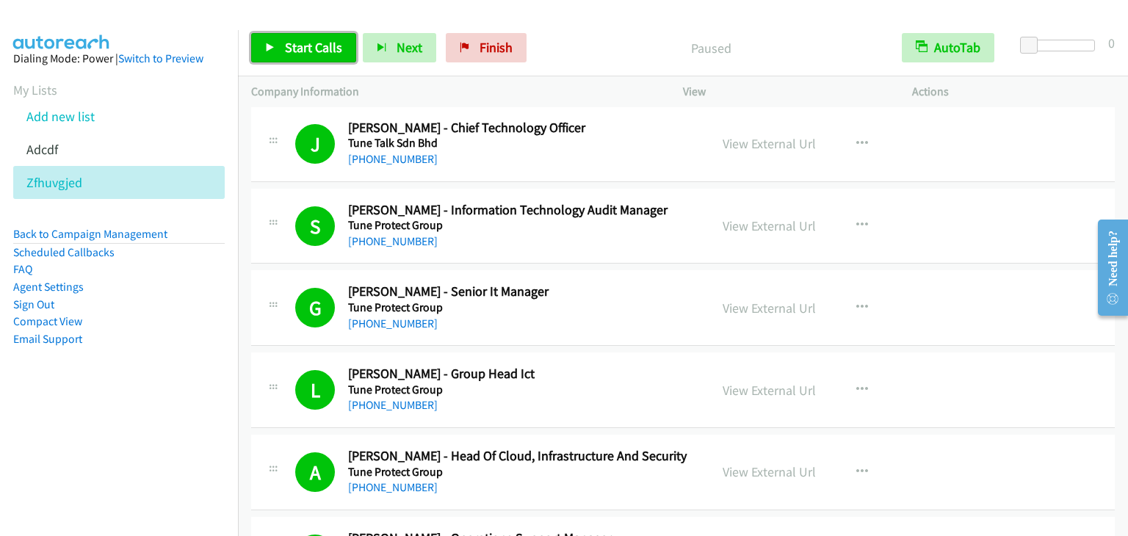
click at [289, 57] on link "Start Calls" at bounding box center [303, 47] width 105 height 29
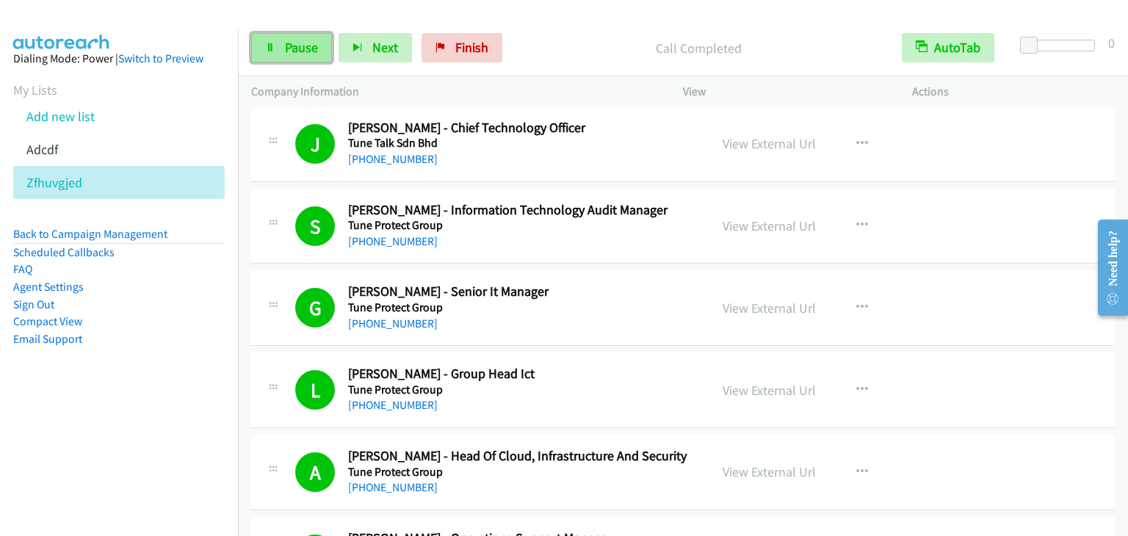
click at [275, 56] on link "Pause" at bounding box center [291, 47] width 81 height 29
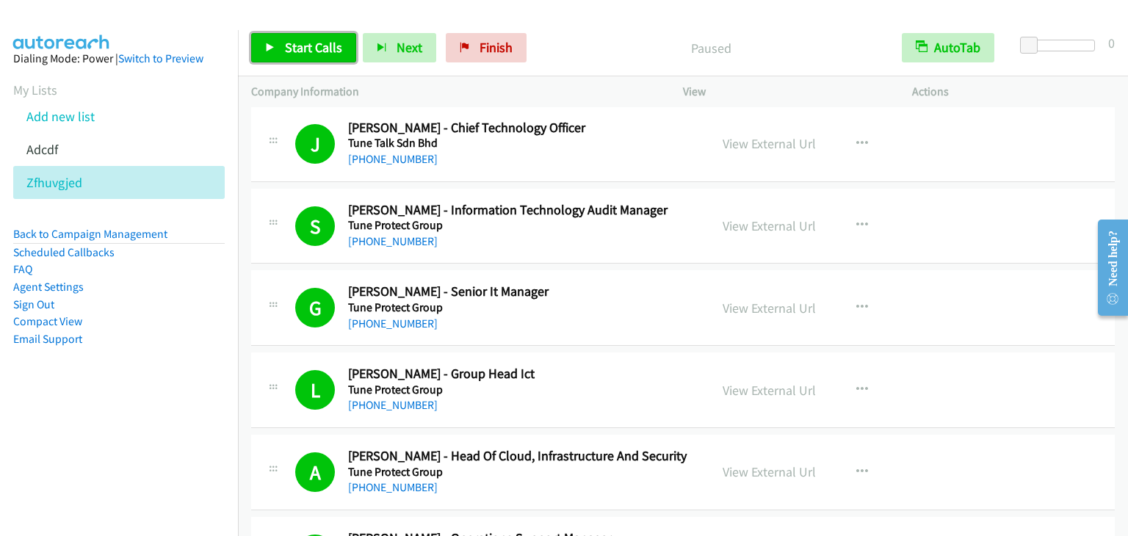
click at [285, 56] on link "Start Calls" at bounding box center [303, 47] width 105 height 29
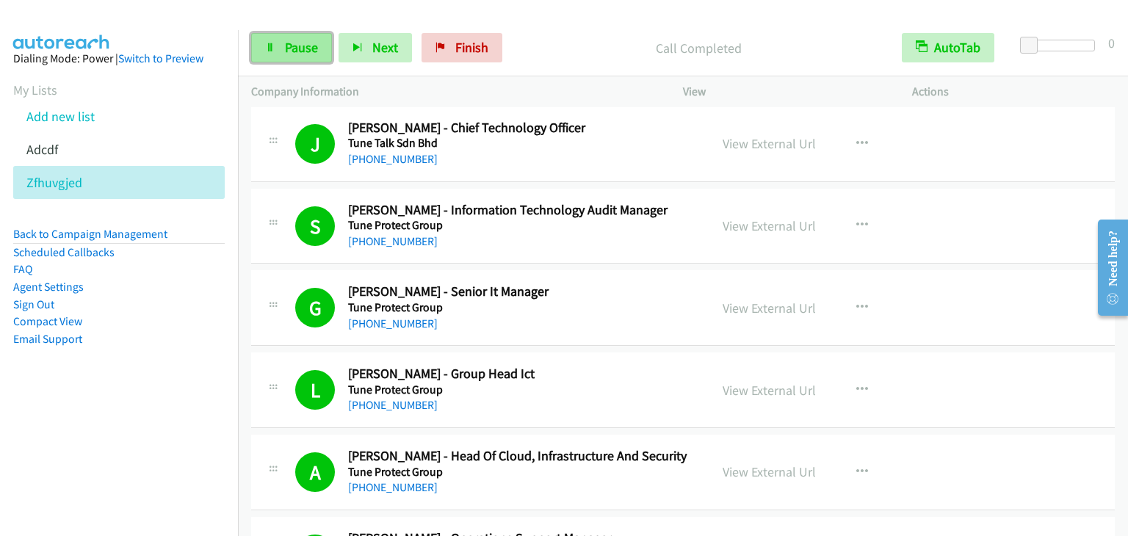
click at [298, 48] on span "Pause" at bounding box center [301, 47] width 33 height 17
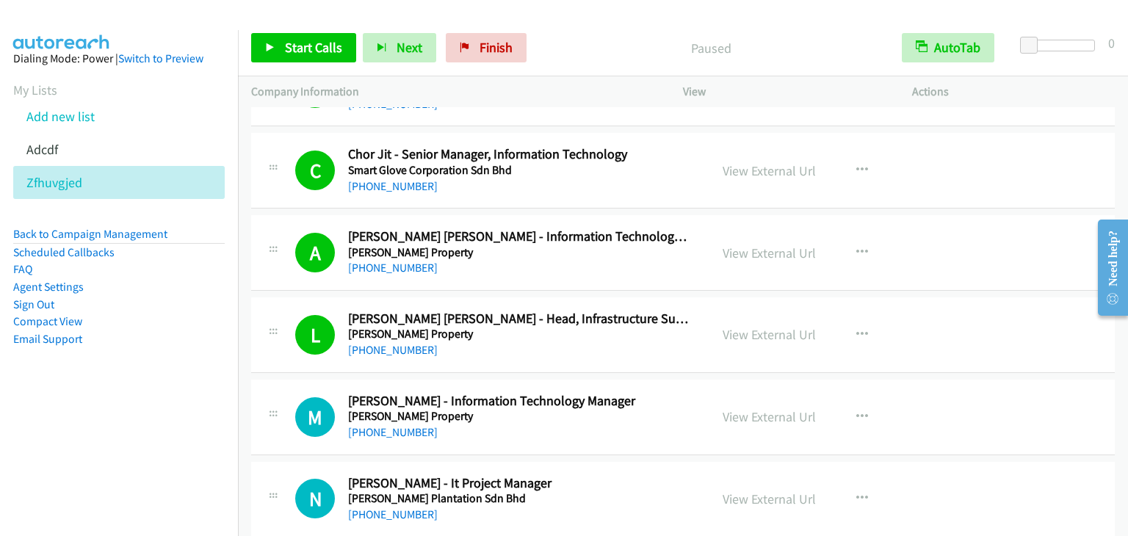
scroll to position [10572, 0]
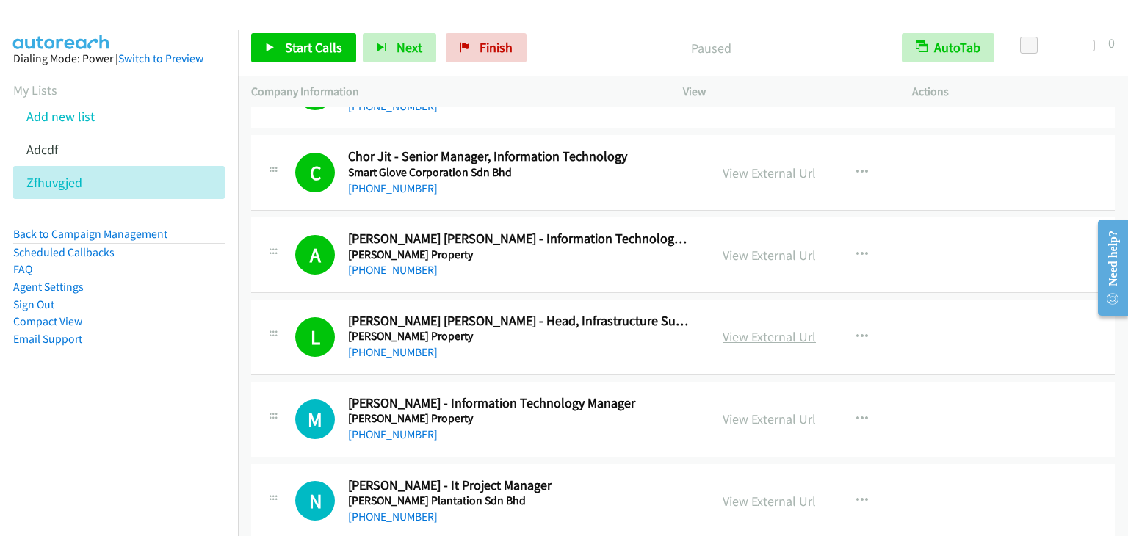
click at [755, 328] on link "View External Url" at bounding box center [769, 336] width 93 height 17
click at [306, 46] on span "Start Calls" at bounding box center [313, 47] width 57 height 17
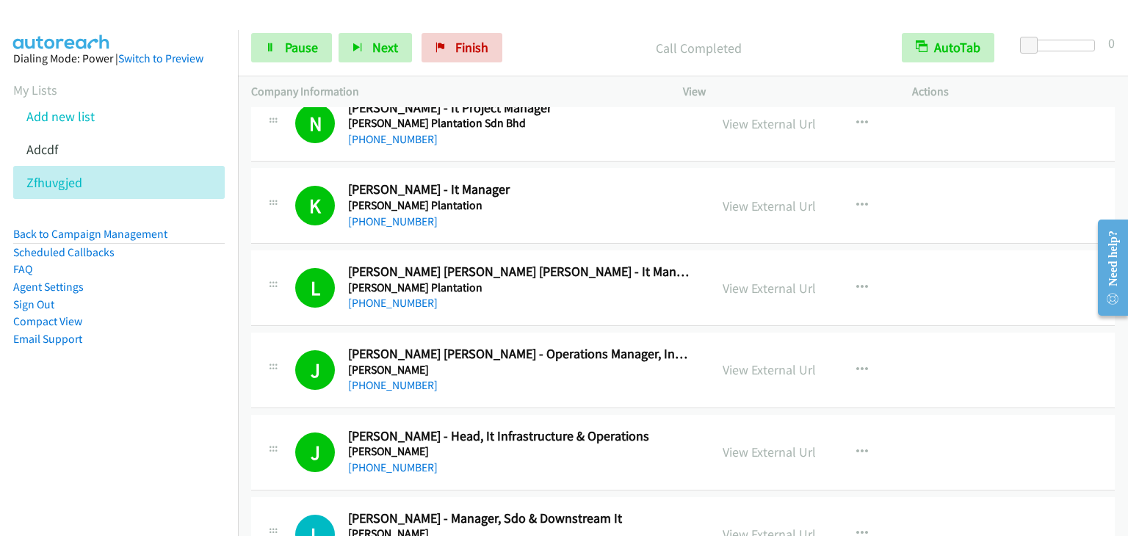
scroll to position [10939, 0]
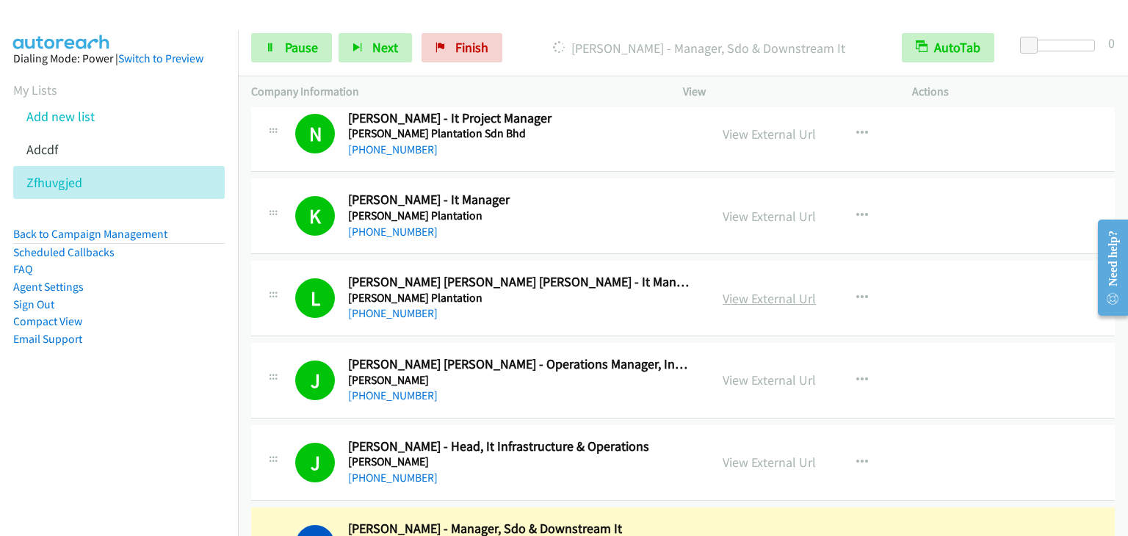
click at [774, 290] on link "View External Url" at bounding box center [769, 298] width 93 height 17
click at [773, 372] on link "View External Url" at bounding box center [769, 380] width 93 height 17
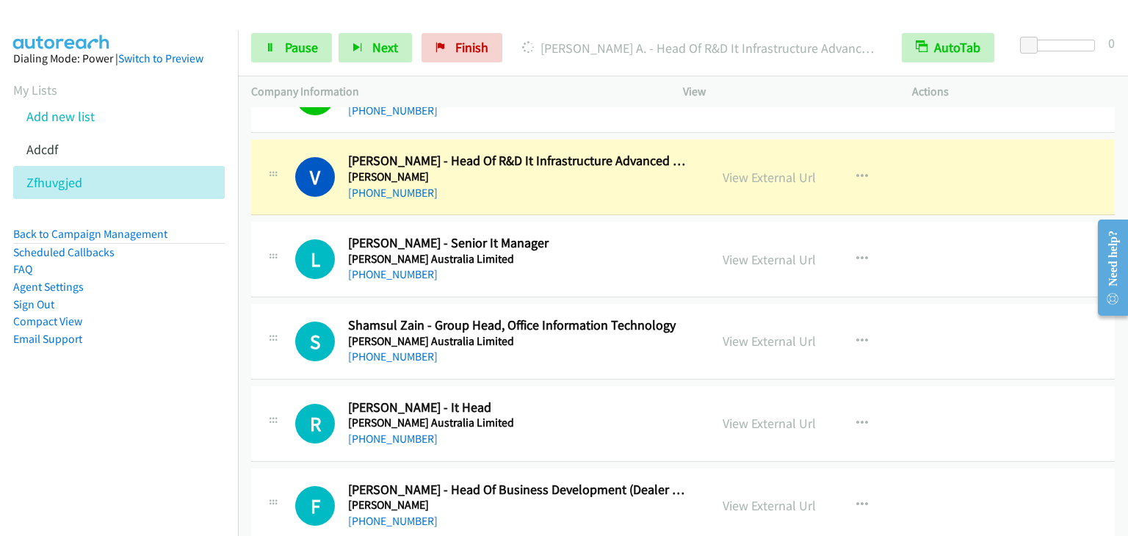
scroll to position [11453, 0]
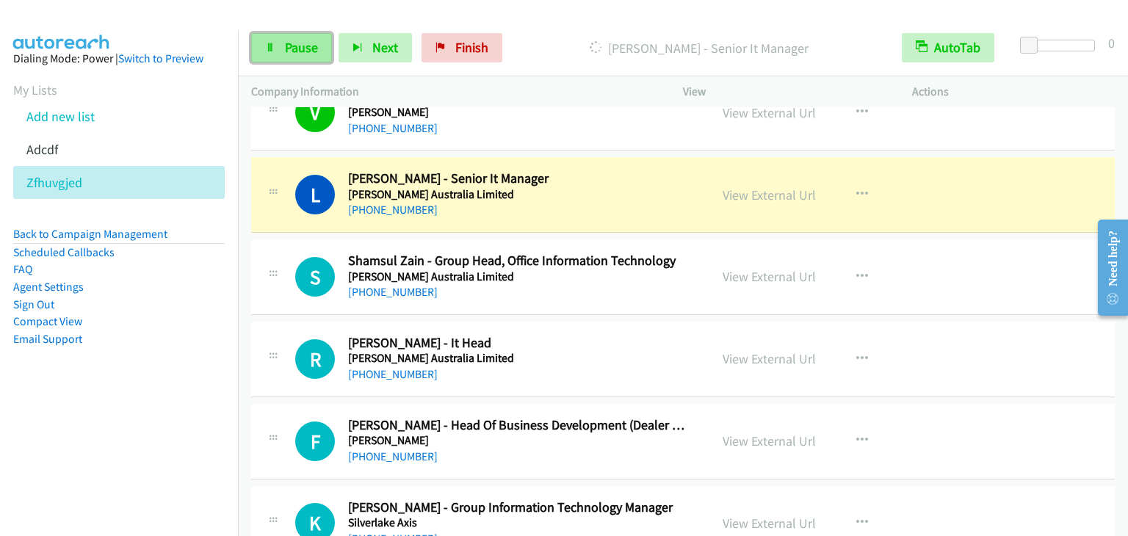
click at [303, 53] on span "Pause" at bounding box center [301, 47] width 33 height 17
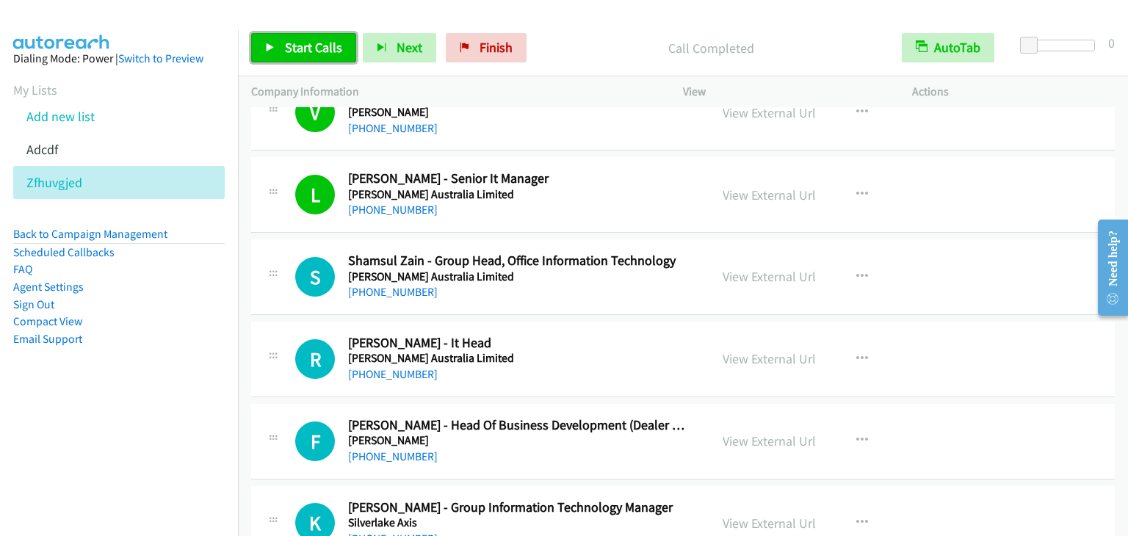
click at [292, 44] on span "Start Calls" at bounding box center [313, 47] width 57 height 17
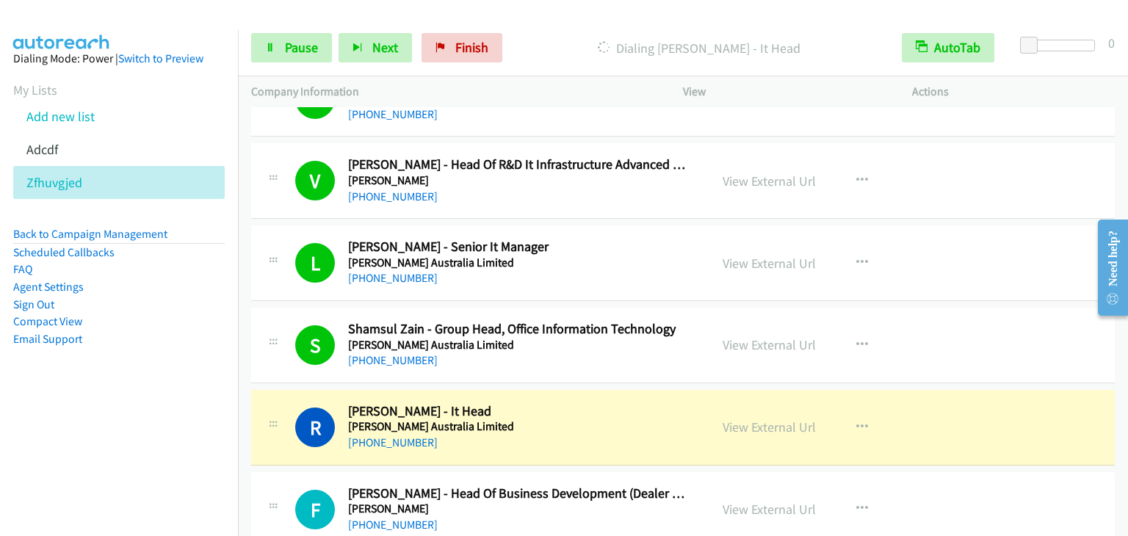
scroll to position [11380, 0]
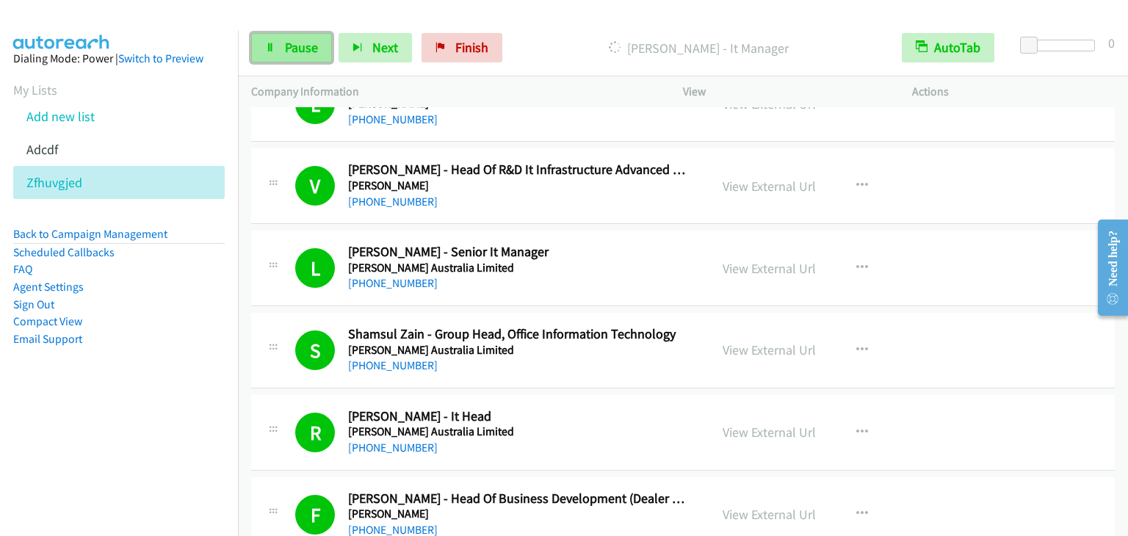
click at [287, 43] on span "Pause" at bounding box center [301, 47] width 33 height 17
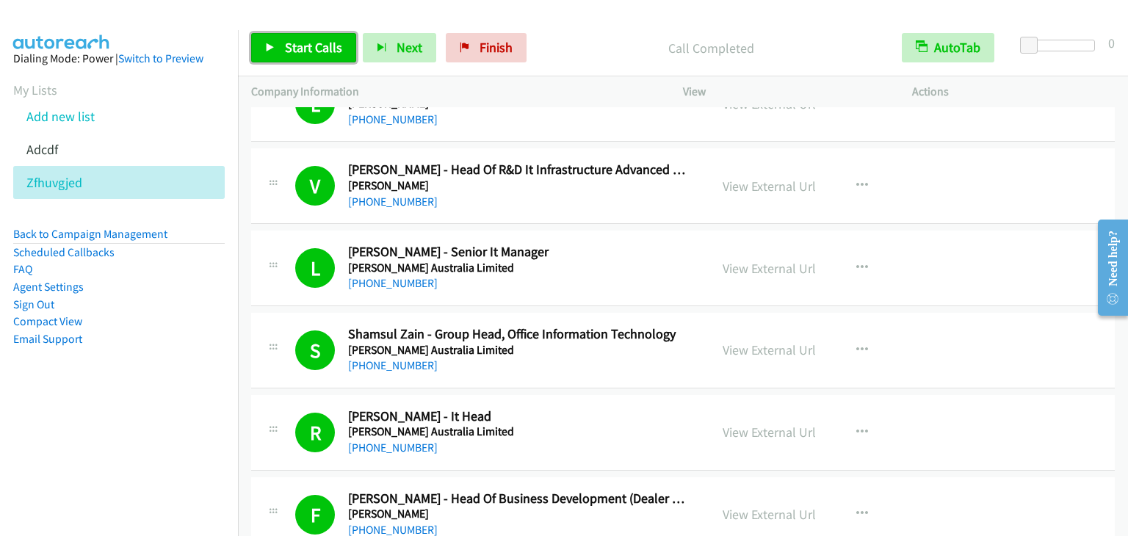
click at [285, 46] on span "Start Calls" at bounding box center [313, 47] width 57 height 17
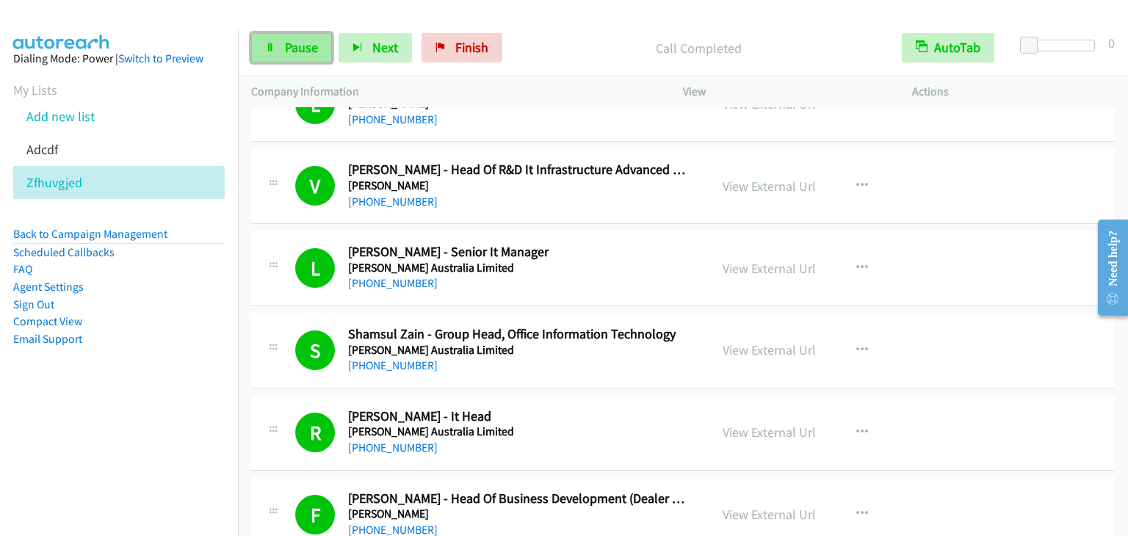
click at [284, 57] on link "Pause" at bounding box center [291, 47] width 81 height 29
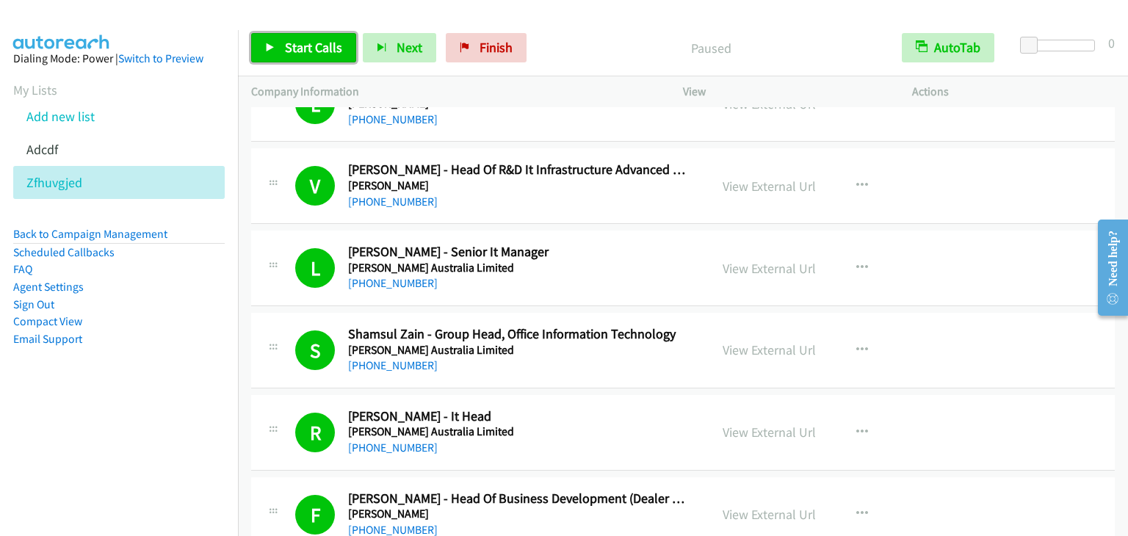
click at [328, 51] on span "Start Calls" at bounding box center [313, 47] width 57 height 17
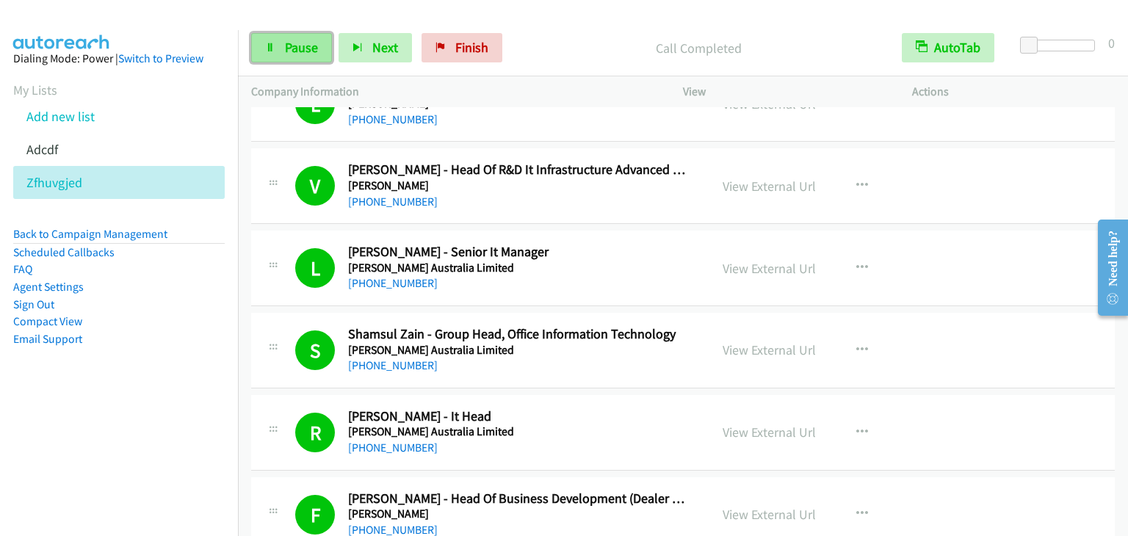
click at [281, 45] on link "Pause" at bounding box center [291, 47] width 81 height 29
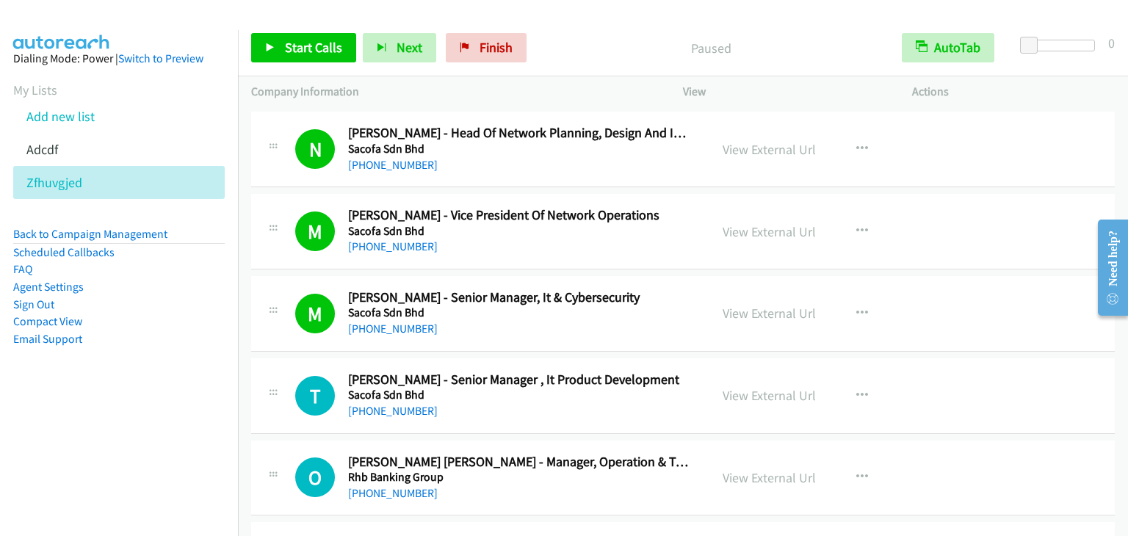
scroll to position [13217, 0]
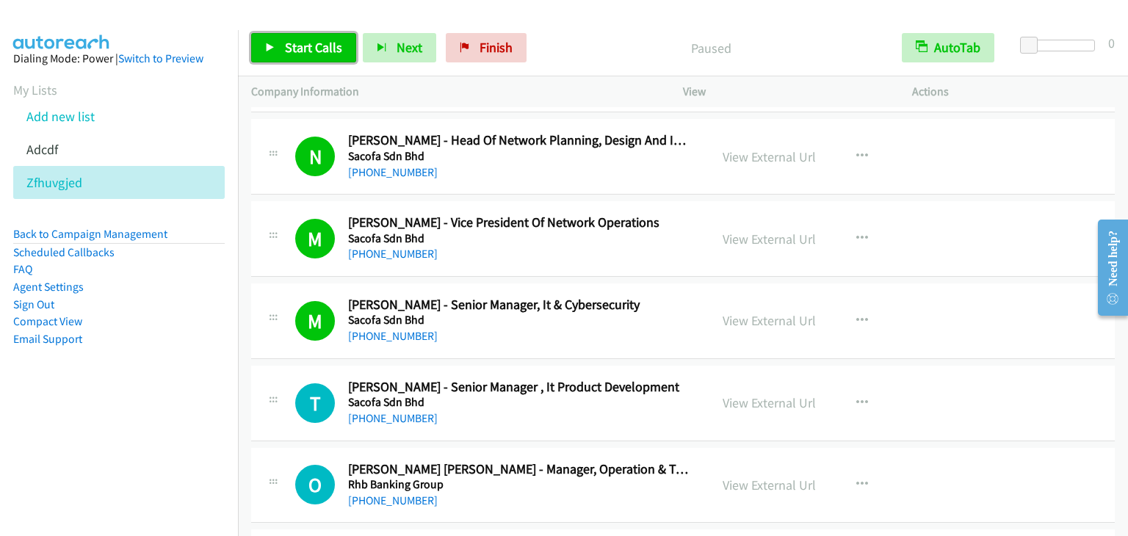
click at [285, 44] on span "Start Calls" at bounding box center [313, 47] width 57 height 17
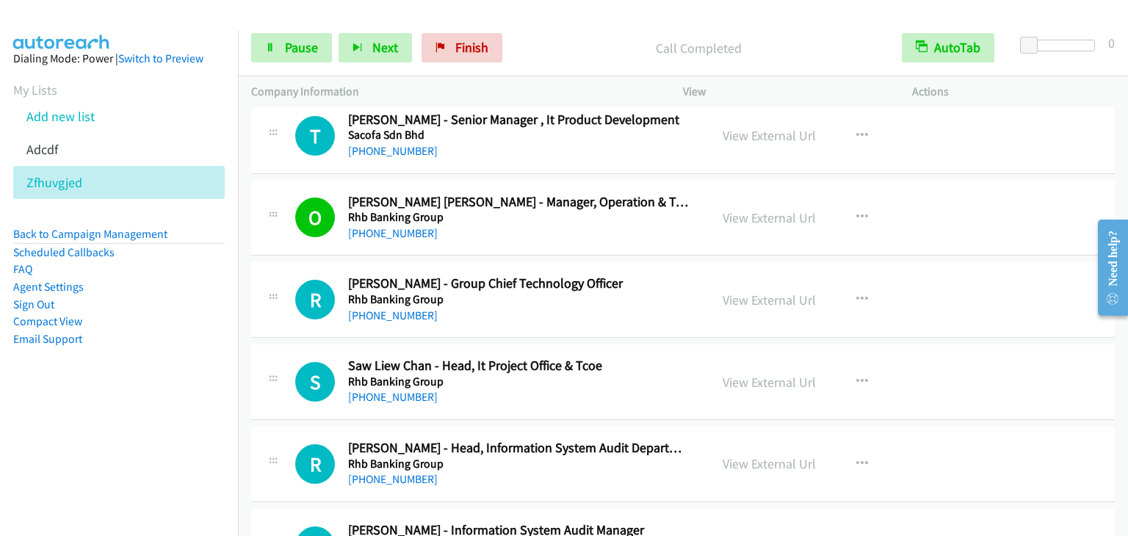
scroll to position [13437, 0]
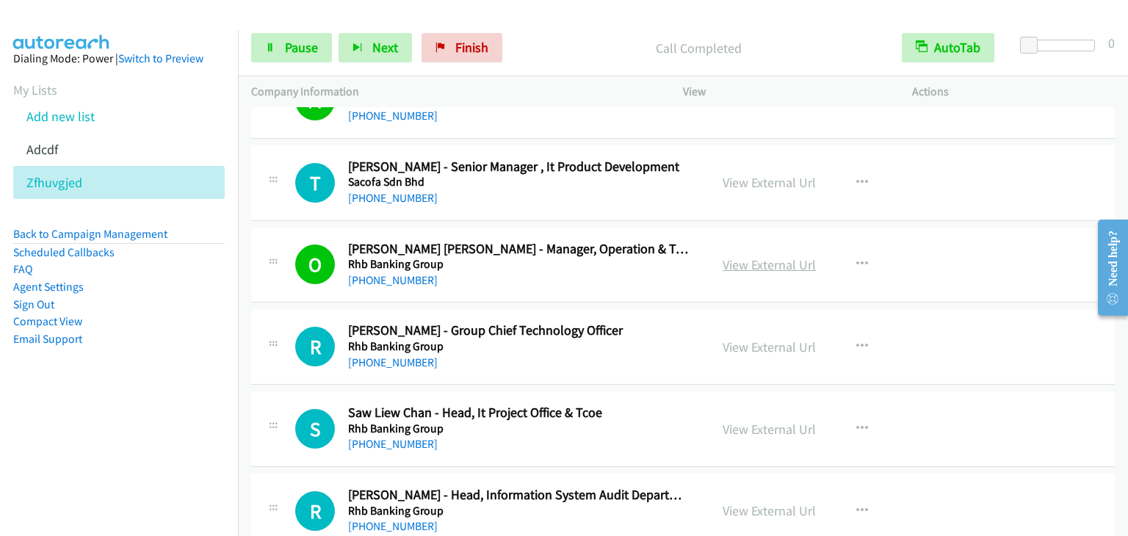
click at [748, 256] on link "View External Url" at bounding box center [769, 264] width 93 height 17
click at [290, 42] on span "Pause" at bounding box center [301, 47] width 33 height 17
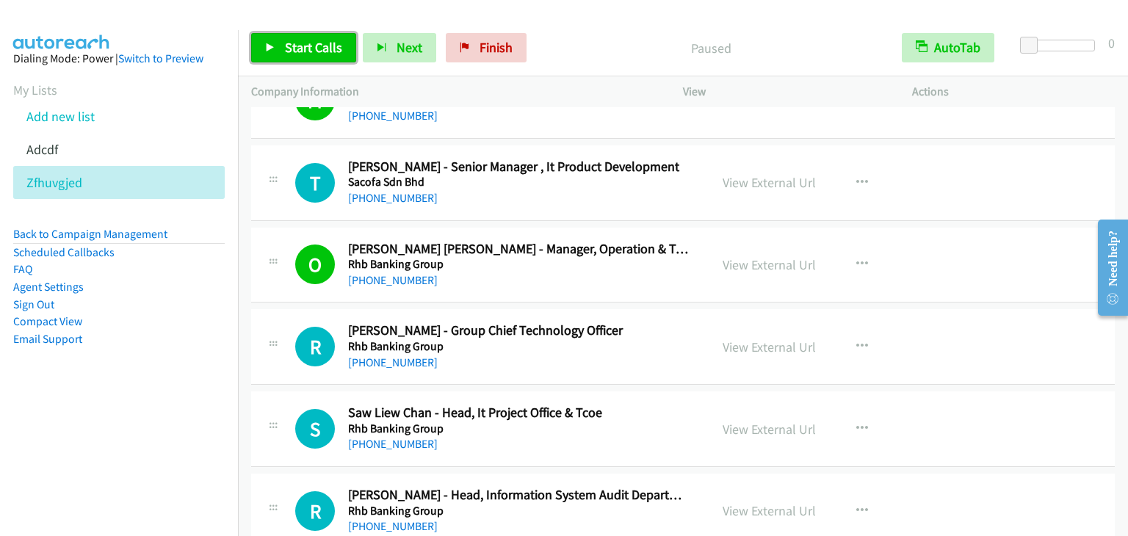
click at [290, 42] on span "Start Calls" at bounding box center [313, 47] width 57 height 17
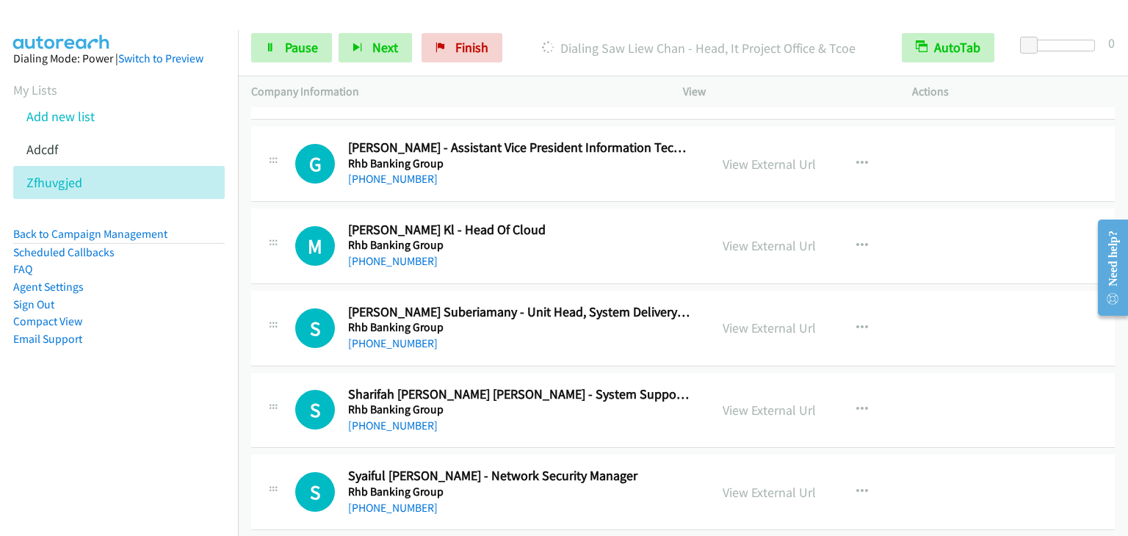
scroll to position [14602, 0]
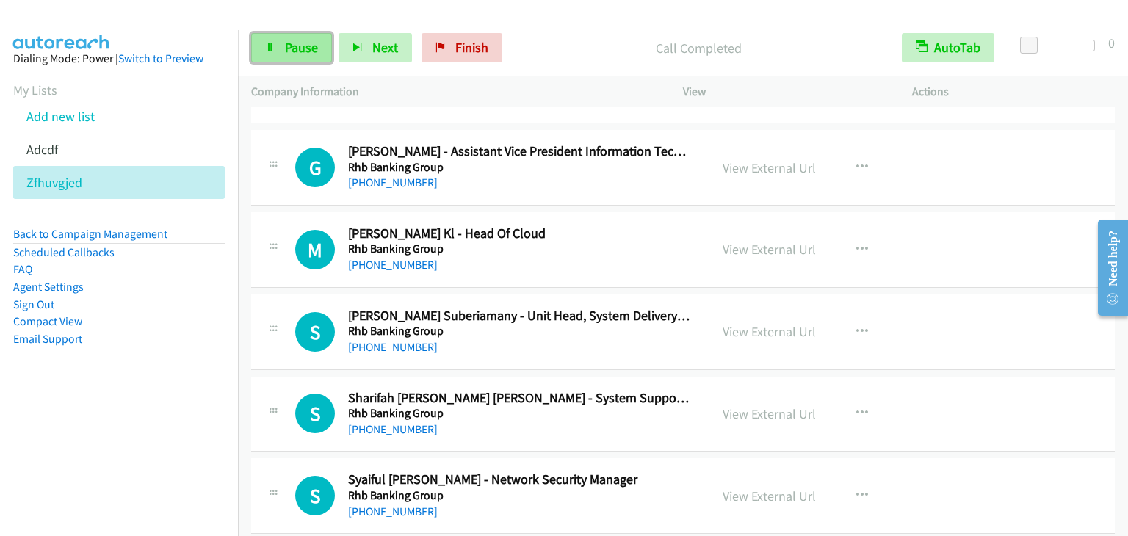
click at [300, 40] on span "Pause" at bounding box center [301, 47] width 33 height 17
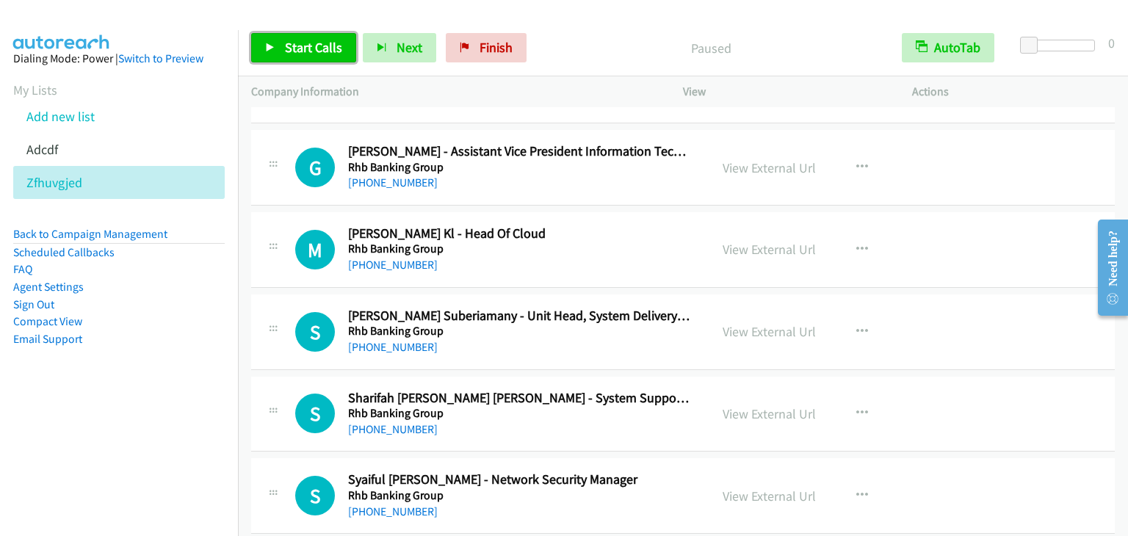
click at [300, 40] on span "Start Calls" at bounding box center [313, 47] width 57 height 17
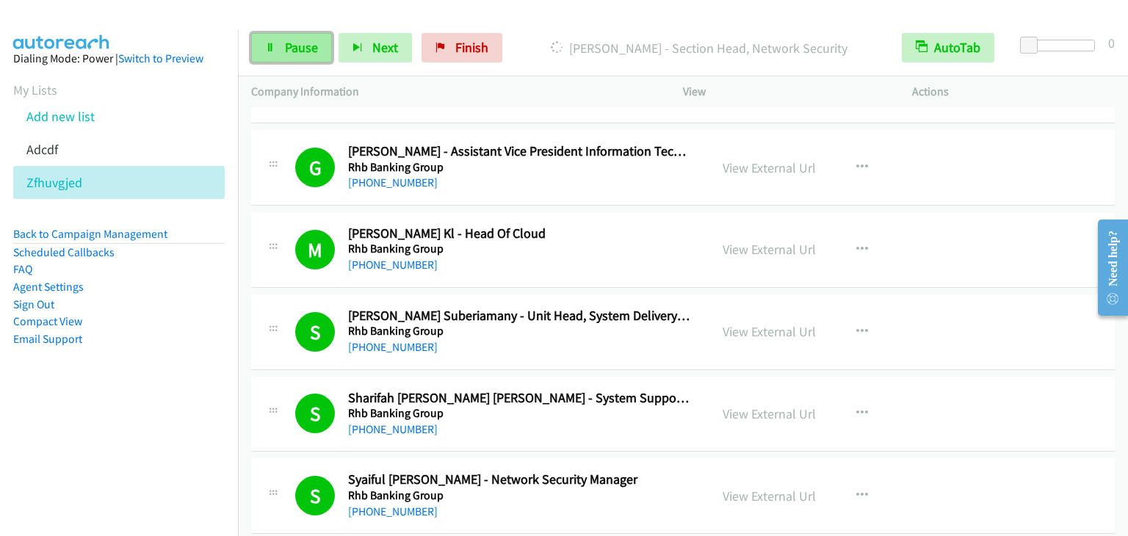
click at [273, 48] on icon at bounding box center [270, 48] width 10 height 10
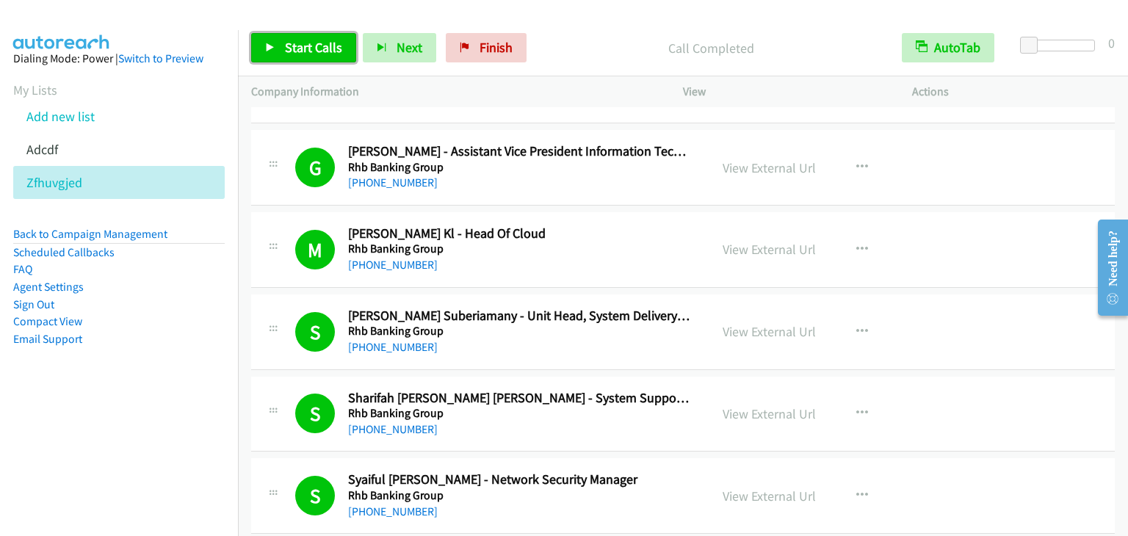
click at [297, 44] on span "Start Calls" at bounding box center [313, 47] width 57 height 17
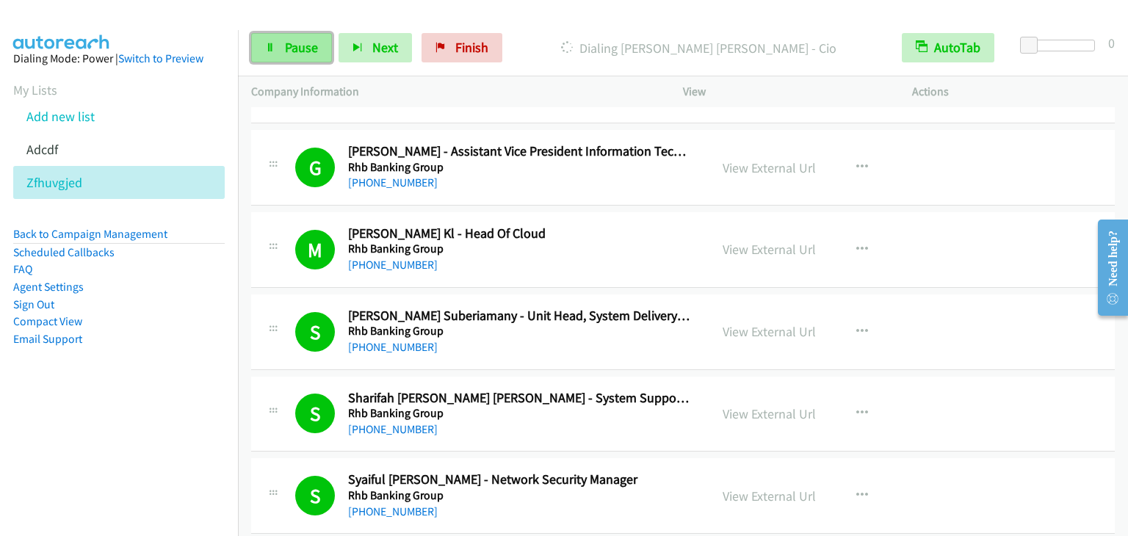
click at [286, 44] on span "Pause" at bounding box center [301, 47] width 33 height 17
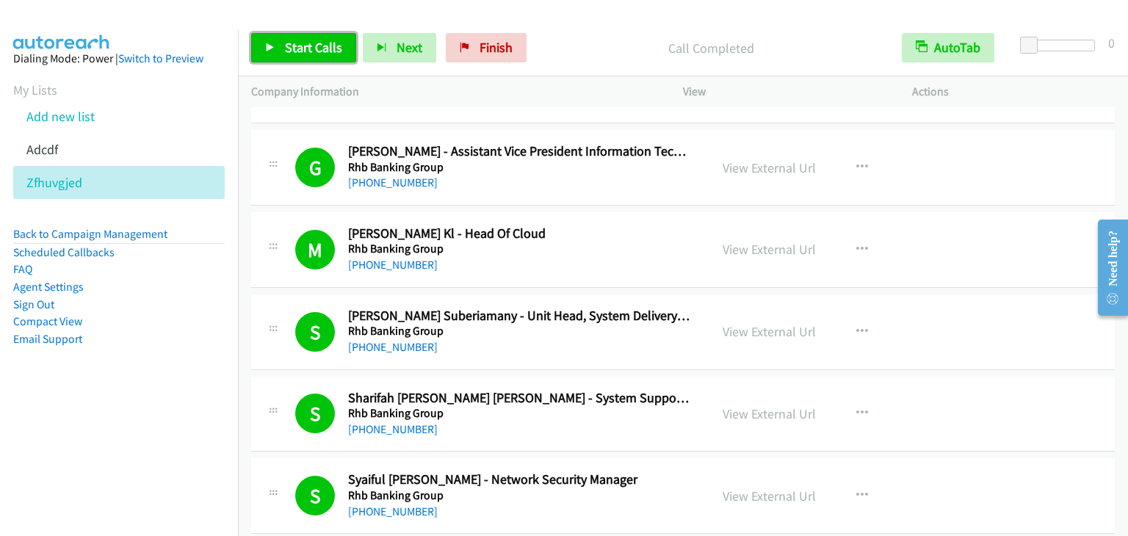
click at [314, 54] on span "Start Calls" at bounding box center [313, 47] width 57 height 17
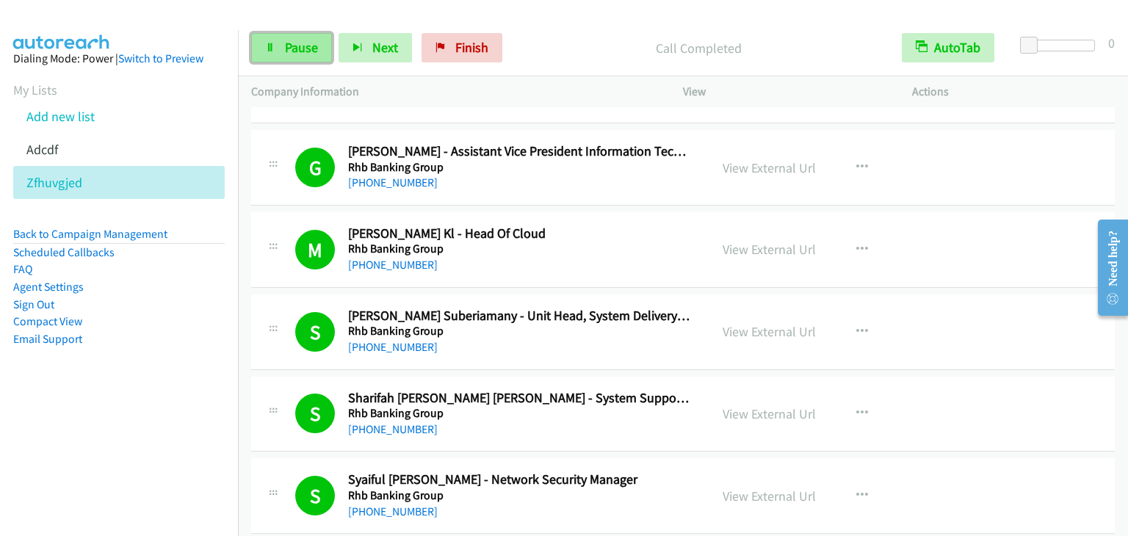
click at [314, 54] on span "Pause" at bounding box center [301, 47] width 33 height 17
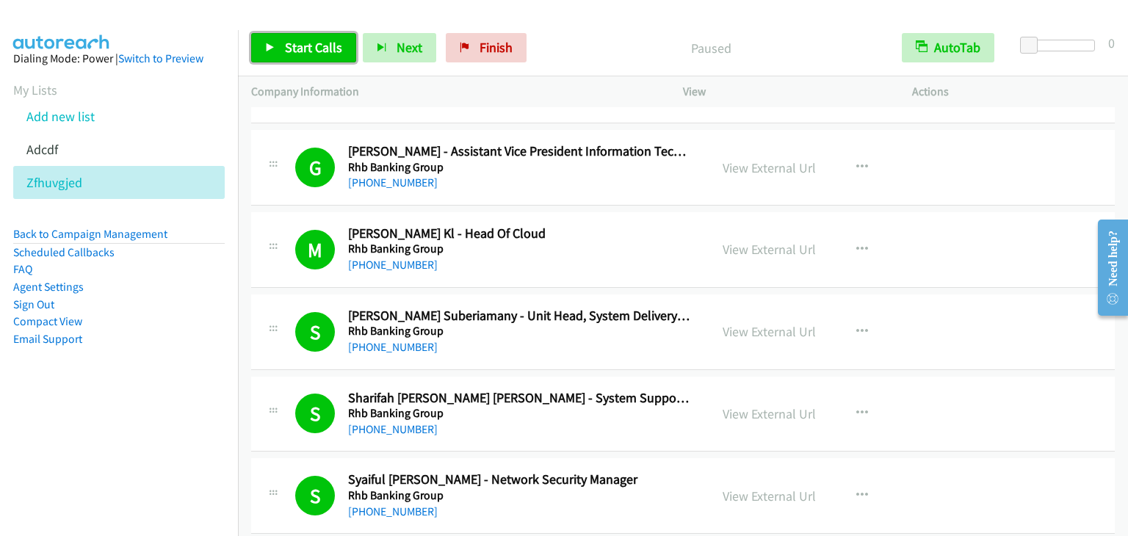
click at [291, 48] on span "Start Calls" at bounding box center [313, 47] width 57 height 17
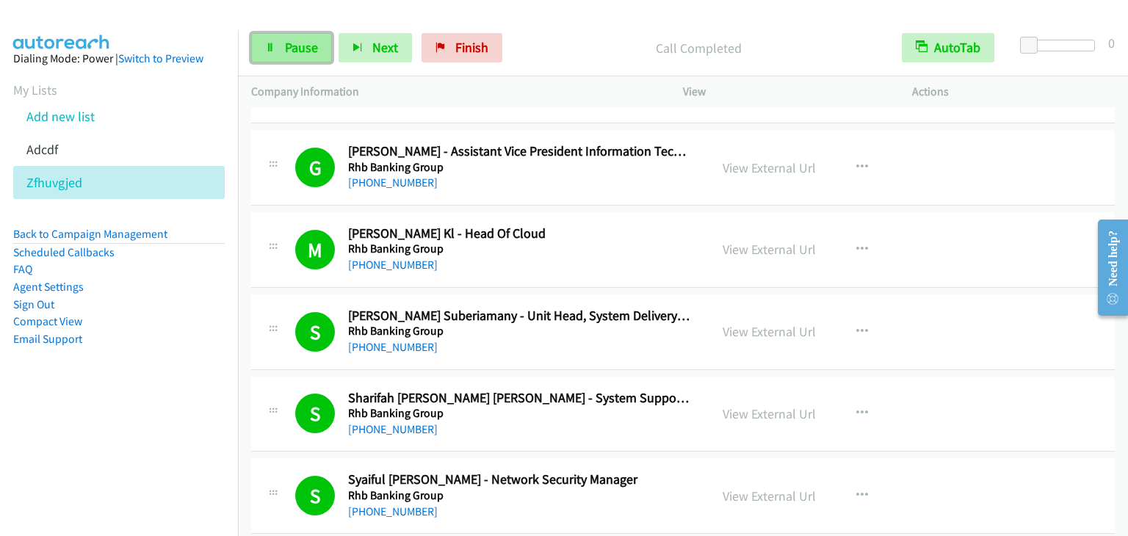
click at [295, 51] on span "Pause" at bounding box center [301, 47] width 33 height 17
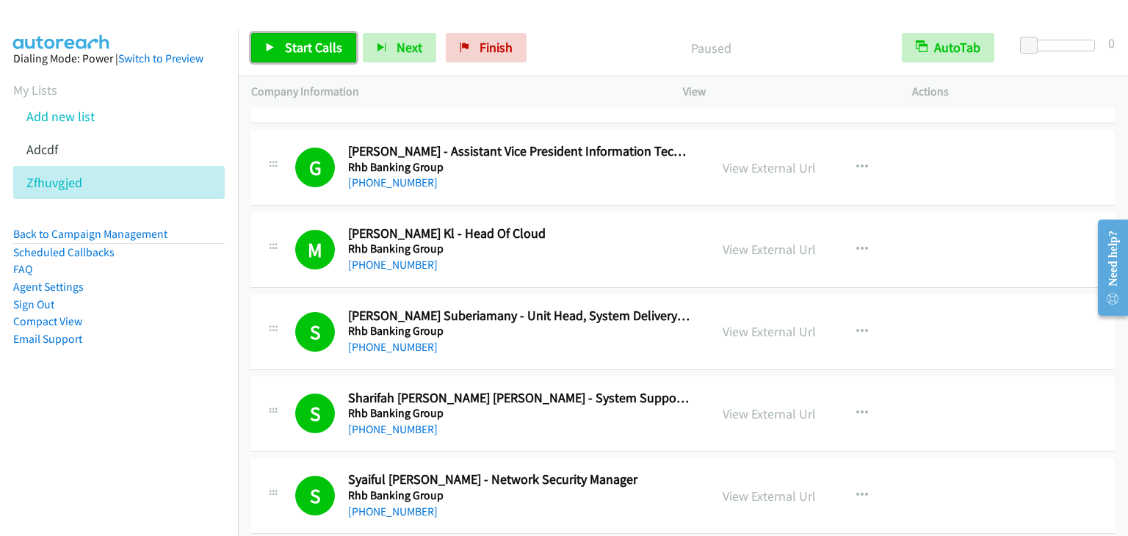
click at [311, 50] on span "Start Calls" at bounding box center [313, 47] width 57 height 17
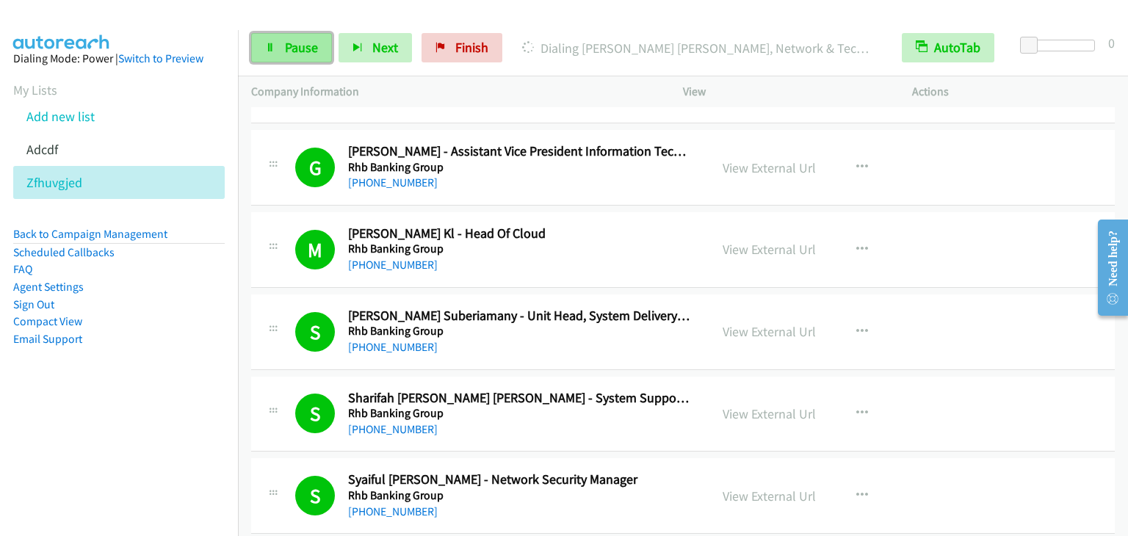
click at [288, 51] on span "Pause" at bounding box center [301, 47] width 33 height 17
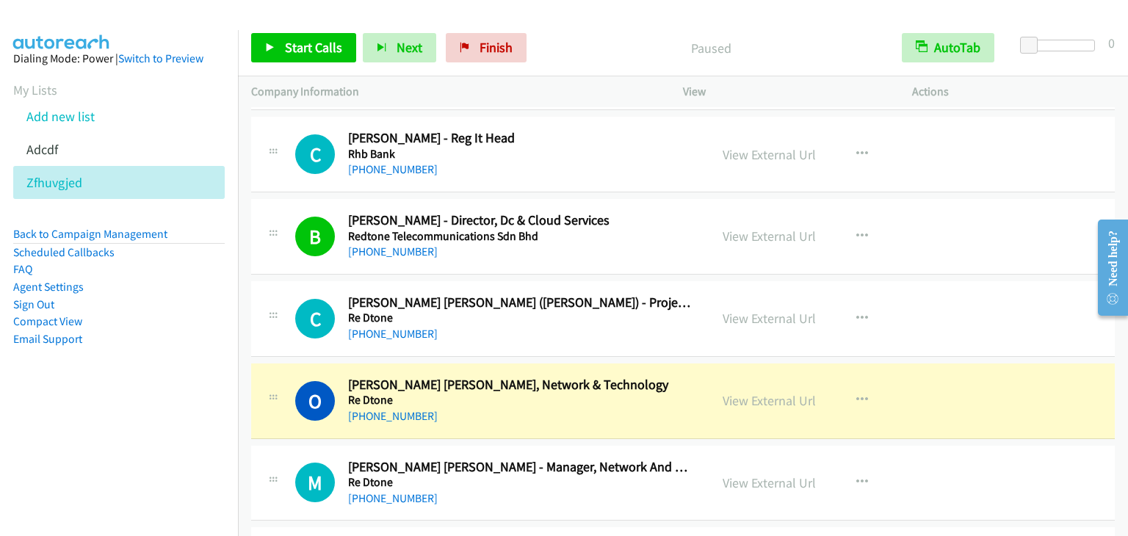
scroll to position [15410, 0]
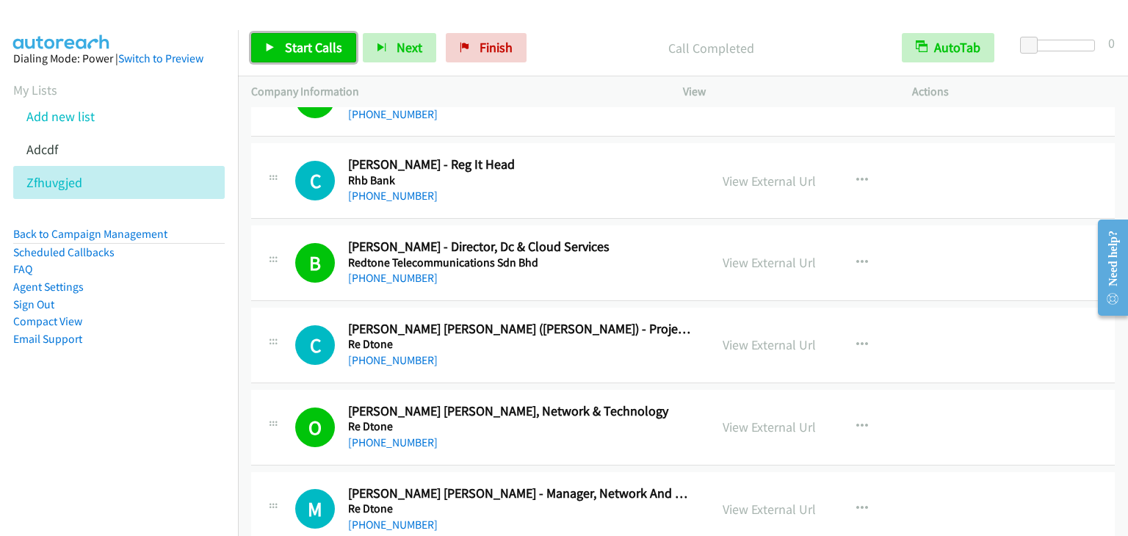
click at [309, 48] on span "Start Calls" at bounding box center [313, 47] width 57 height 17
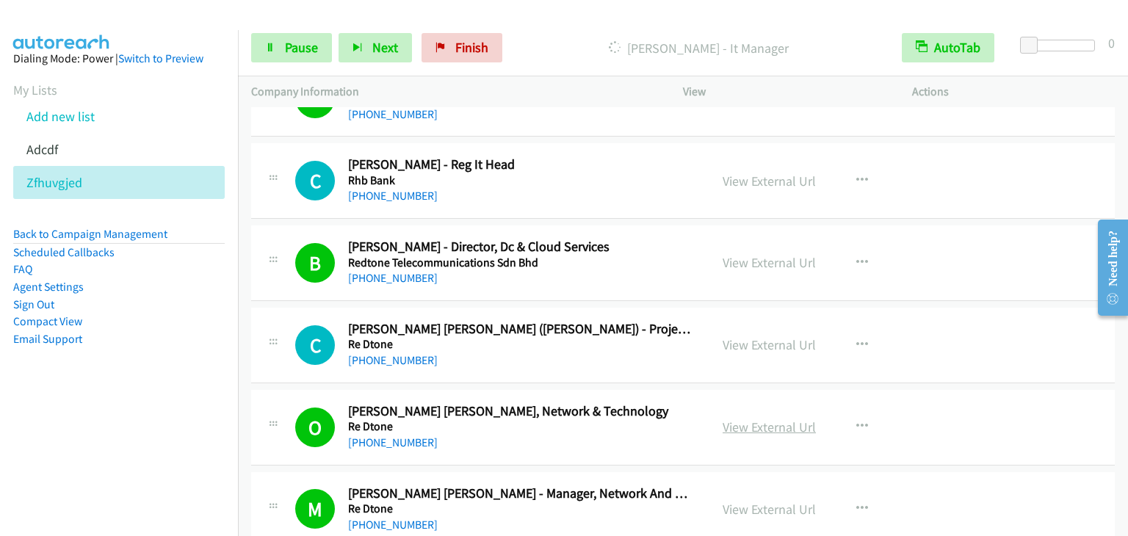
click at [748, 419] on link "View External Url" at bounding box center [769, 427] width 93 height 17
click at [287, 46] on span "Pause" at bounding box center [301, 47] width 33 height 17
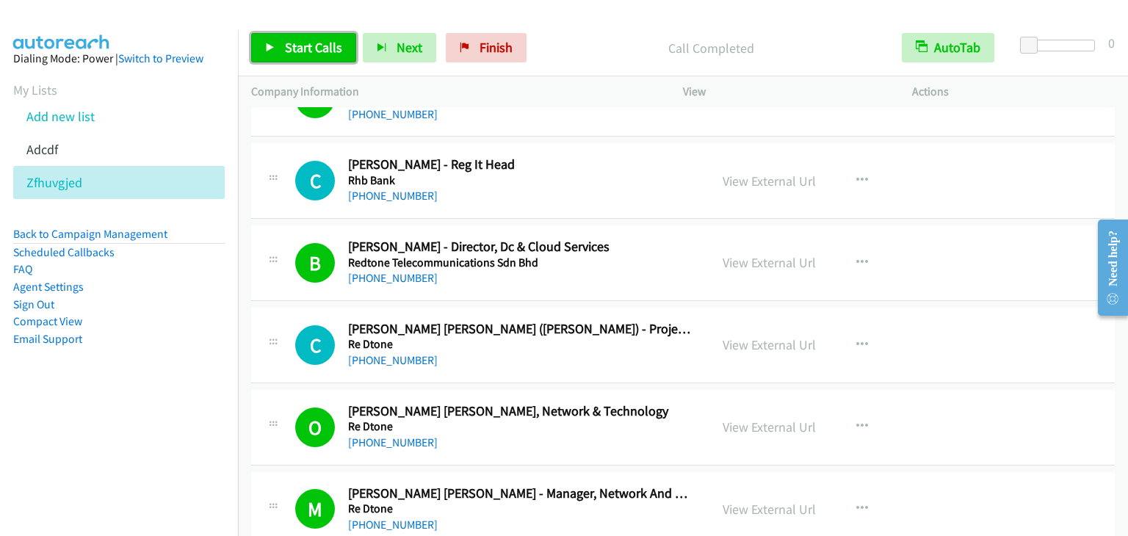
click at [303, 60] on link "Start Calls" at bounding box center [303, 47] width 105 height 29
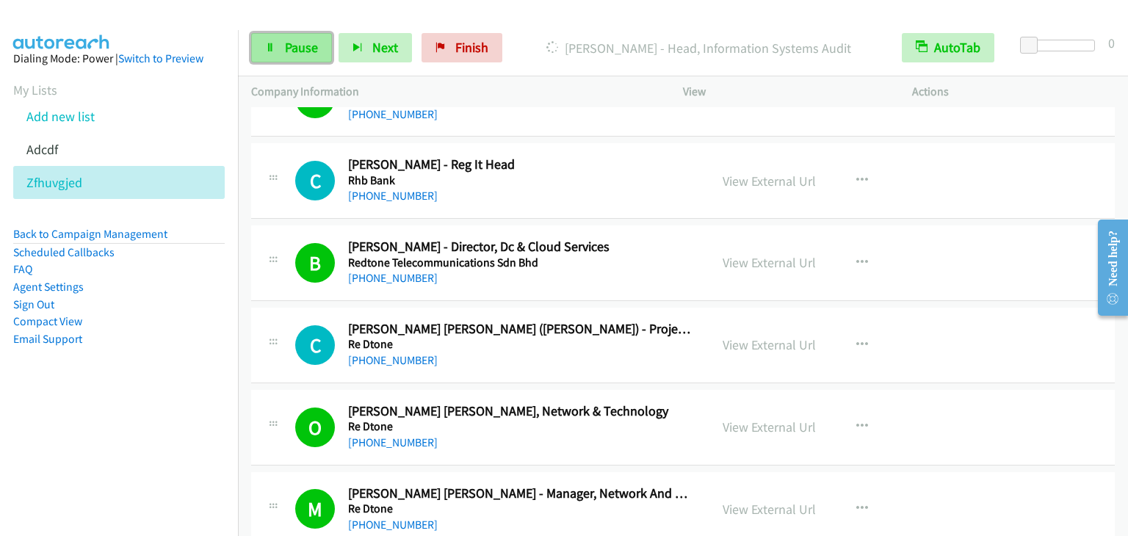
click at [293, 50] on span "Pause" at bounding box center [301, 47] width 33 height 17
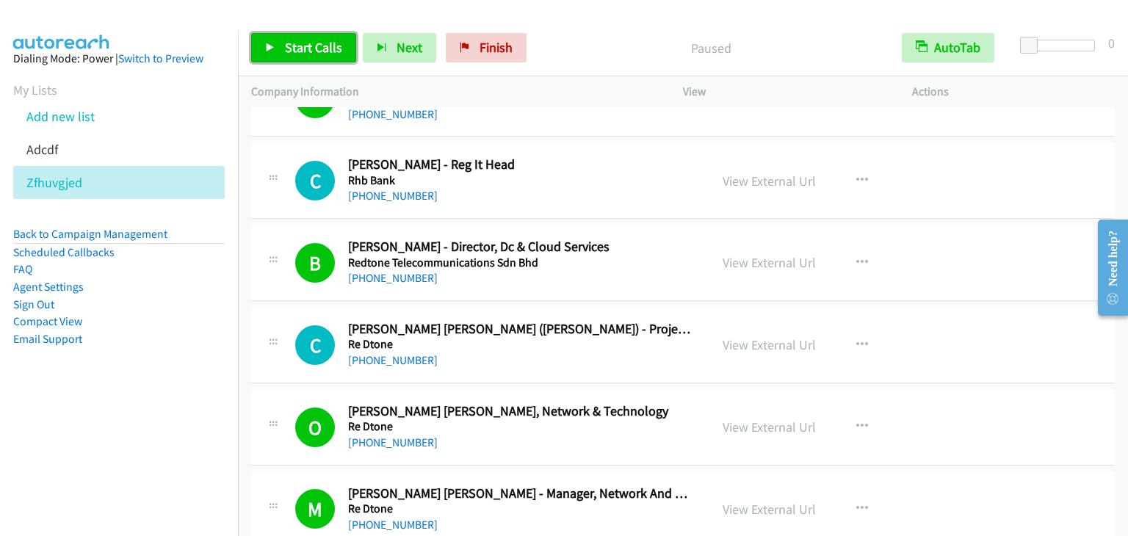
click at [287, 54] on span "Start Calls" at bounding box center [313, 47] width 57 height 17
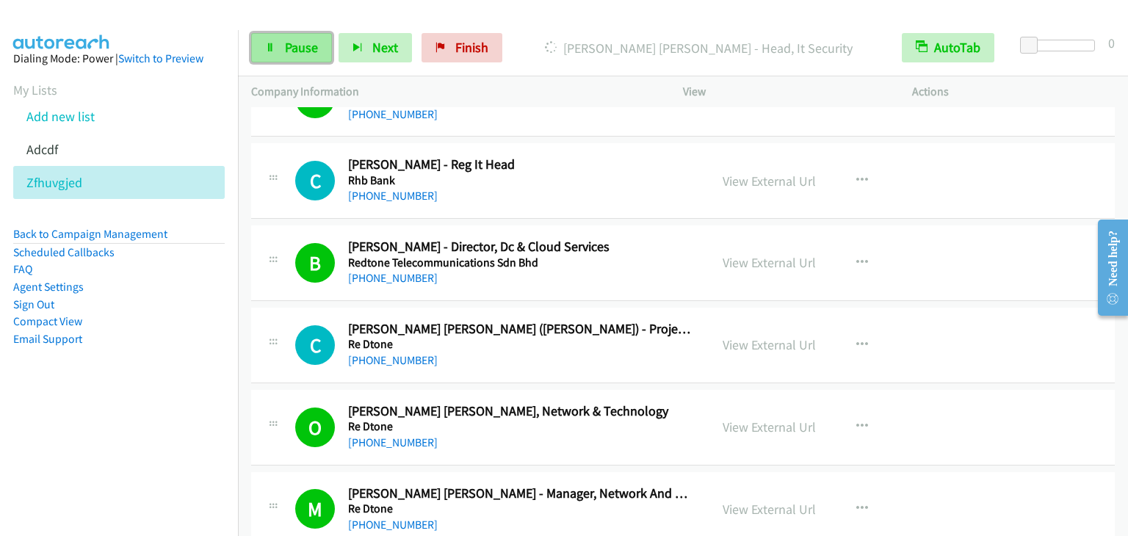
click at [282, 48] on link "Pause" at bounding box center [291, 47] width 81 height 29
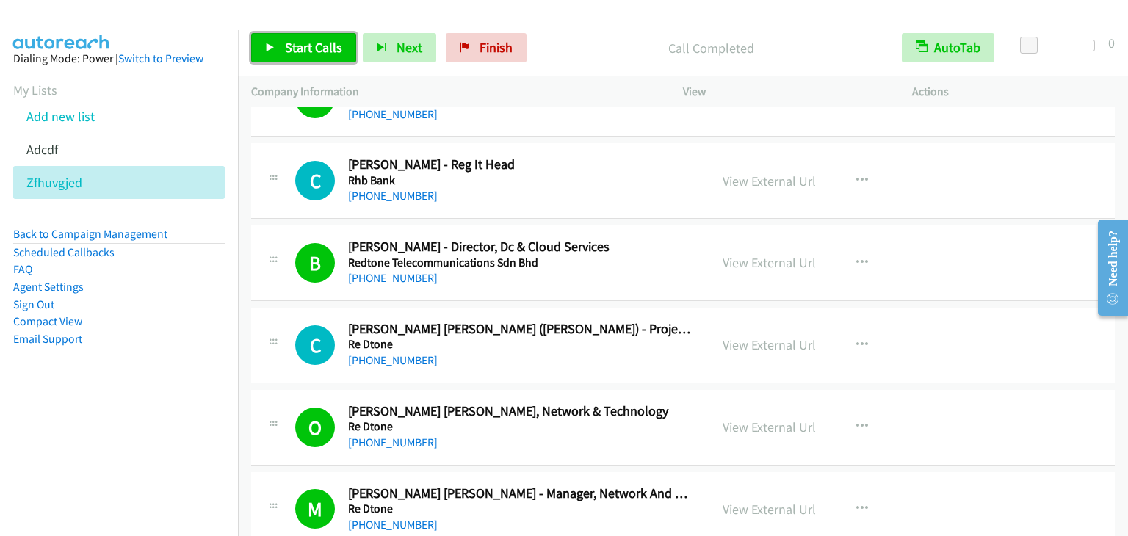
click at [291, 51] on span "Start Calls" at bounding box center [313, 47] width 57 height 17
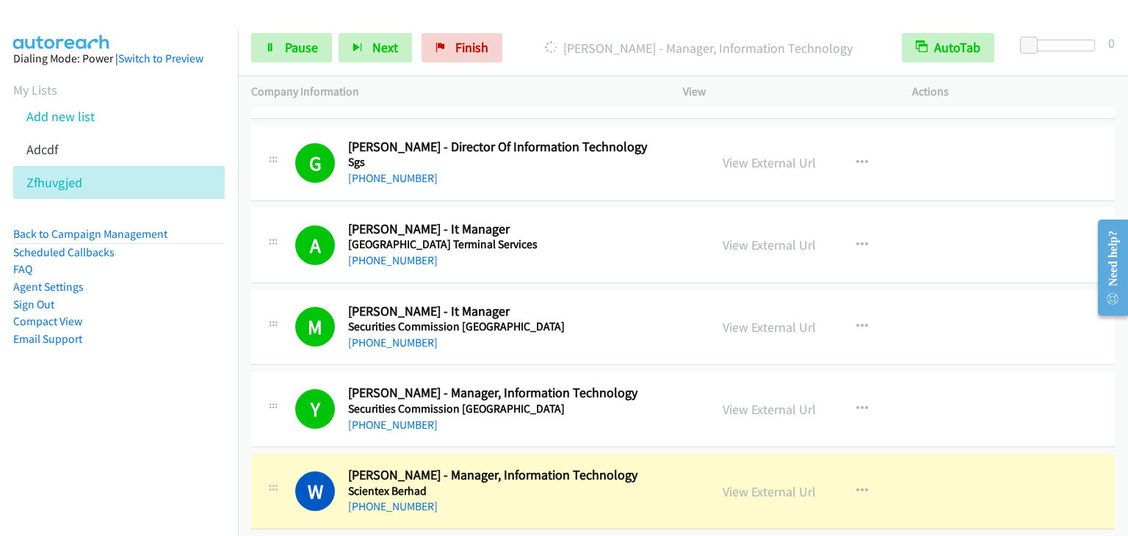
scroll to position [12122, 0]
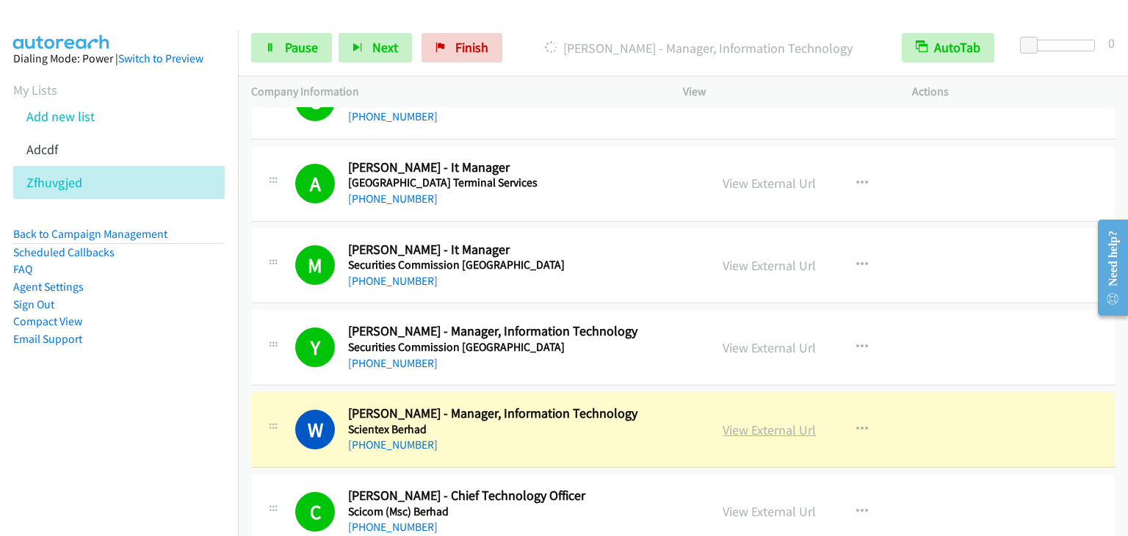
click at [768, 422] on link "View External Url" at bounding box center [769, 430] width 93 height 17
click at [285, 34] on link "Pause" at bounding box center [291, 47] width 81 height 29
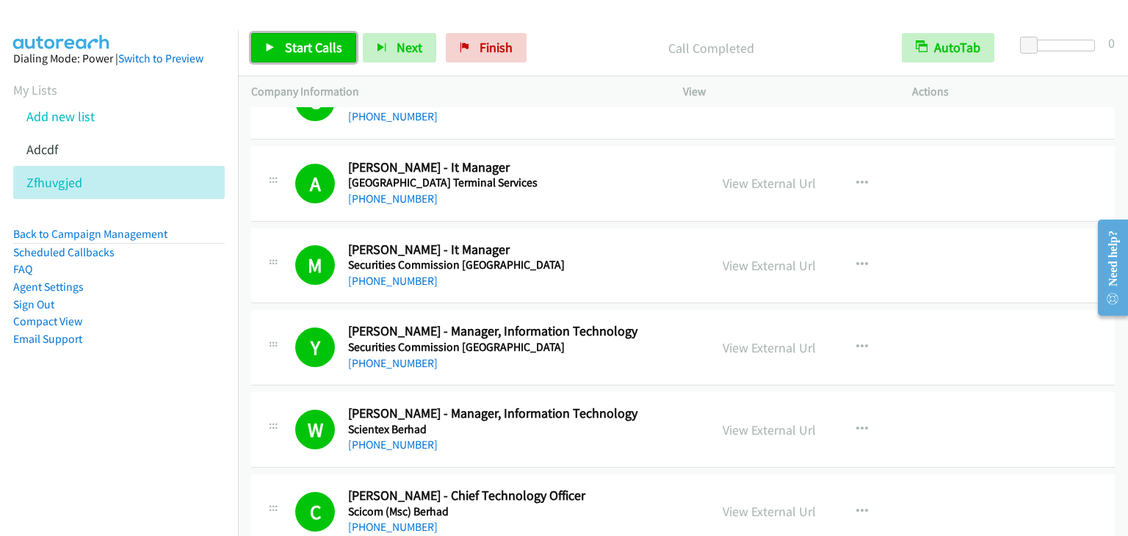
click at [300, 45] on span "Start Calls" at bounding box center [313, 47] width 57 height 17
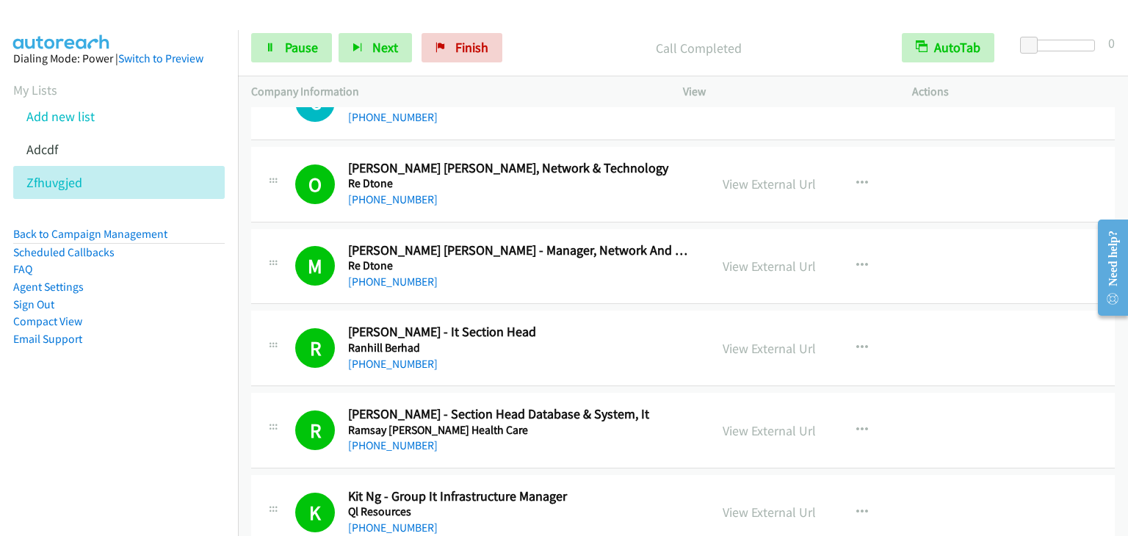
scroll to position [15648, 0]
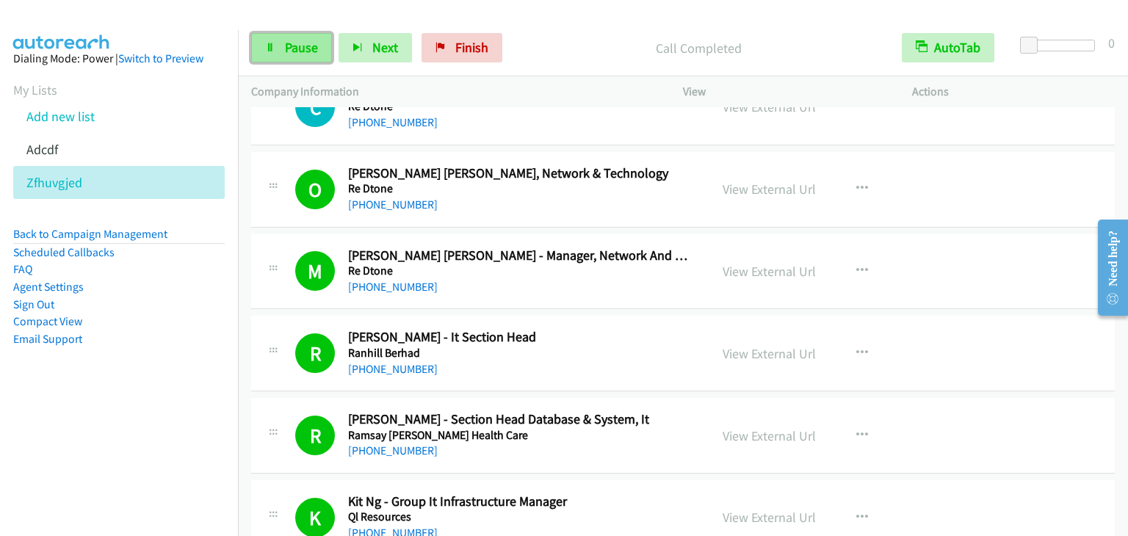
click at [295, 42] on span "Pause" at bounding box center [301, 47] width 33 height 17
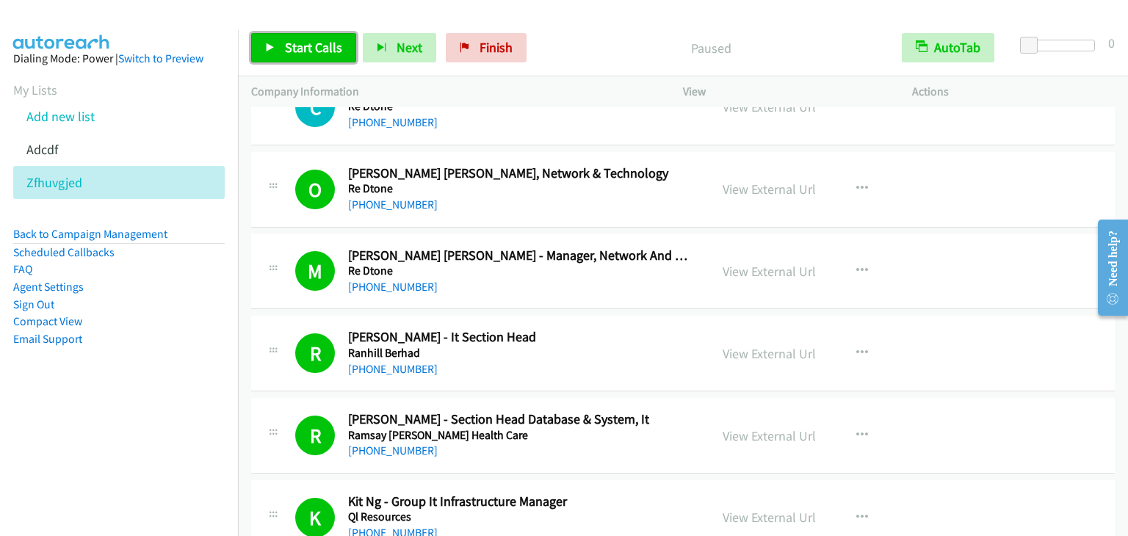
click at [295, 42] on span "Start Calls" at bounding box center [313, 47] width 57 height 17
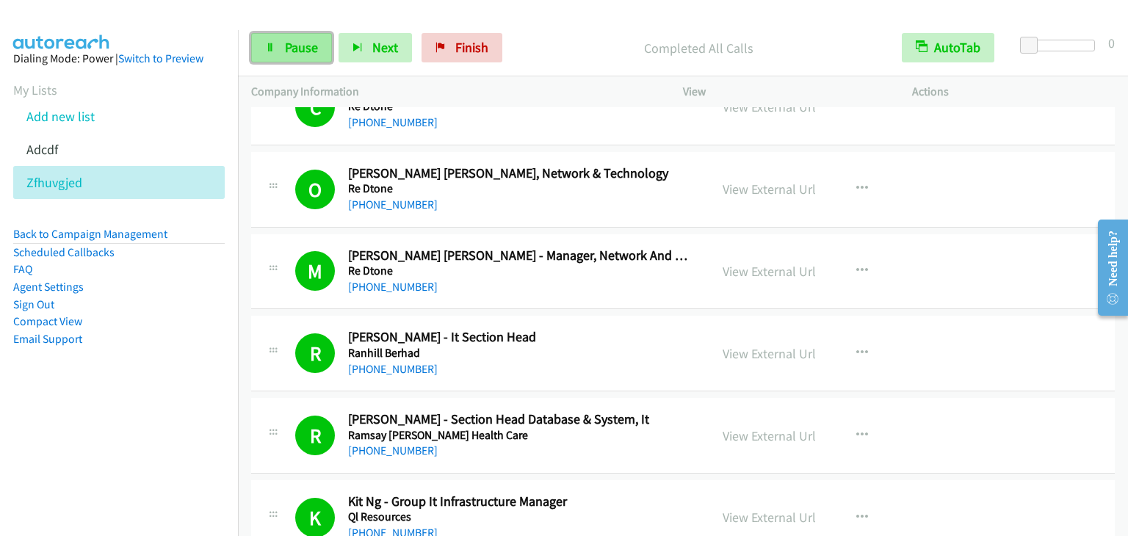
click at [275, 41] on link "Pause" at bounding box center [291, 47] width 81 height 29
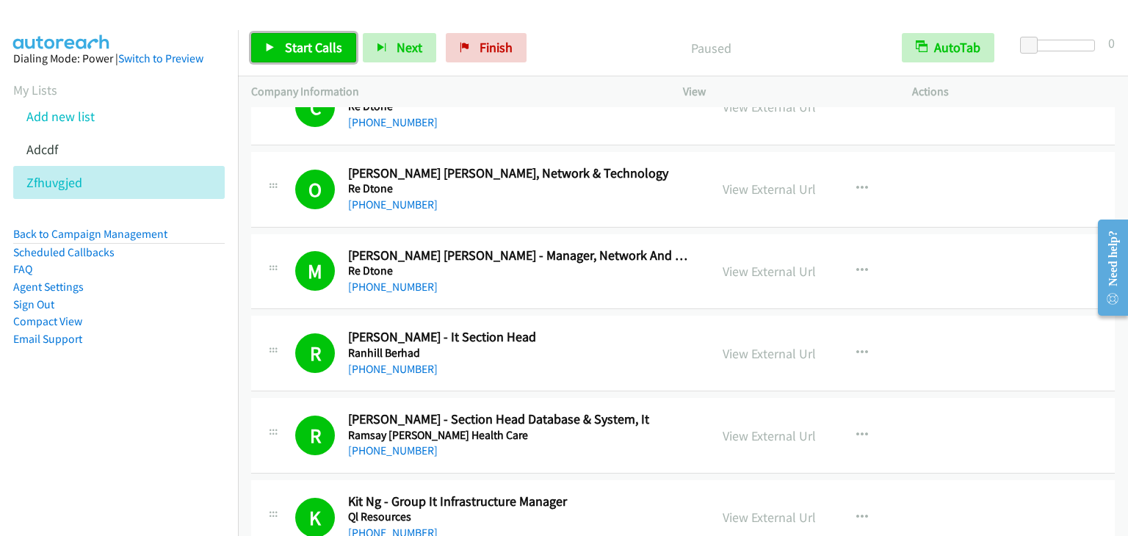
click at [294, 42] on span "Start Calls" at bounding box center [313, 47] width 57 height 17
